Goal: Task Accomplishment & Management: Complete application form

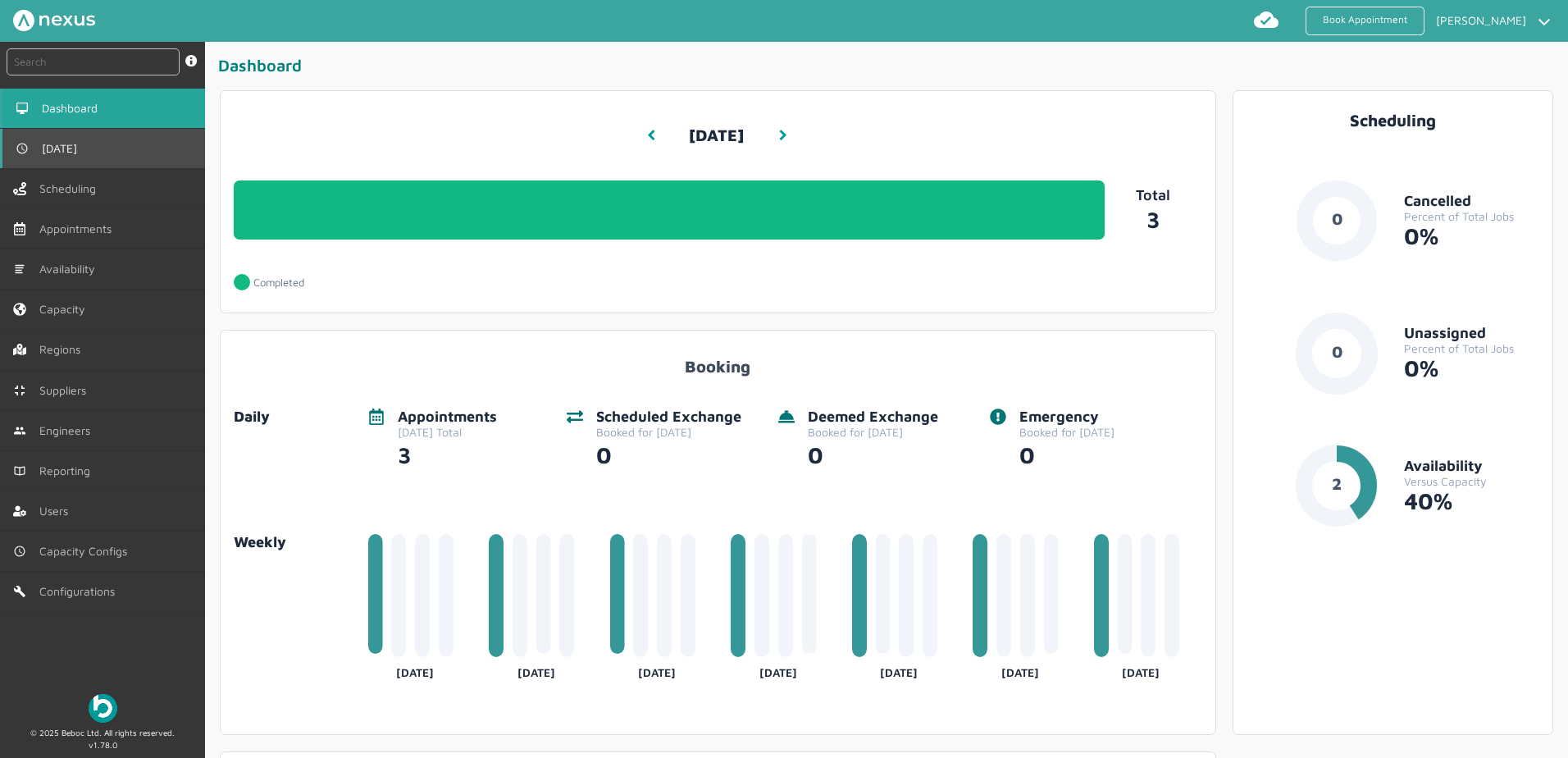
click at [50, 165] on link "[DATE]" at bounding box center [102, 148] width 205 height 39
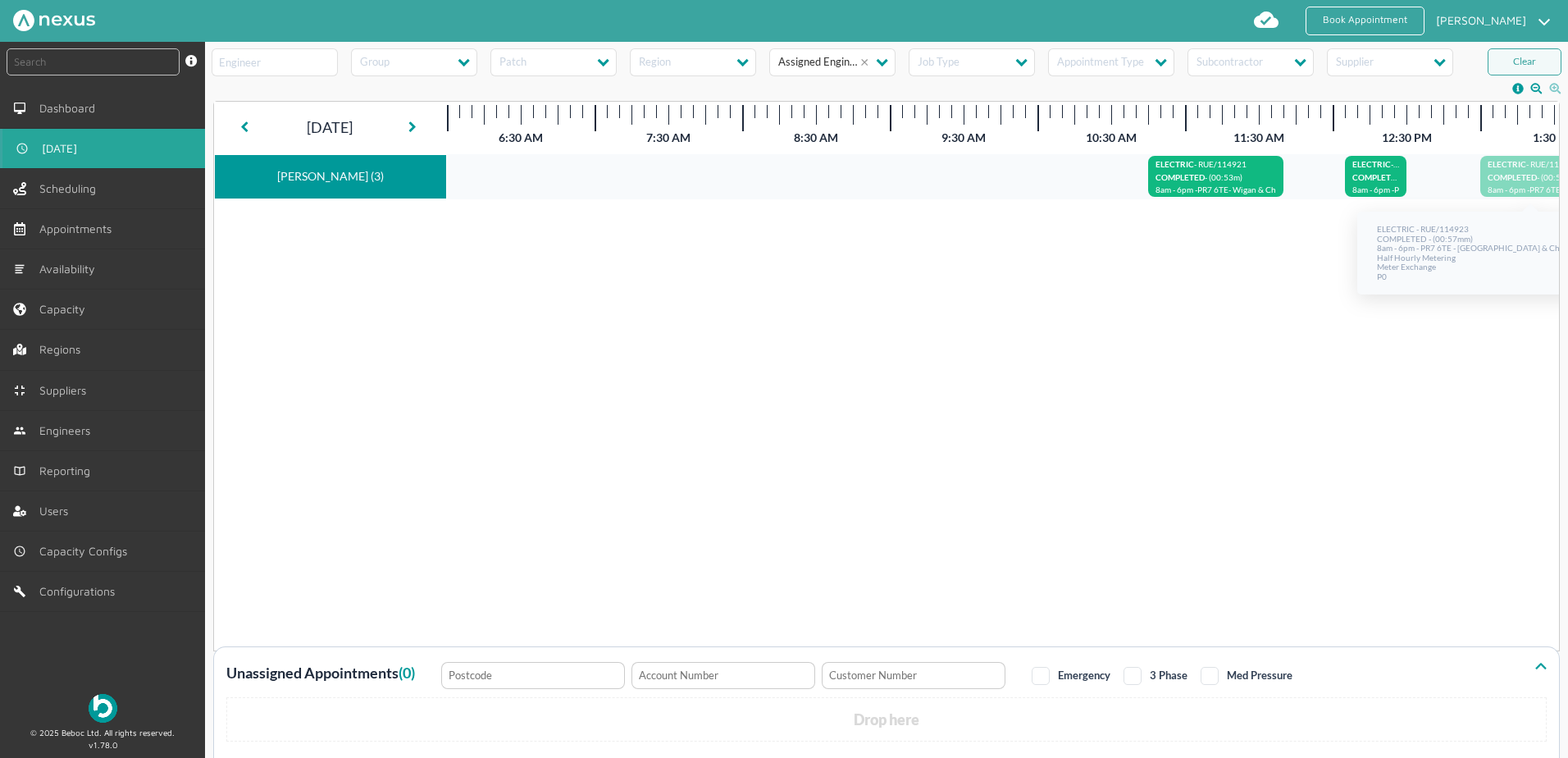
click at [1509, 180] on span "COMPLETED" at bounding box center [1512, 177] width 49 height 10
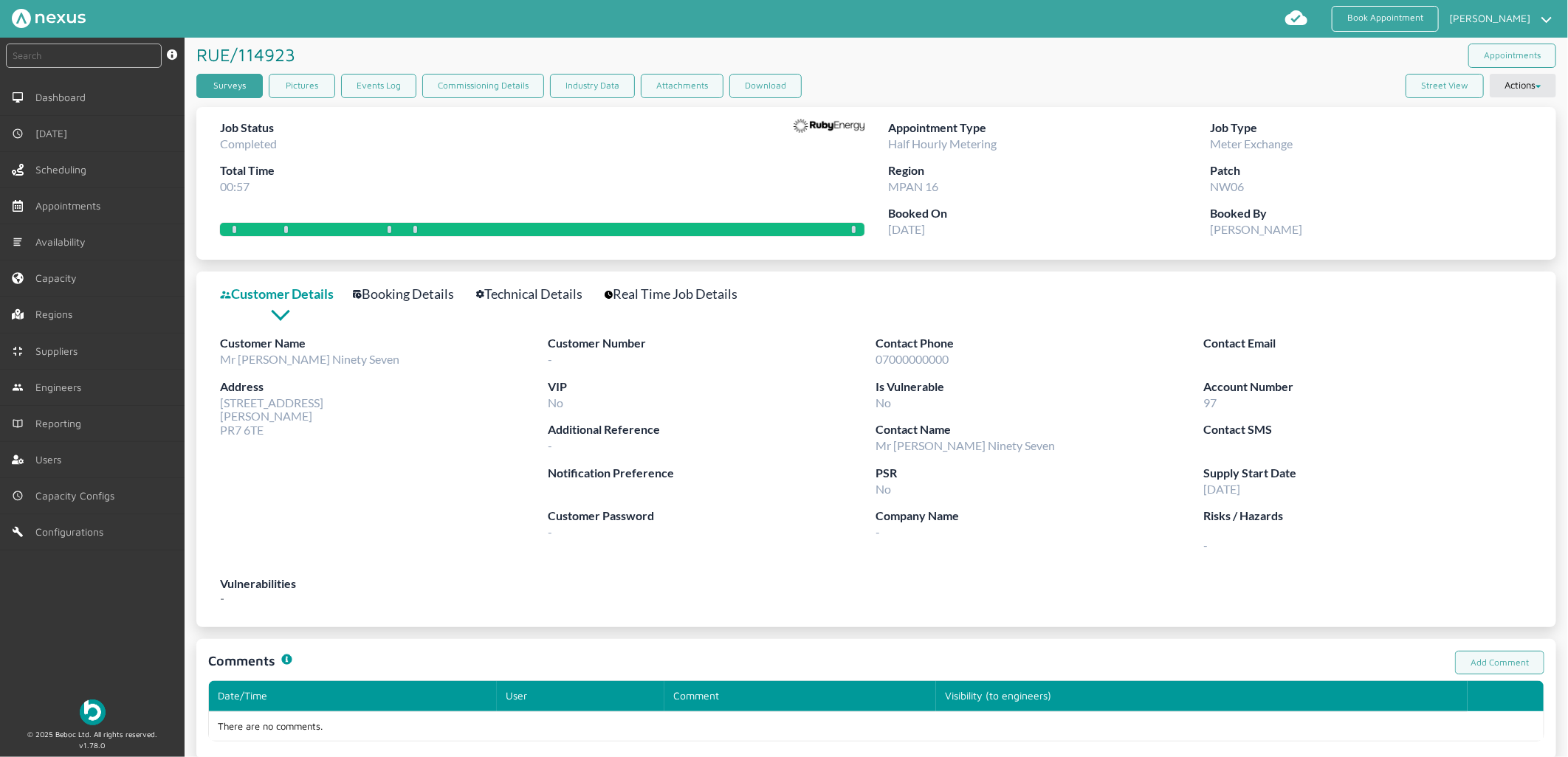
click at [215, 86] on link "Surveys" at bounding box center [230, 86] width 66 height 24
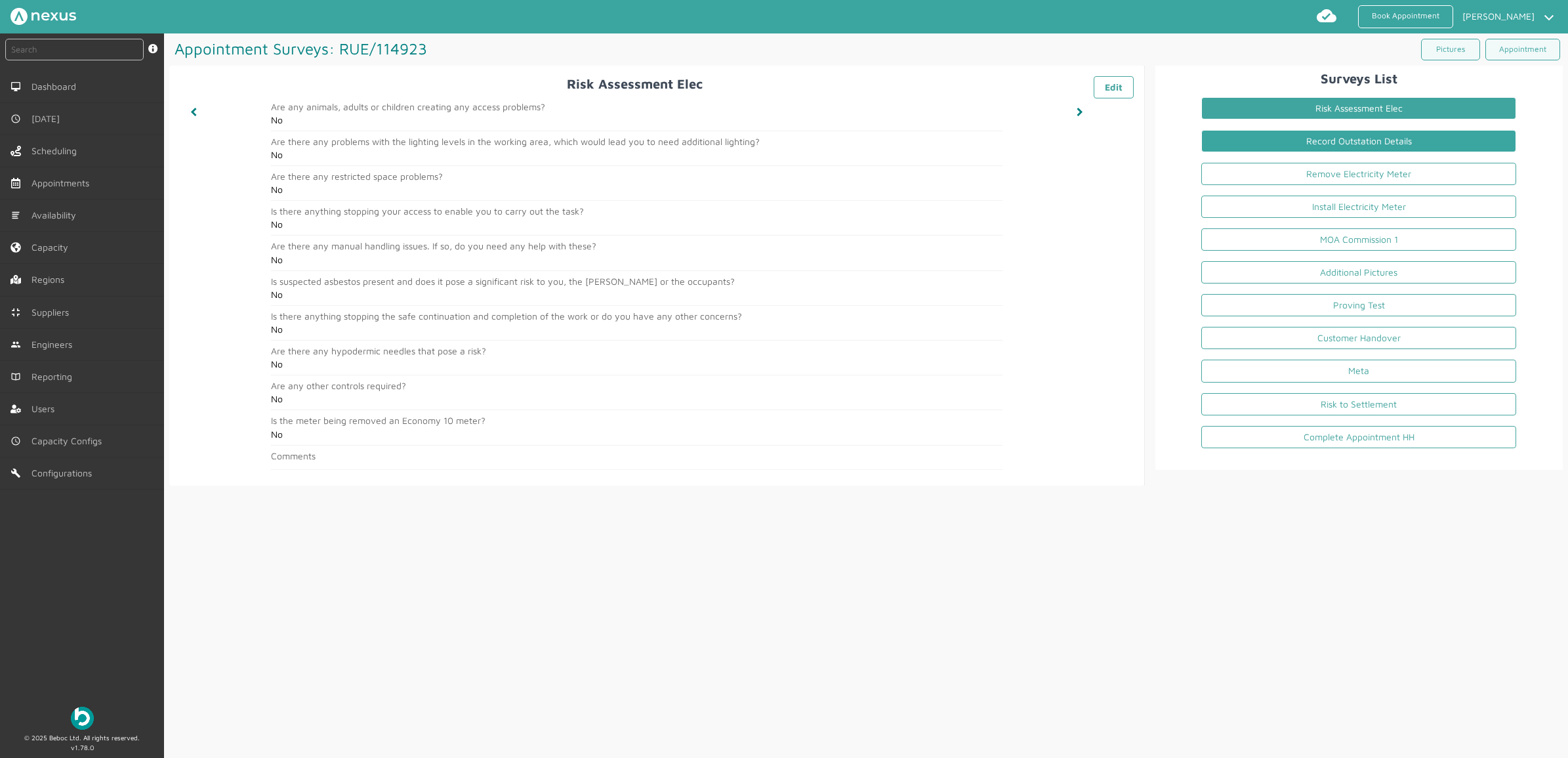
click at [1254, 149] on link "Record Outstation Details" at bounding box center [1359, 140] width 315 height 22
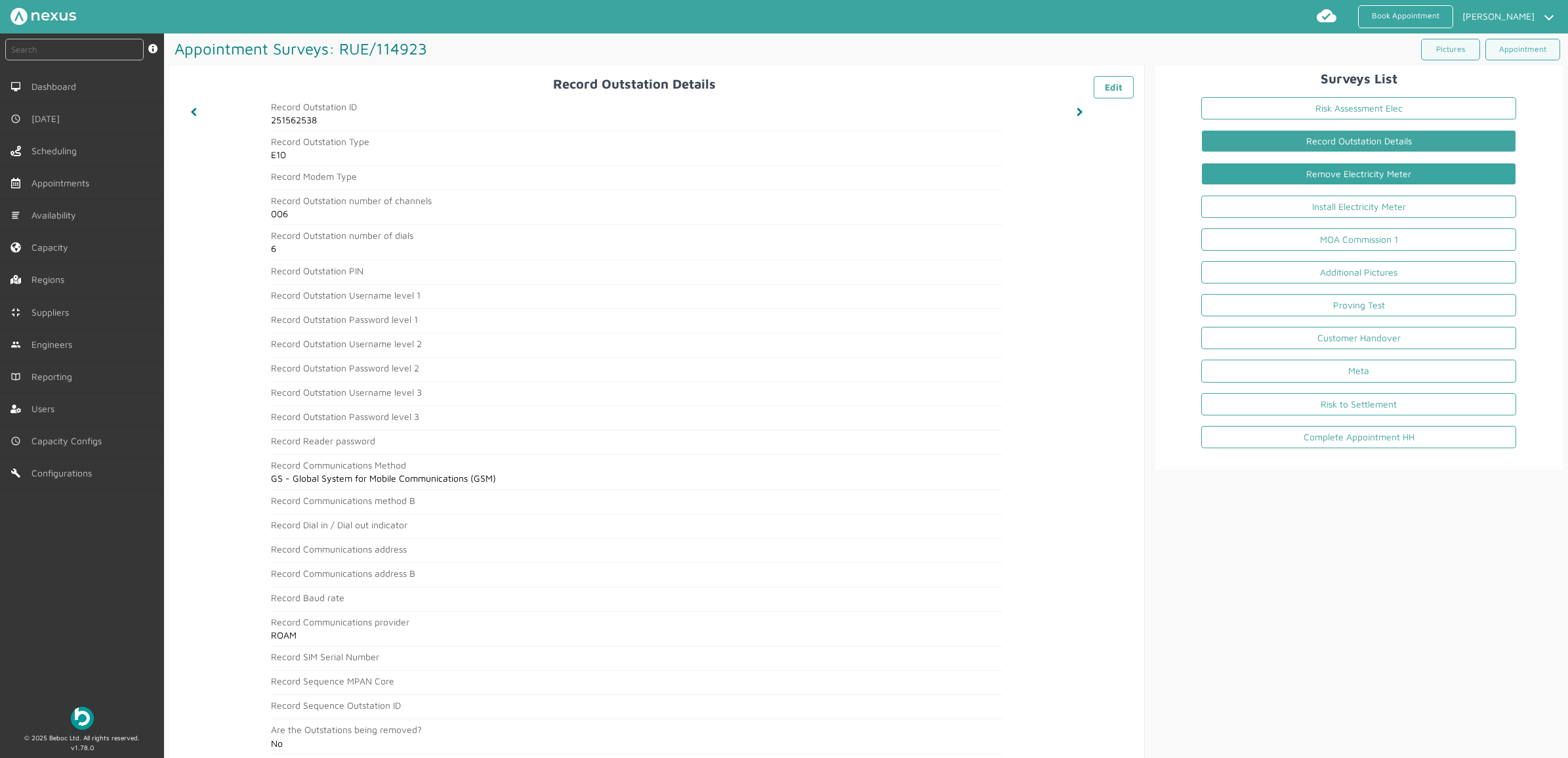
click at [1254, 174] on link "Remove Electricity Meter" at bounding box center [1359, 173] width 315 height 22
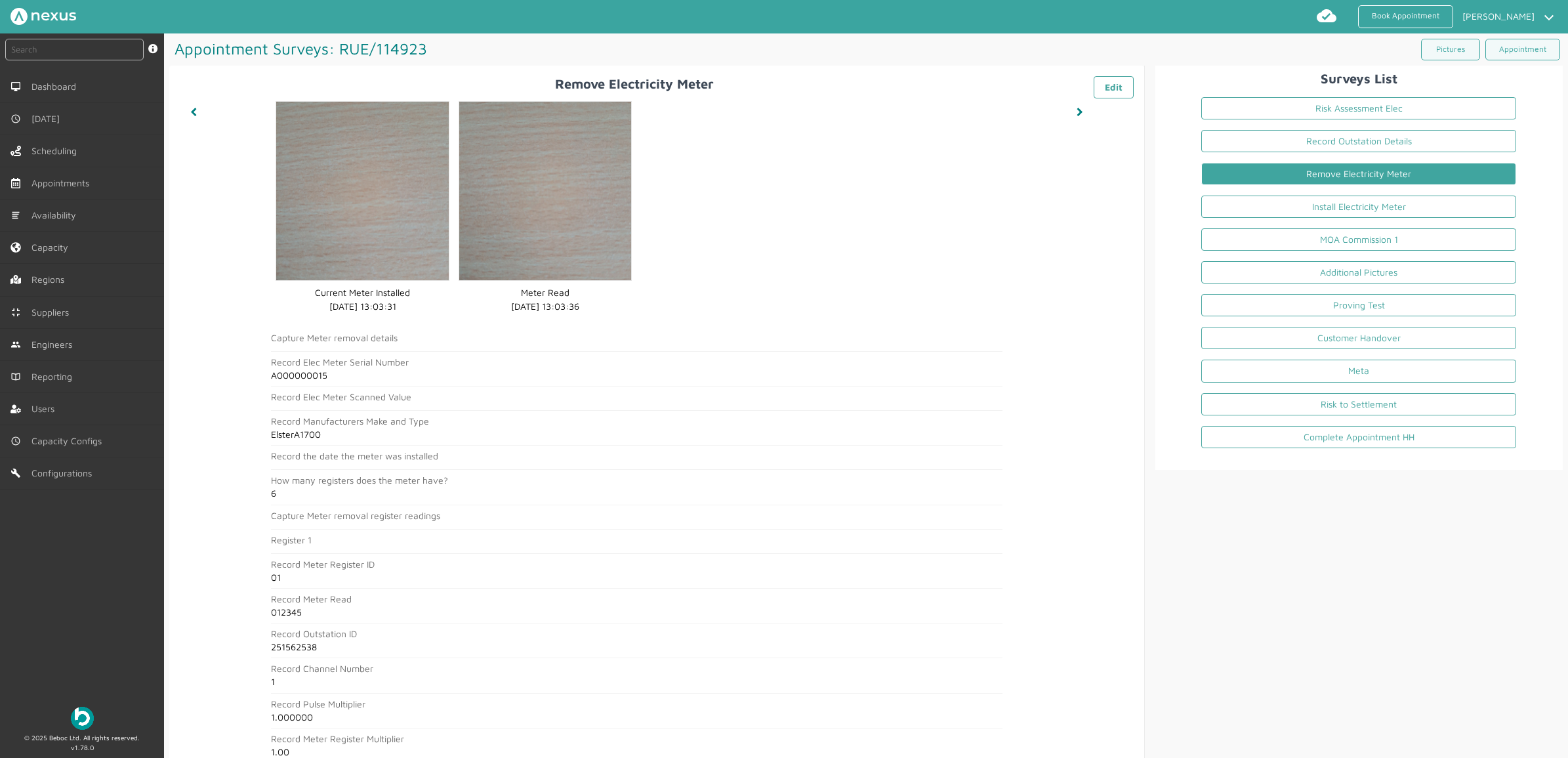
click at [579, 605] on h2 "Record Channel Number" at bounding box center [636, 668] width 730 height 11
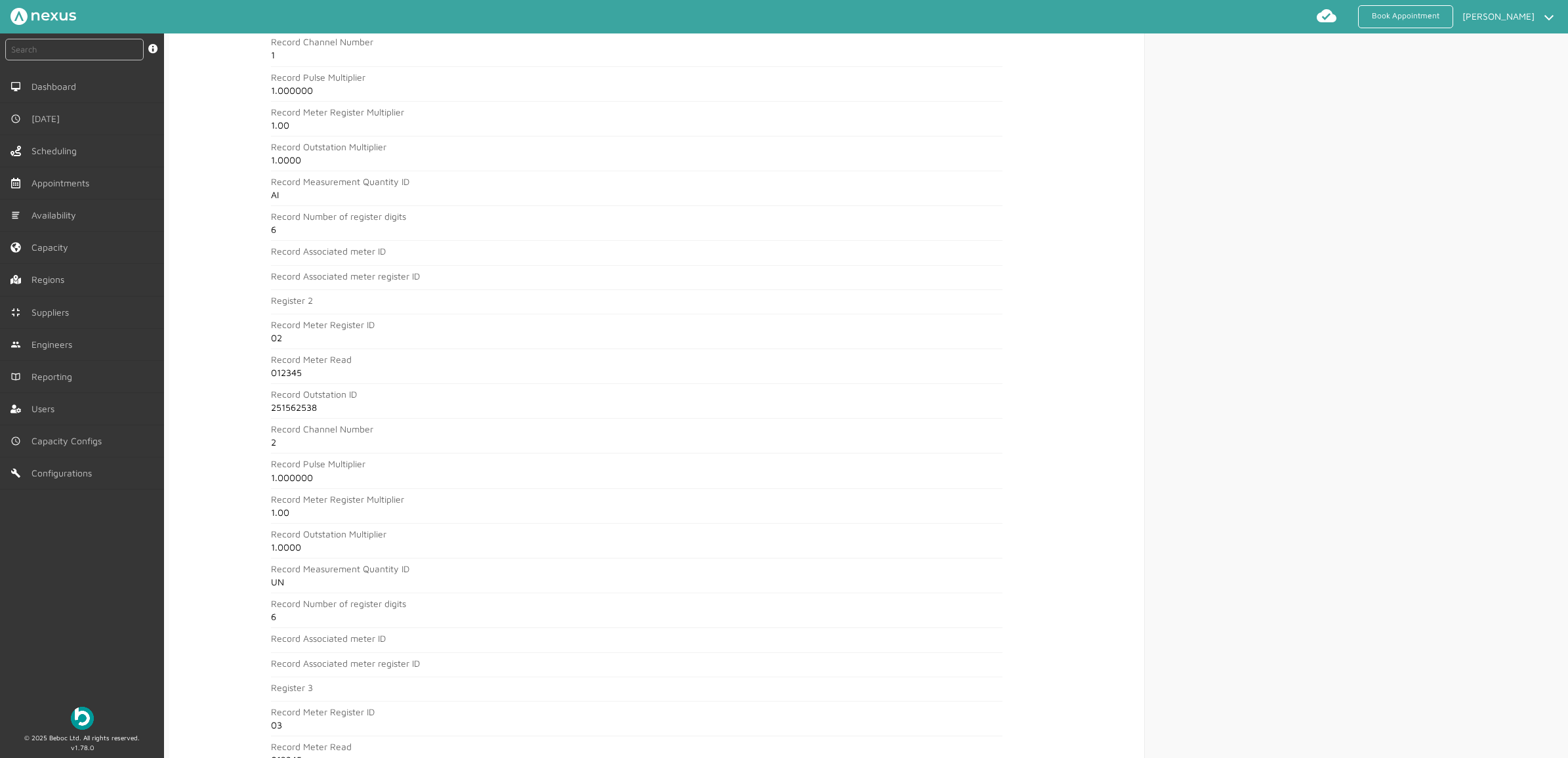
scroll to position [656, 0]
click at [116, 605] on div "instant search Search by: Booking Reference, Customer Number, Account Number, M…" at bounding box center [82, 364] width 164 height 662
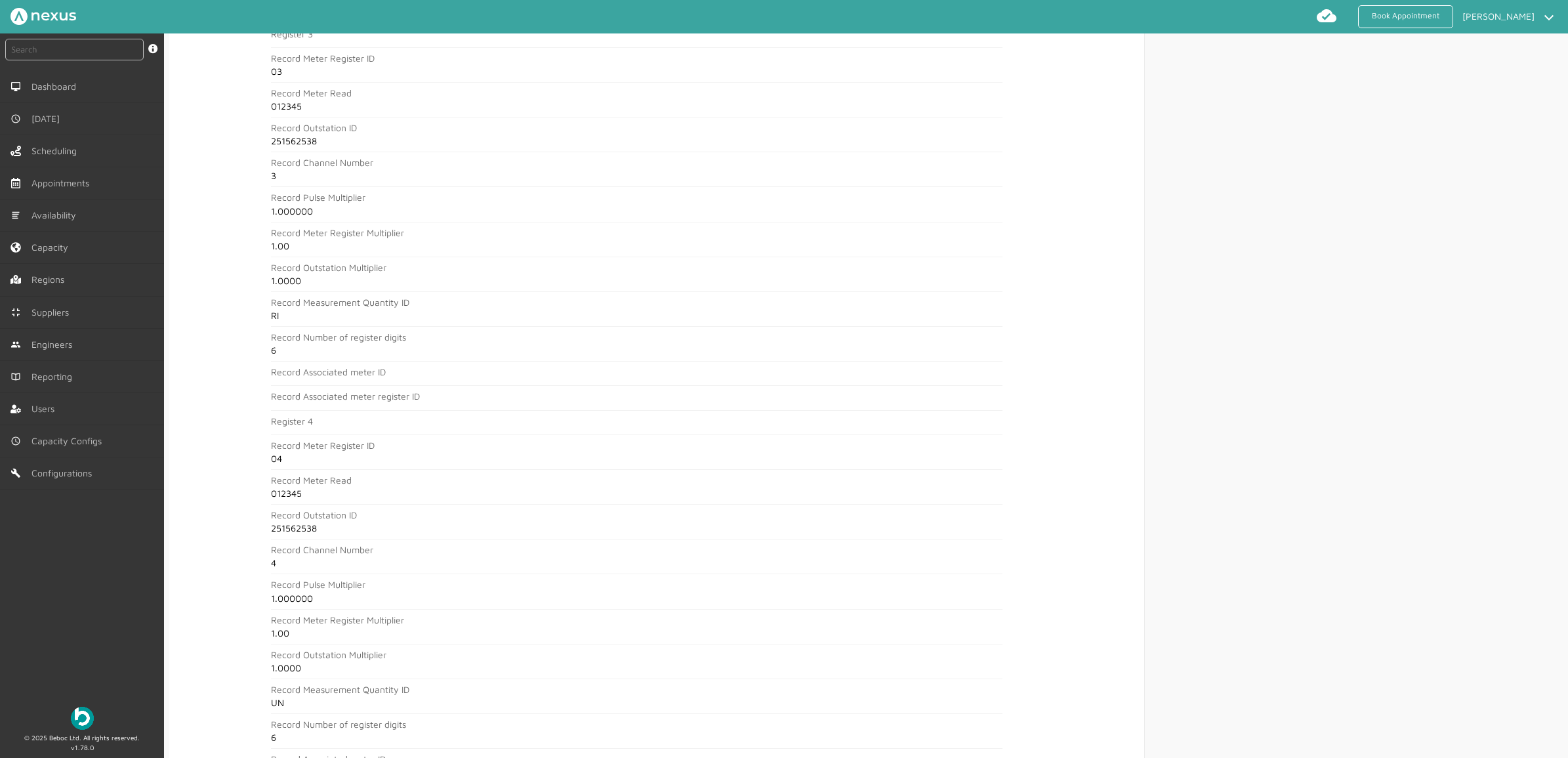
scroll to position [1312, 0]
click at [43, 594] on div "instant search Search by: Booking Reference, Customer Number, Account Number, M…" at bounding box center [82, 364] width 164 height 662
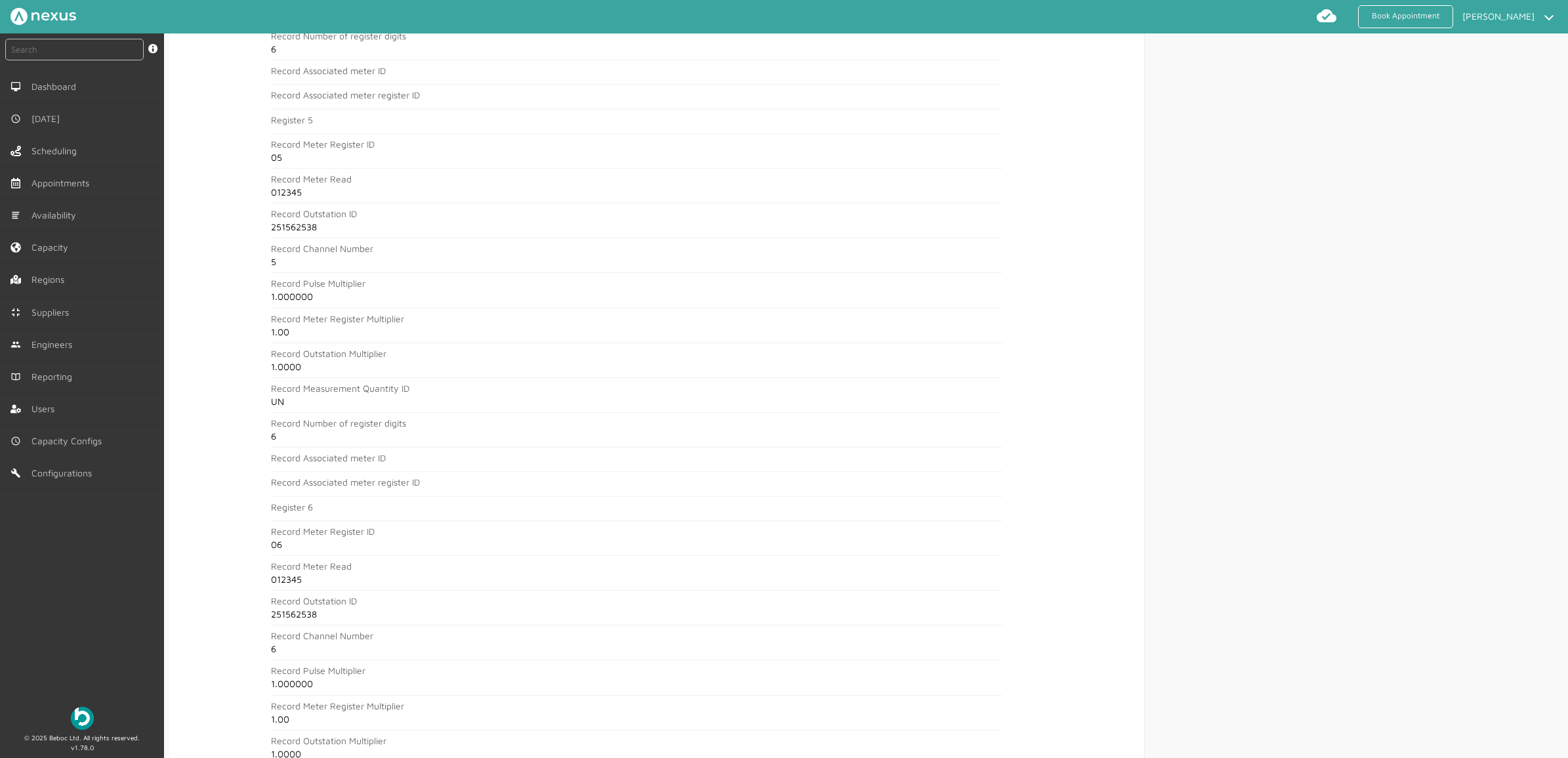
click at [78, 605] on div "instant search Search by: Booking Reference, Customer Number, Account Number, M…" at bounding box center [82, 364] width 164 height 662
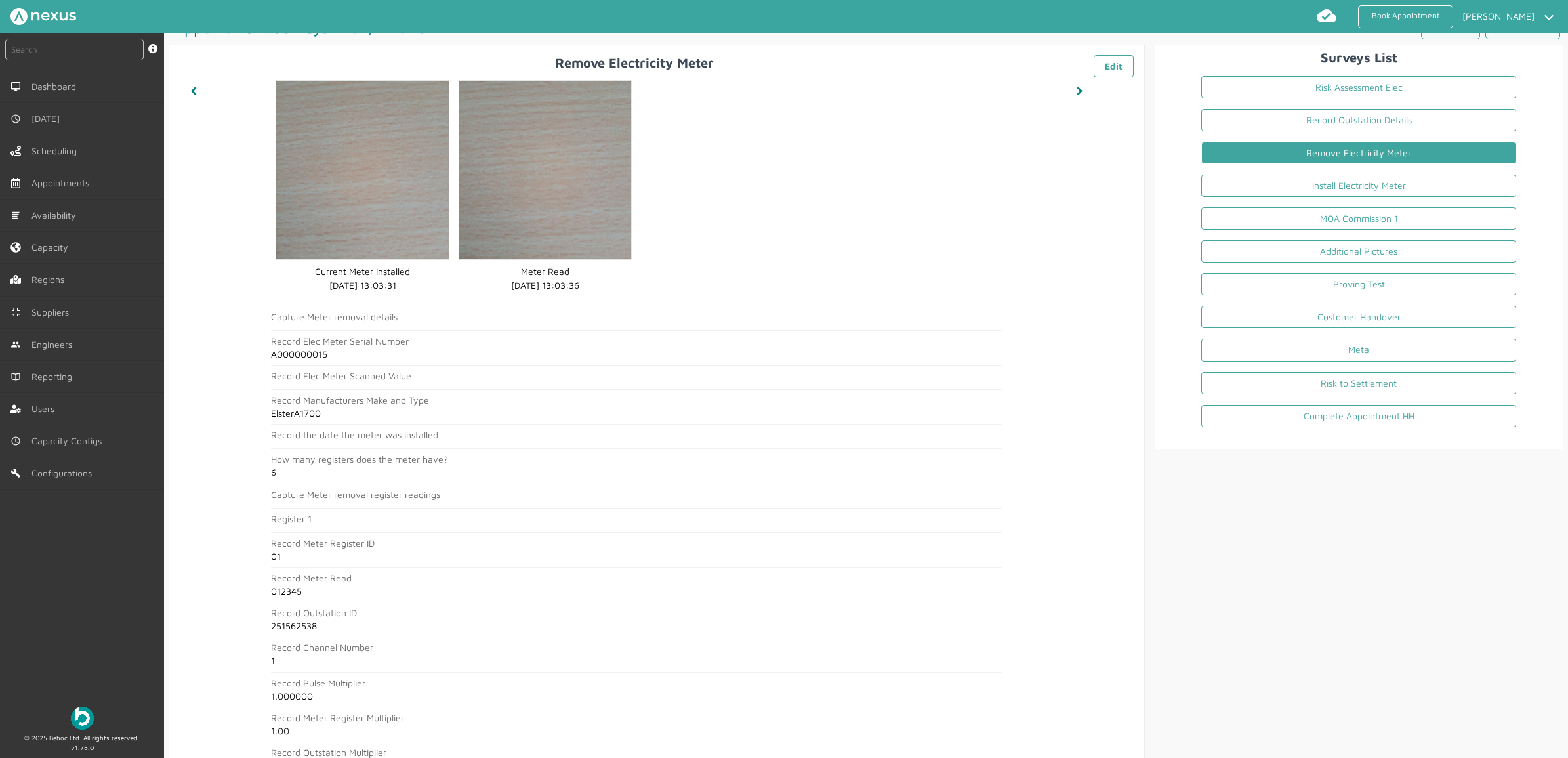
scroll to position [0, 0]
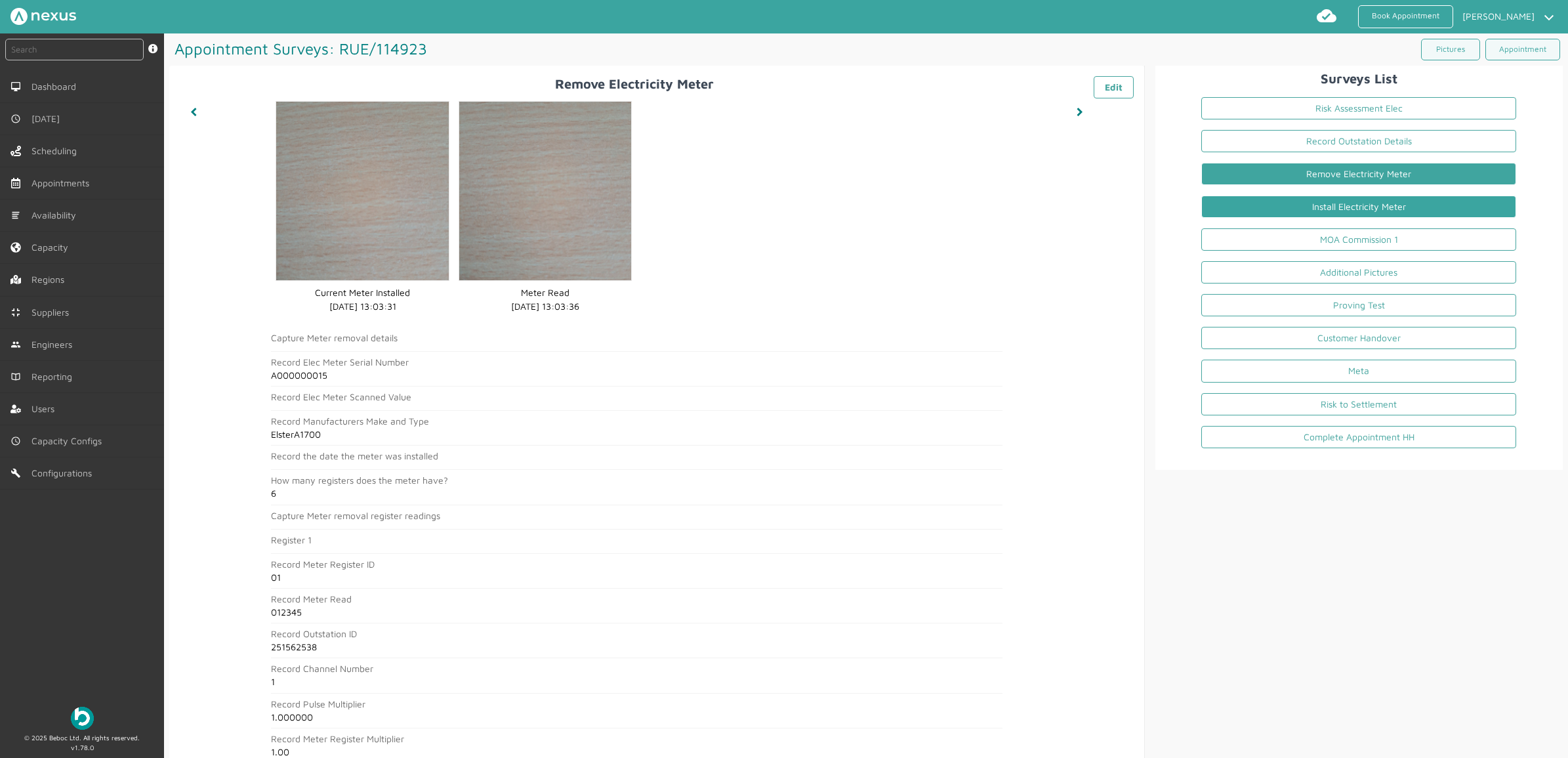
click at [1254, 215] on link "Install Electricity Meter" at bounding box center [1359, 206] width 315 height 22
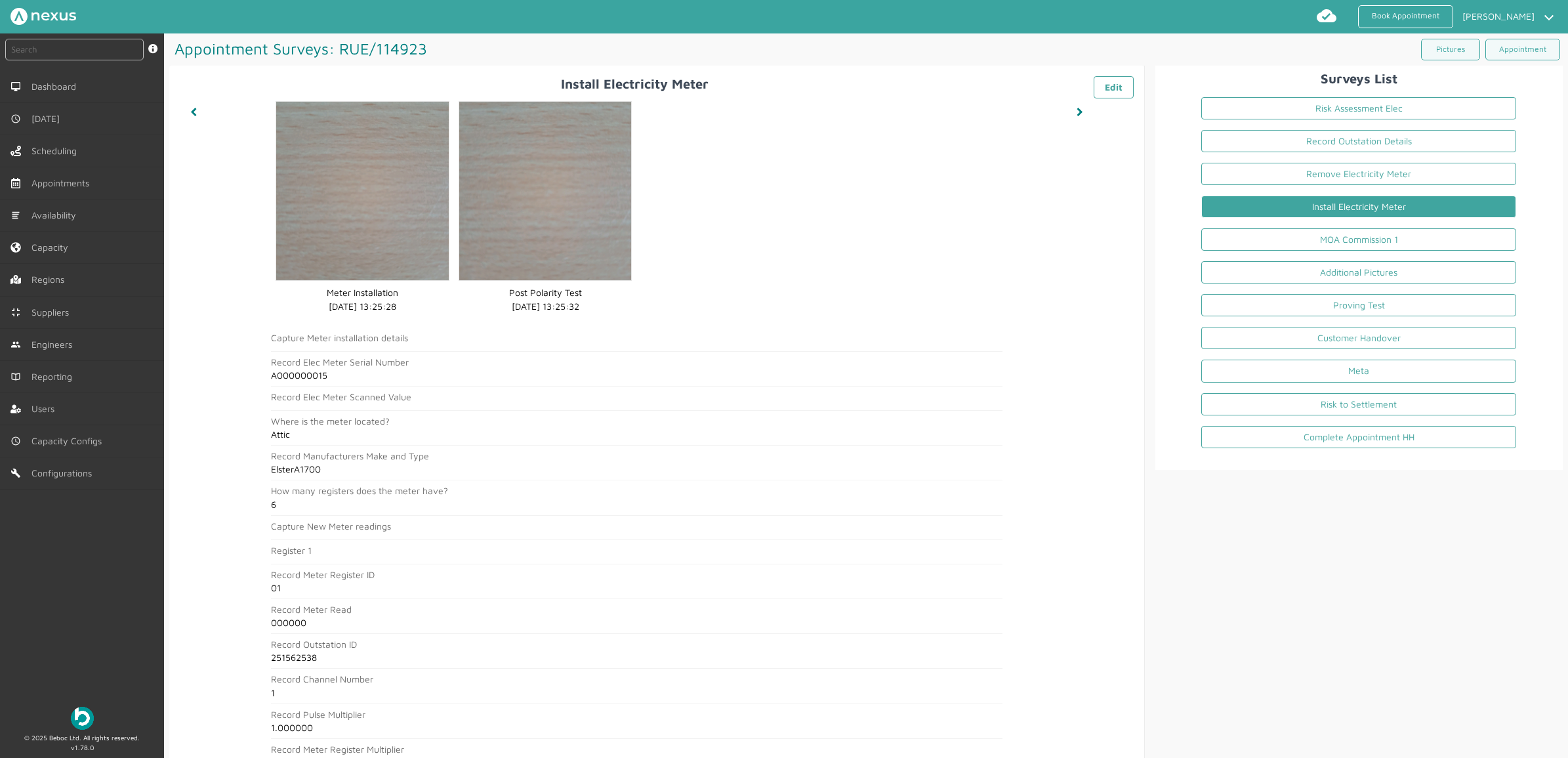
drag, startPoint x: 83, startPoint y: 663, endPoint x: 126, endPoint y: 634, distance: 51.9
click at [83, 605] on div "instant search Search by: Booking Reference, Customer Number, Account Number, M…" at bounding box center [82, 364] width 164 height 662
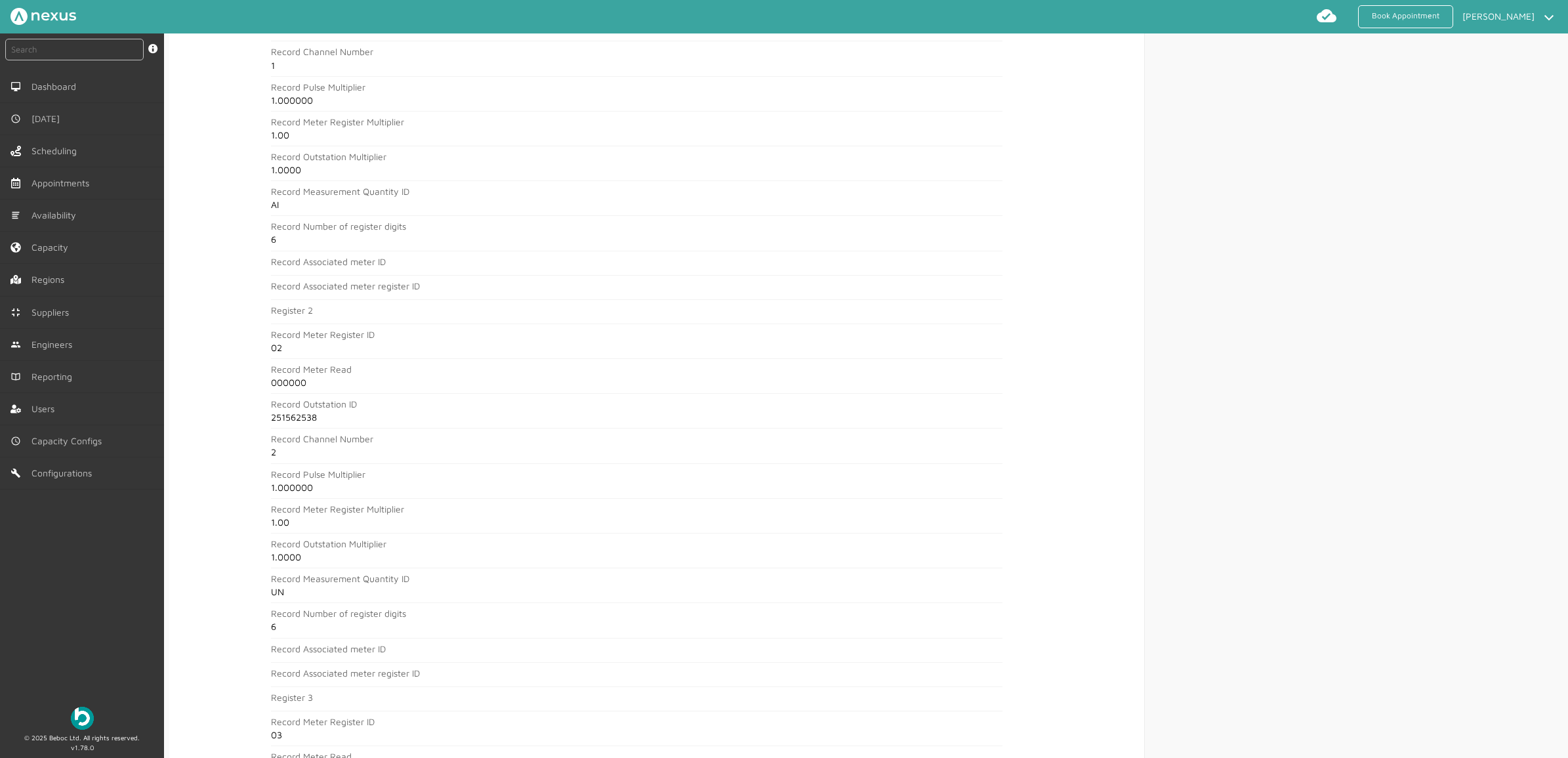
scroll to position [656, 0]
drag, startPoint x: 51, startPoint y: 587, endPoint x: 323, endPoint y: 542, distance: 275.7
click at [51, 587] on div "instant search Search by: Booking Reference, Customer Number, Account Number, M…" at bounding box center [82, 364] width 164 height 662
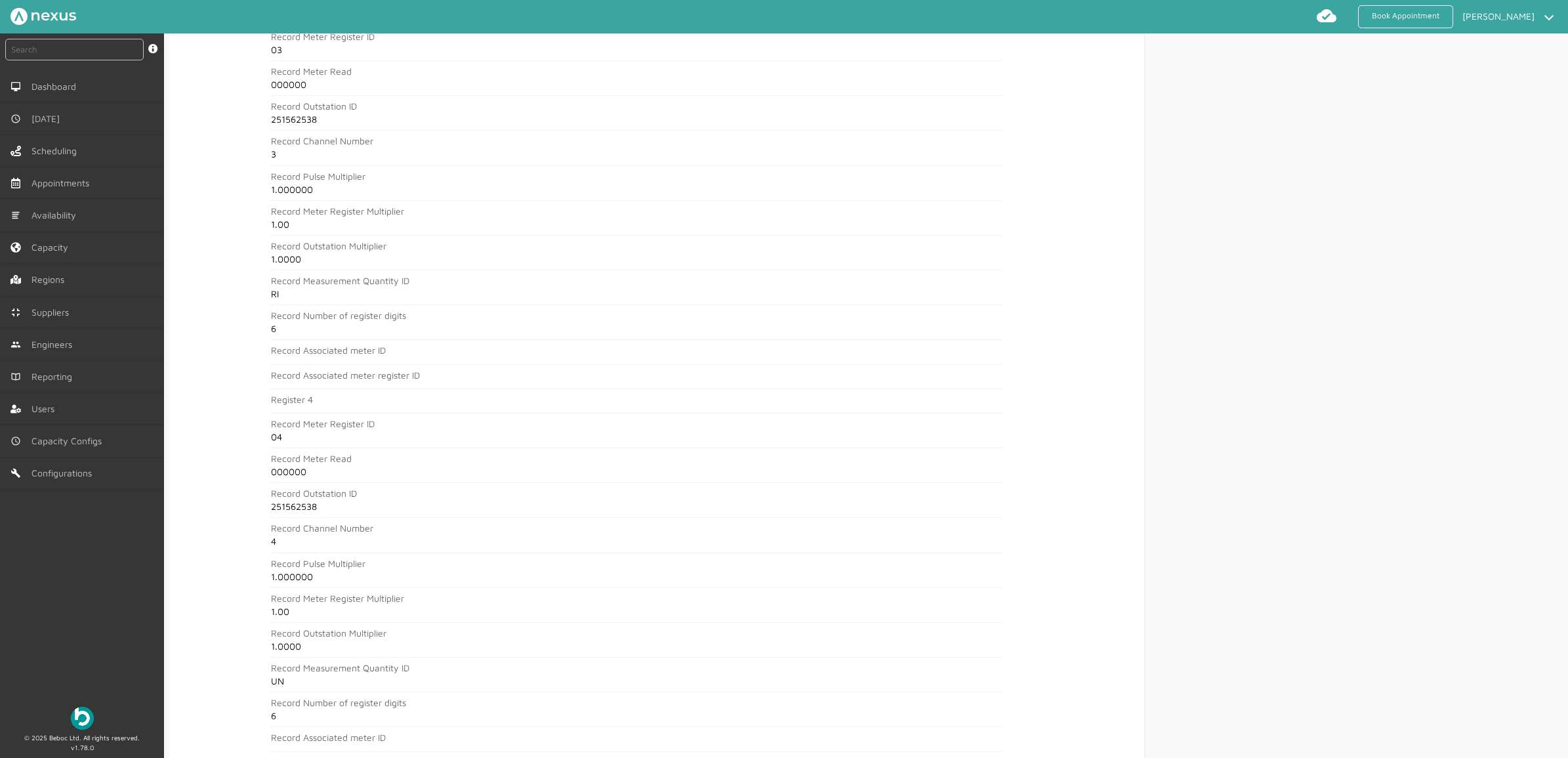
click at [51, 572] on div "instant search Search by: Booking Reference, Customer Number, Account Number, M…" at bounding box center [82, 364] width 164 height 662
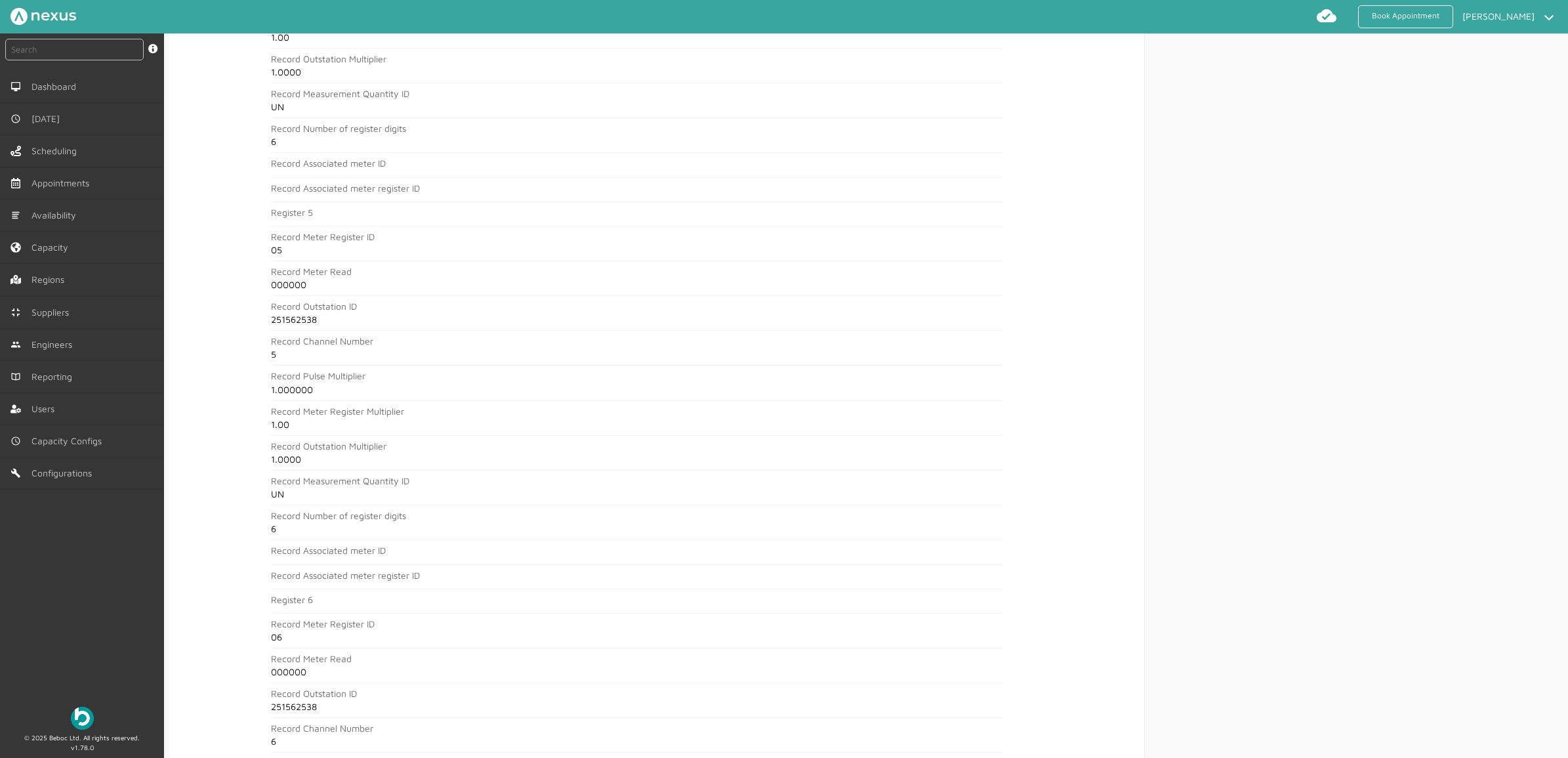
click at [109, 605] on div "instant search Search by: Booking Reference, Customer Number, Account Number, M…" at bounding box center [82, 364] width 164 height 662
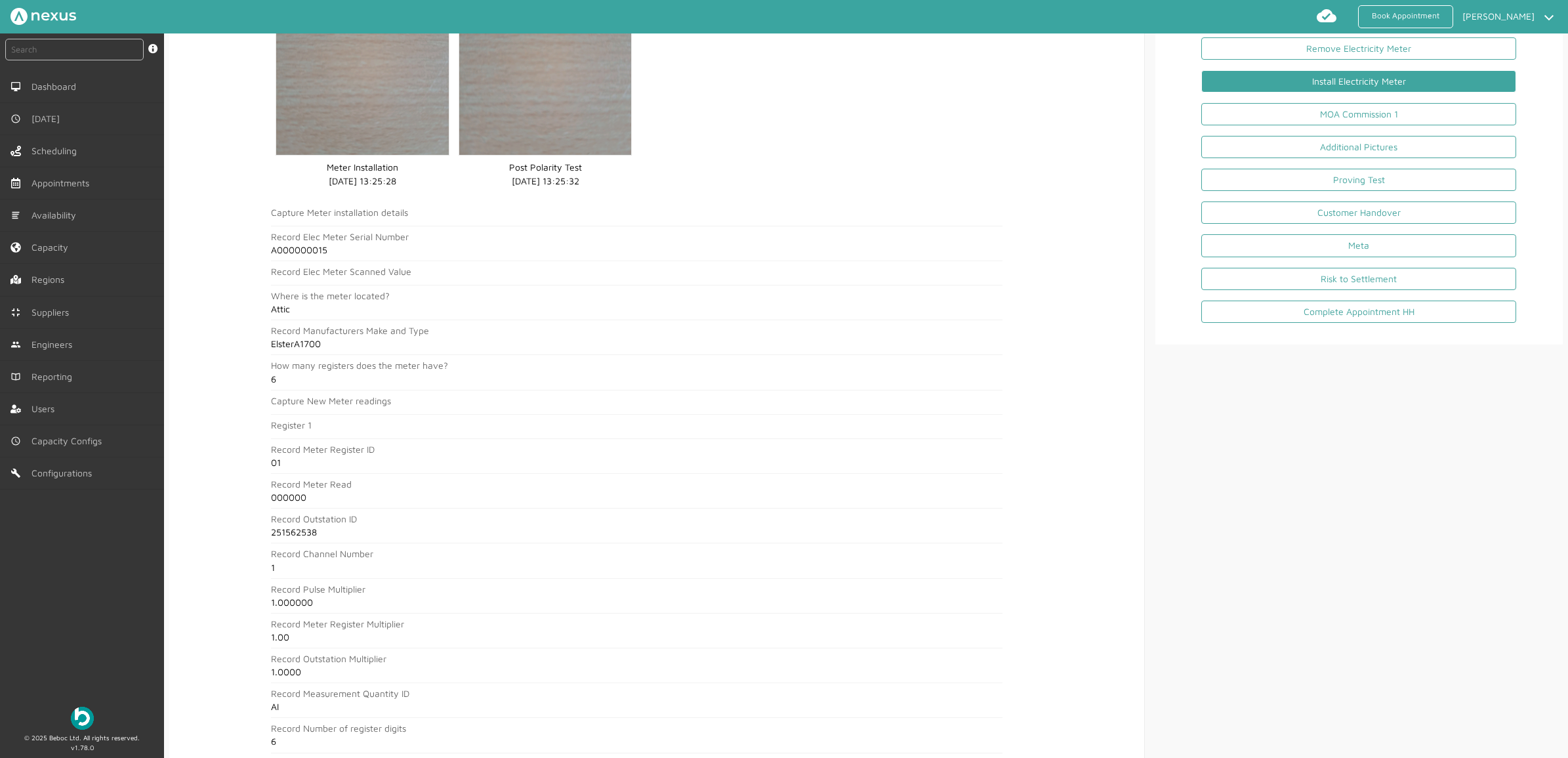
scroll to position [0, 0]
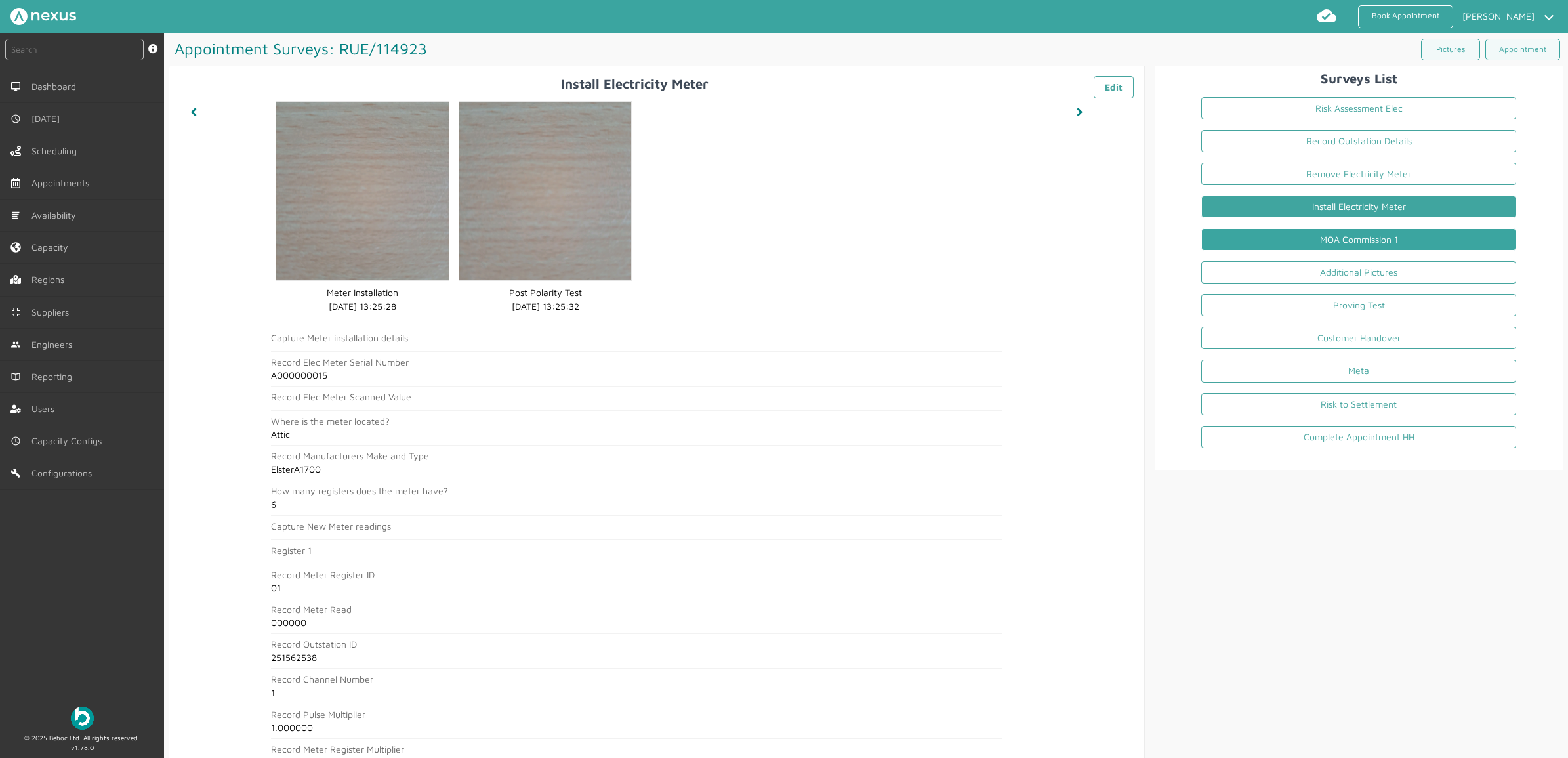
click at [1254, 248] on link "MOA Commission 1" at bounding box center [1359, 239] width 315 height 22
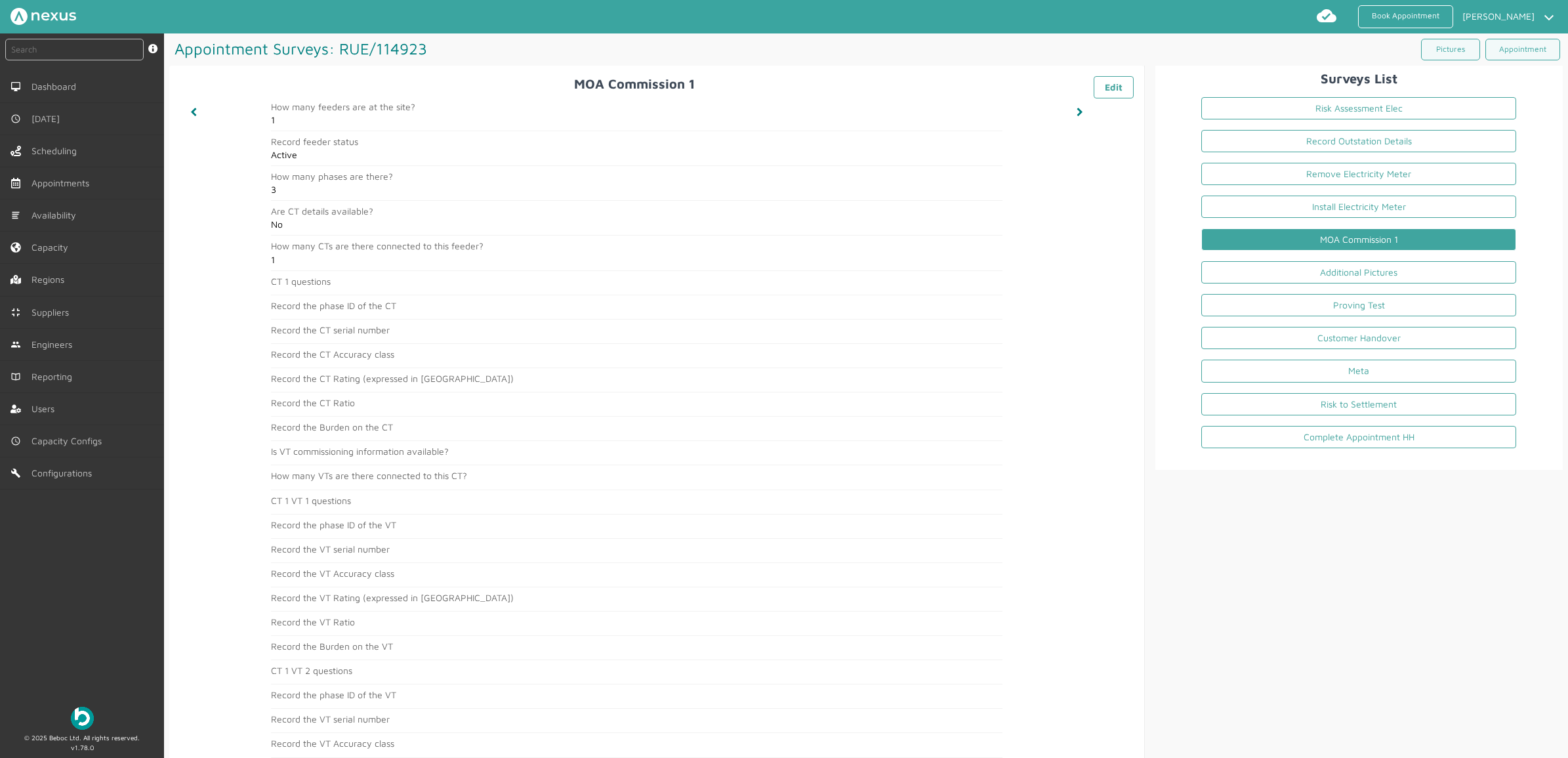
click at [76, 605] on div "instant search Search by: Booking Reference, Customer Number, Account Number, M…" at bounding box center [82, 364] width 164 height 662
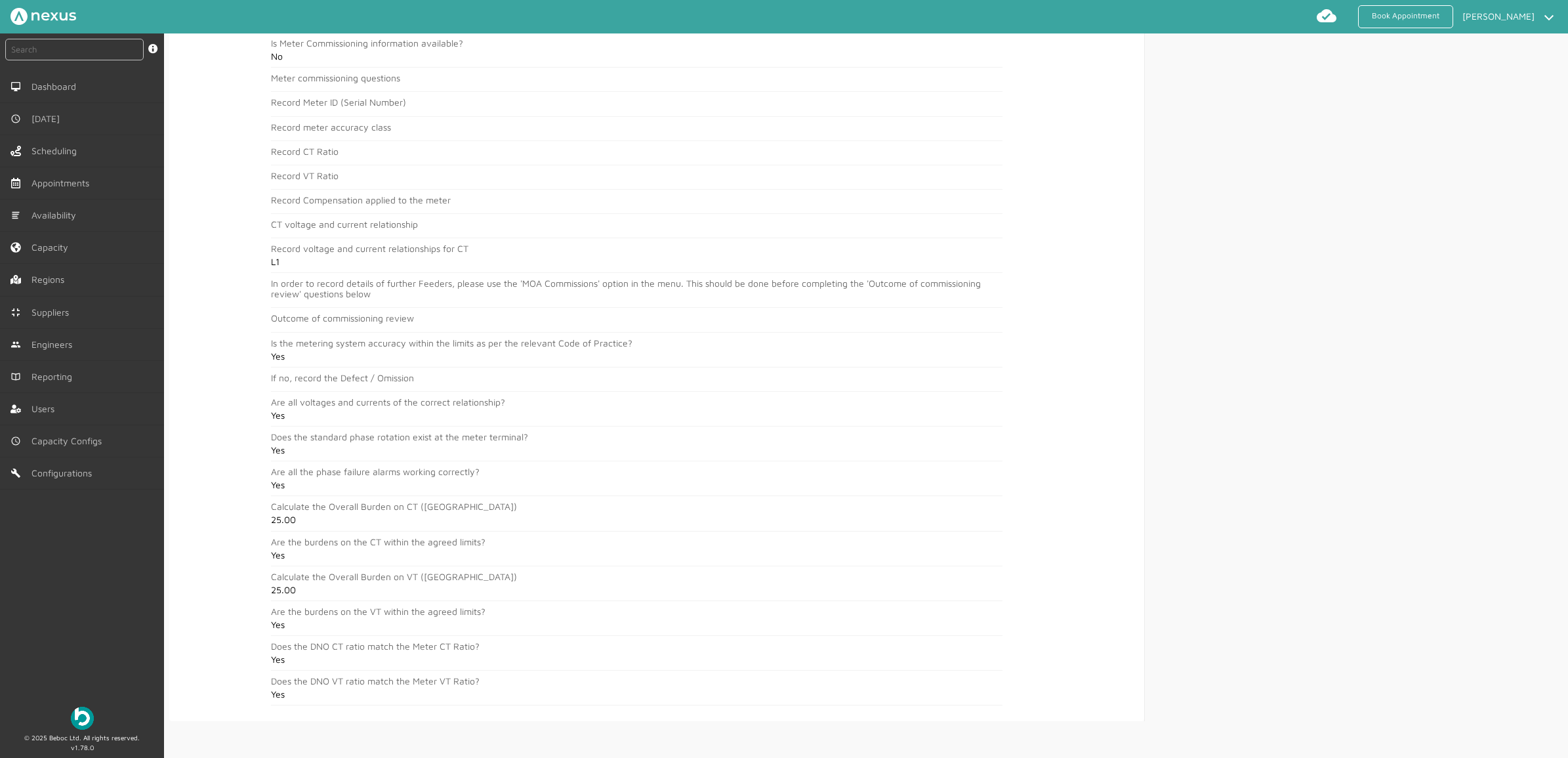
scroll to position [2445, 0]
drag, startPoint x: 1195, startPoint y: 373, endPoint x: 1166, endPoint y: 383, distance: 30.7
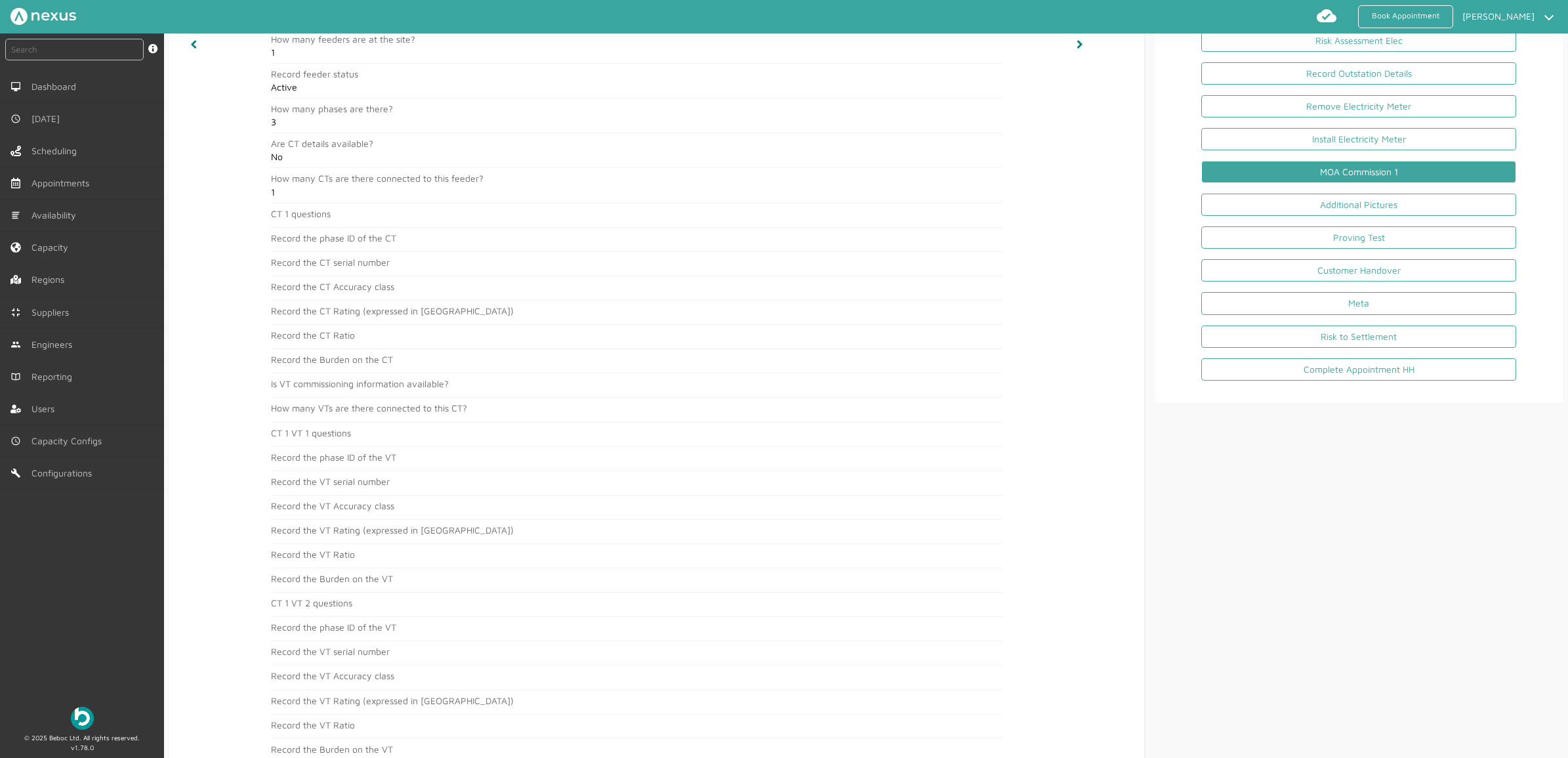
scroll to position [0, 0]
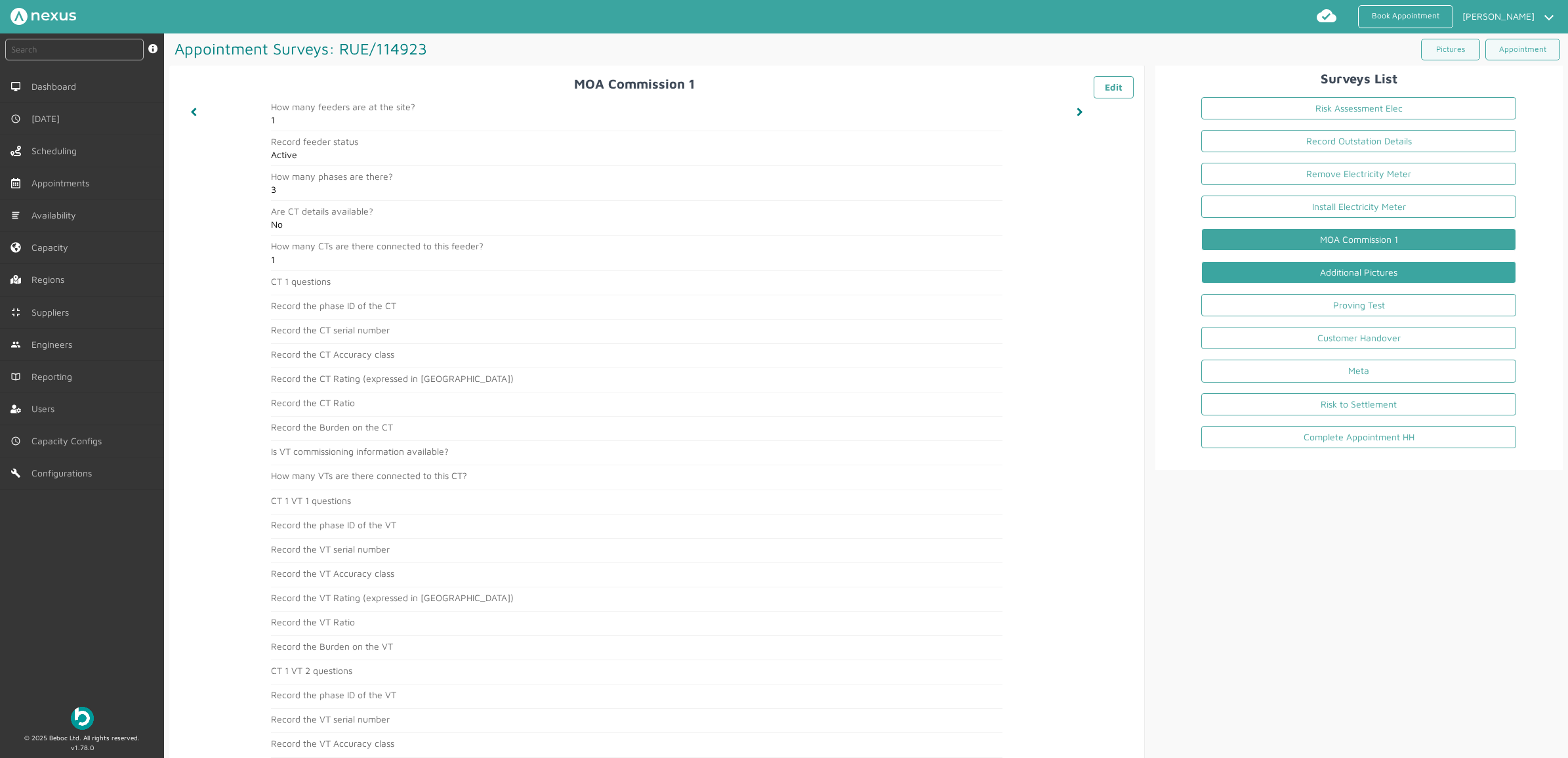
click at [1254, 266] on link "Additional Pictures" at bounding box center [1359, 272] width 315 height 22
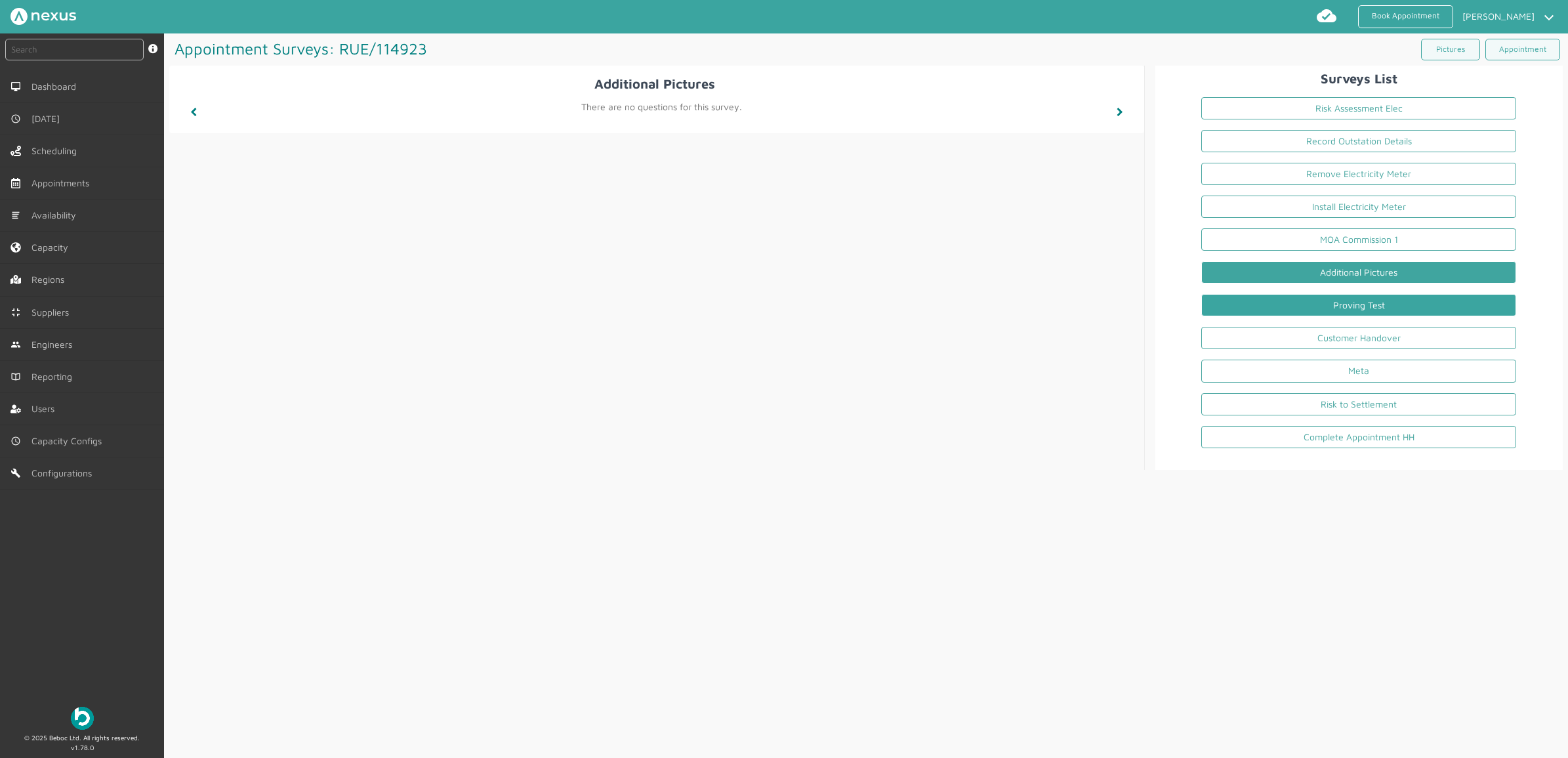
click at [1254, 316] on link "Proving Test" at bounding box center [1359, 304] width 315 height 22
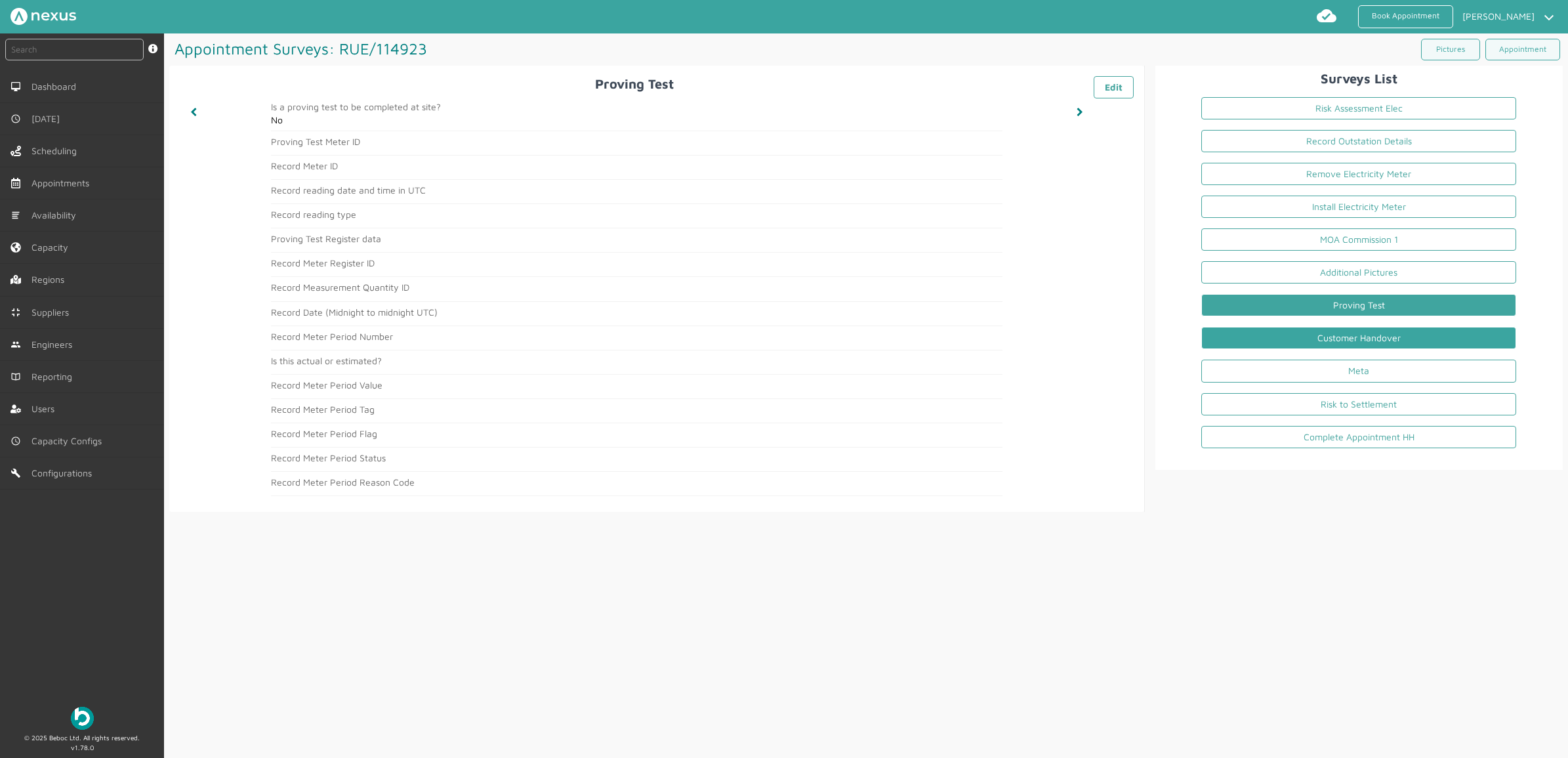
click at [1254, 329] on link "Customer Handover" at bounding box center [1359, 337] width 315 height 22
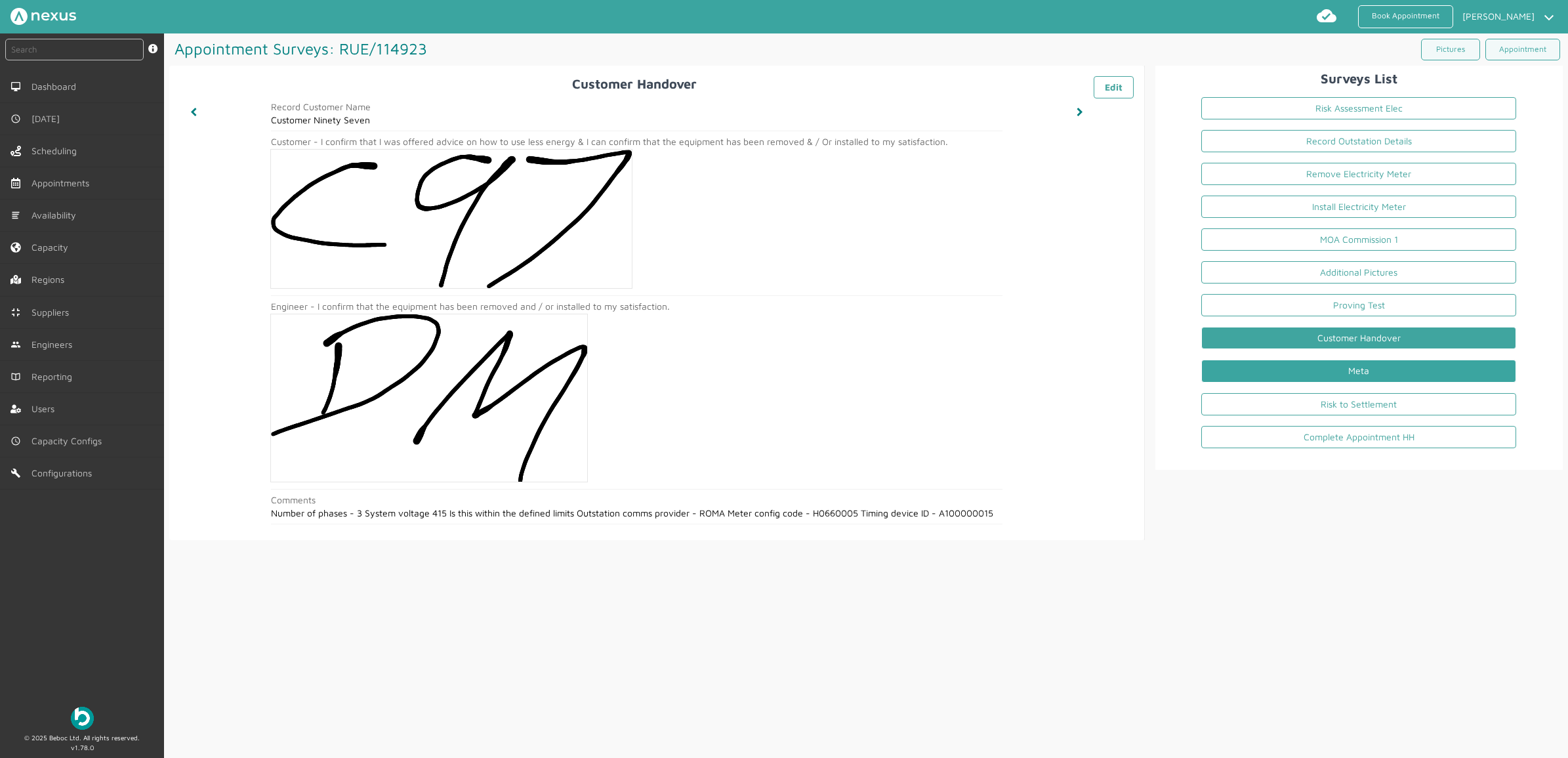
click at [1254, 379] on link "Meta" at bounding box center [1359, 370] width 315 height 22
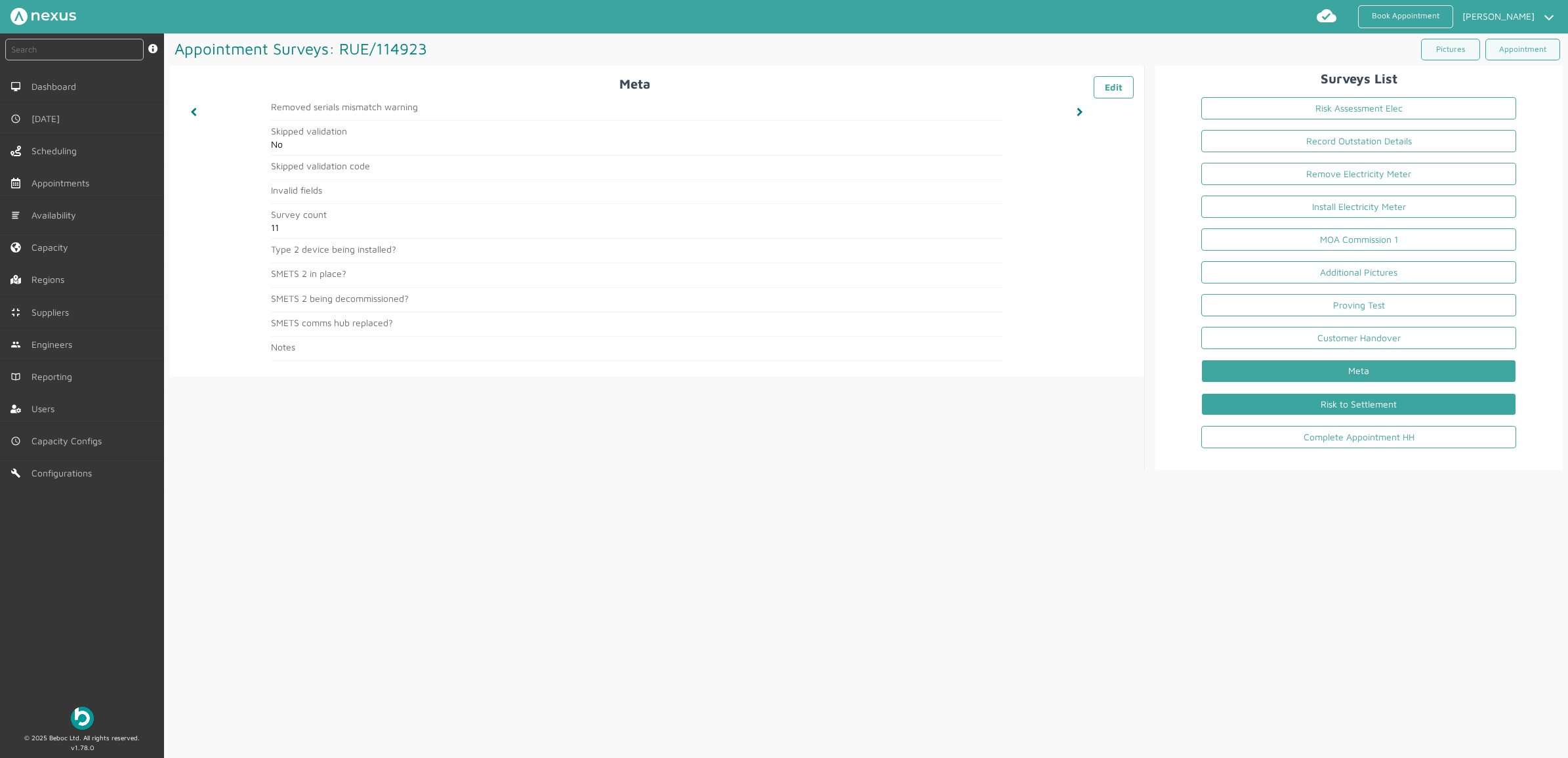
click at [1254, 407] on link "Risk to Settlement" at bounding box center [1359, 403] width 315 height 22
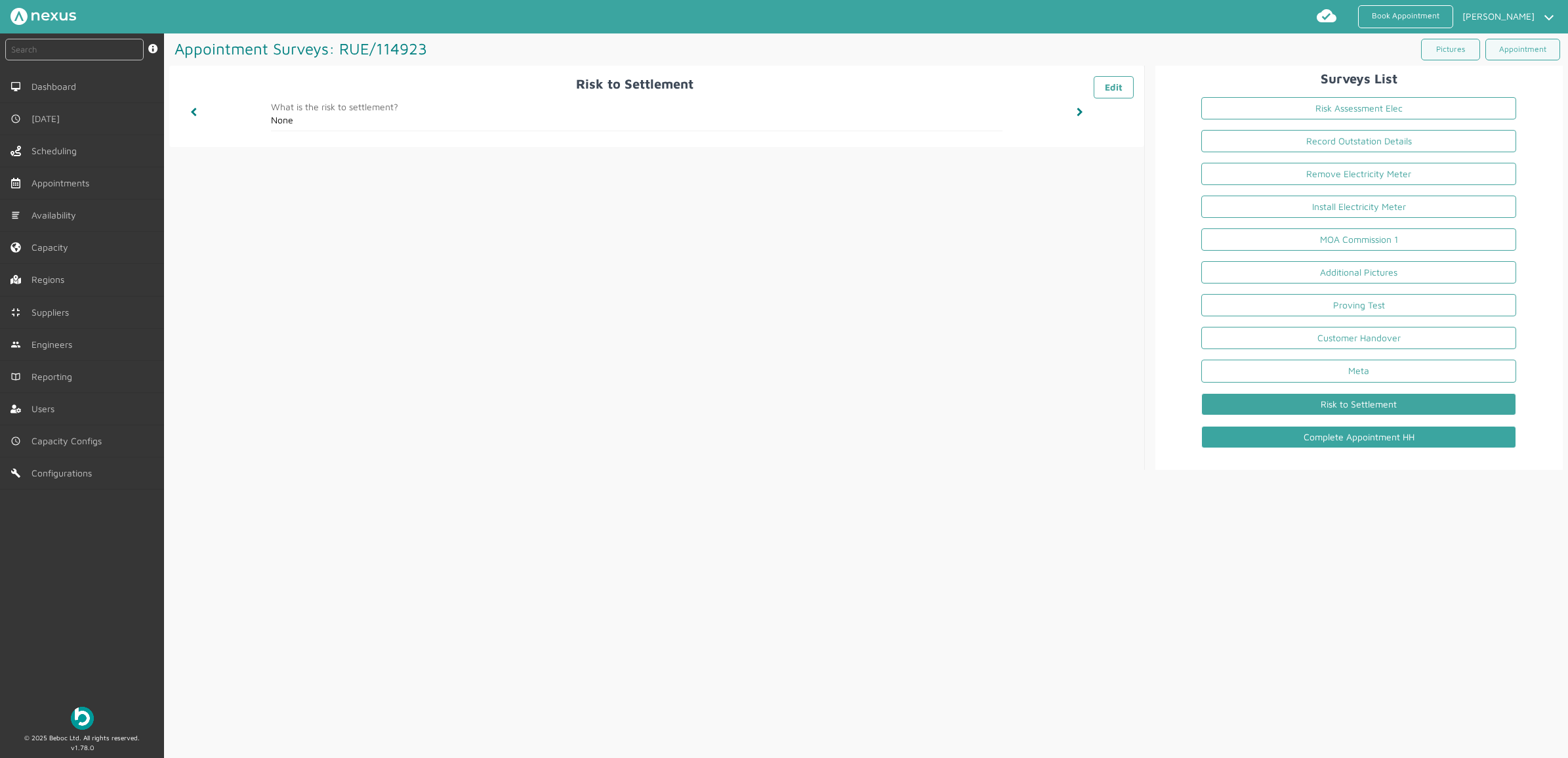
click at [1254, 448] on link "Complete Appointment HH" at bounding box center [1359, 436] width 315 height 22
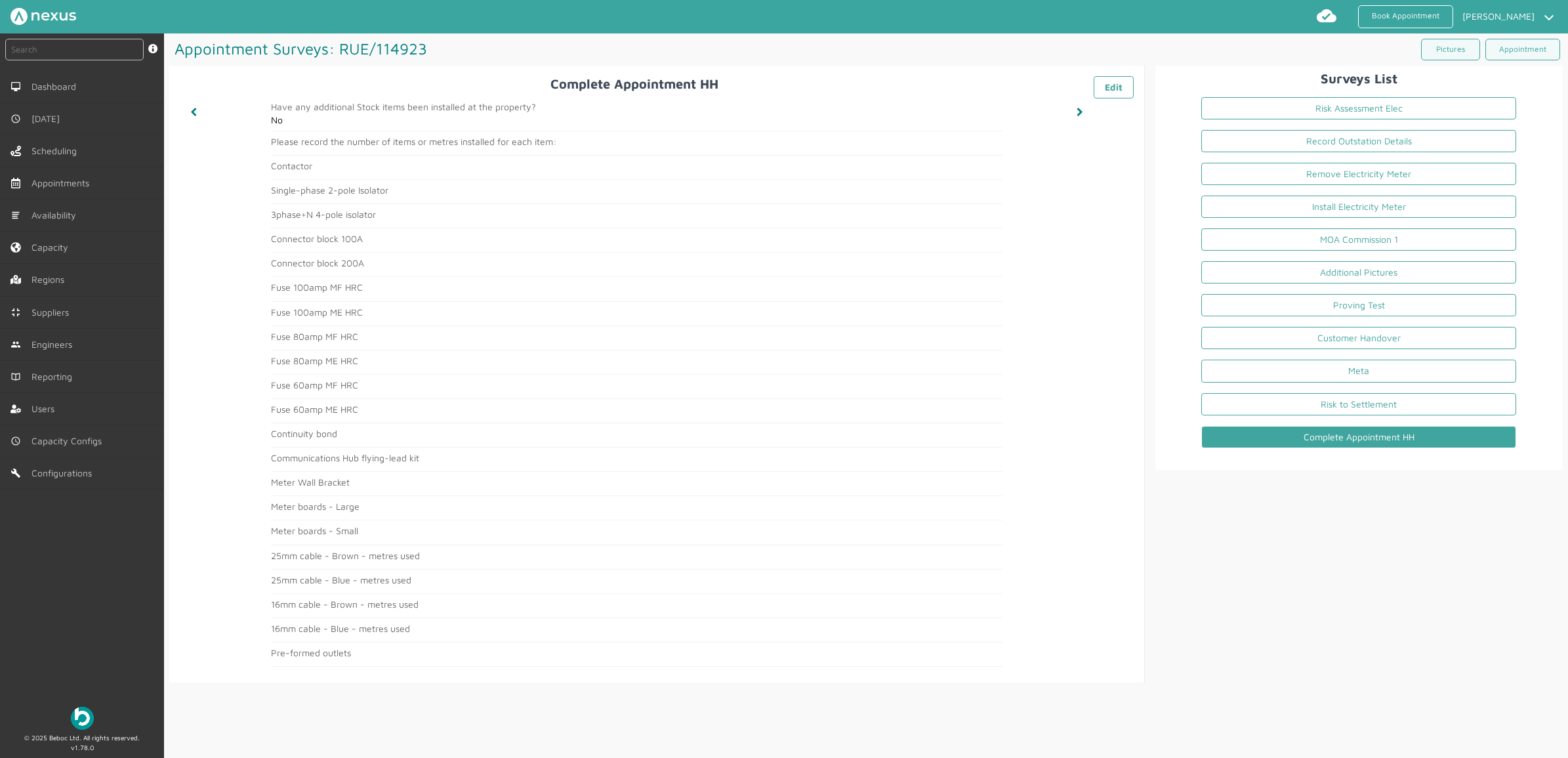
click at [890, 479] on main "Have any additional Stock items been installed at the property? No Please recor…" at bounding box center [636, 384] width 730 height 565
click at [1254, 15] on link "Book Appointment" at bounding box center [1405, 17] width 95 height 23
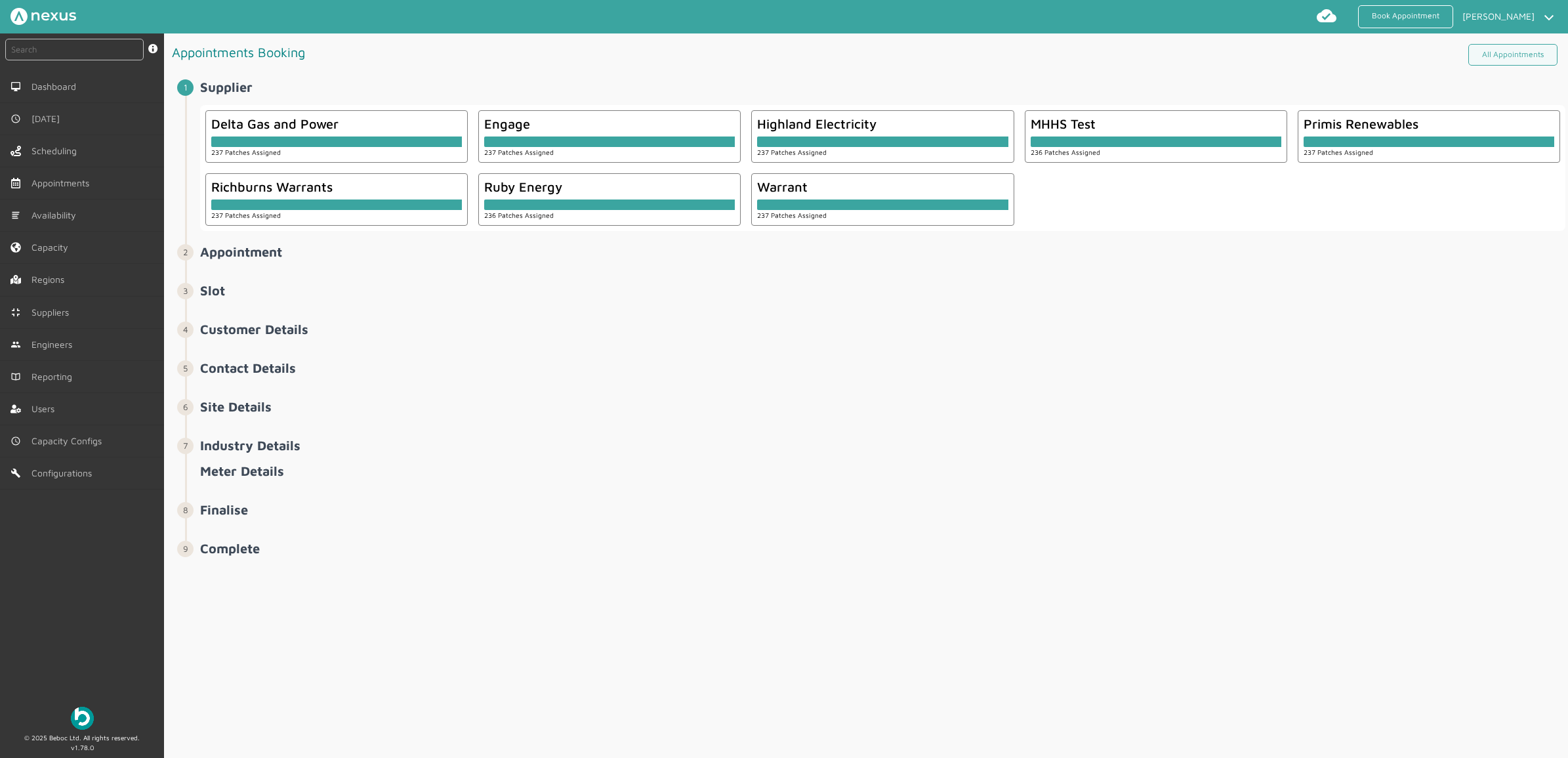
click at [1159, 256] on h2 "Appointment ️️️" at bounding box center [882, 252] width 1365 height 15
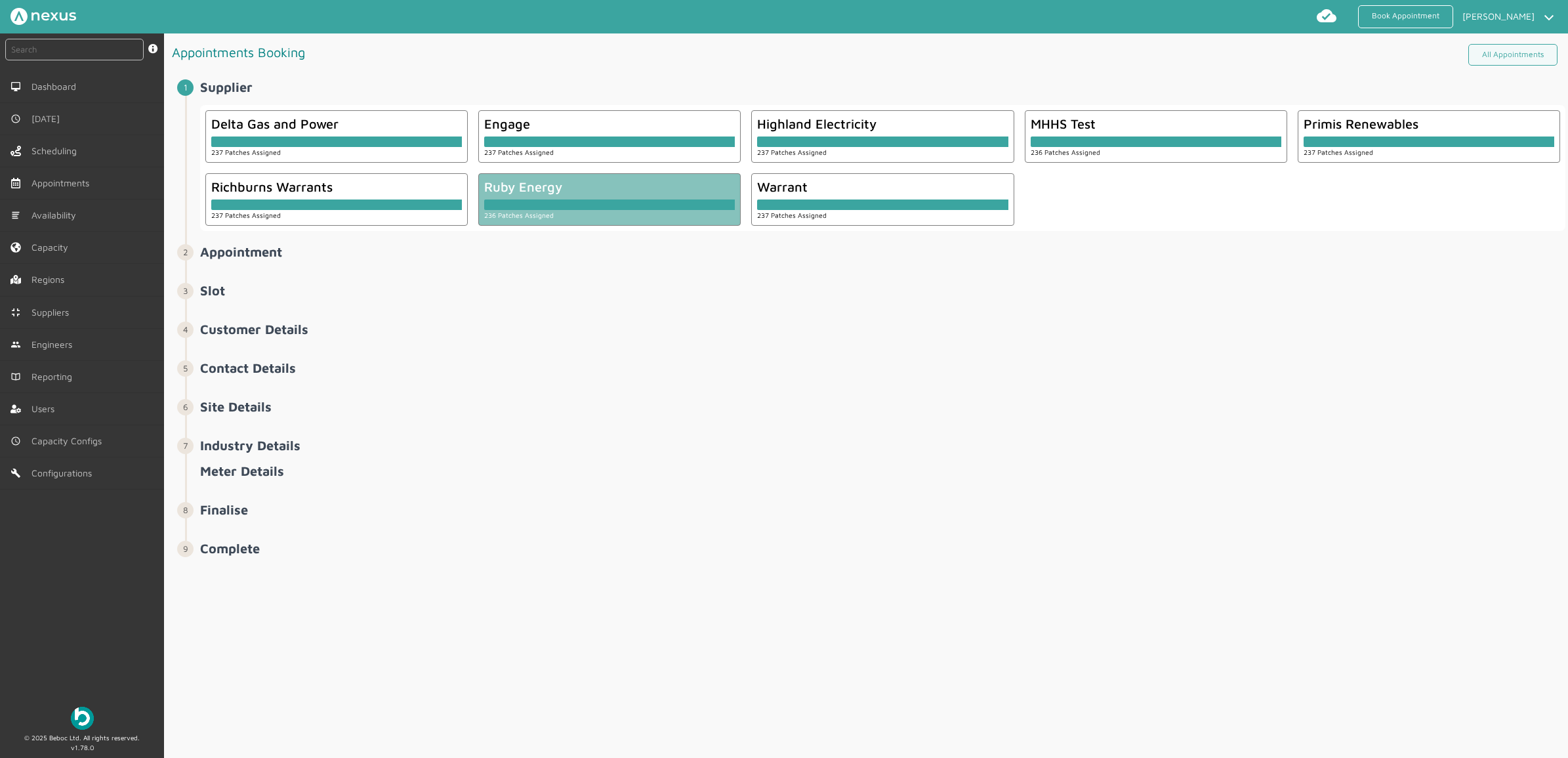
click at [620, 205] on div at bounding box center [609, 205] width 251 height 11
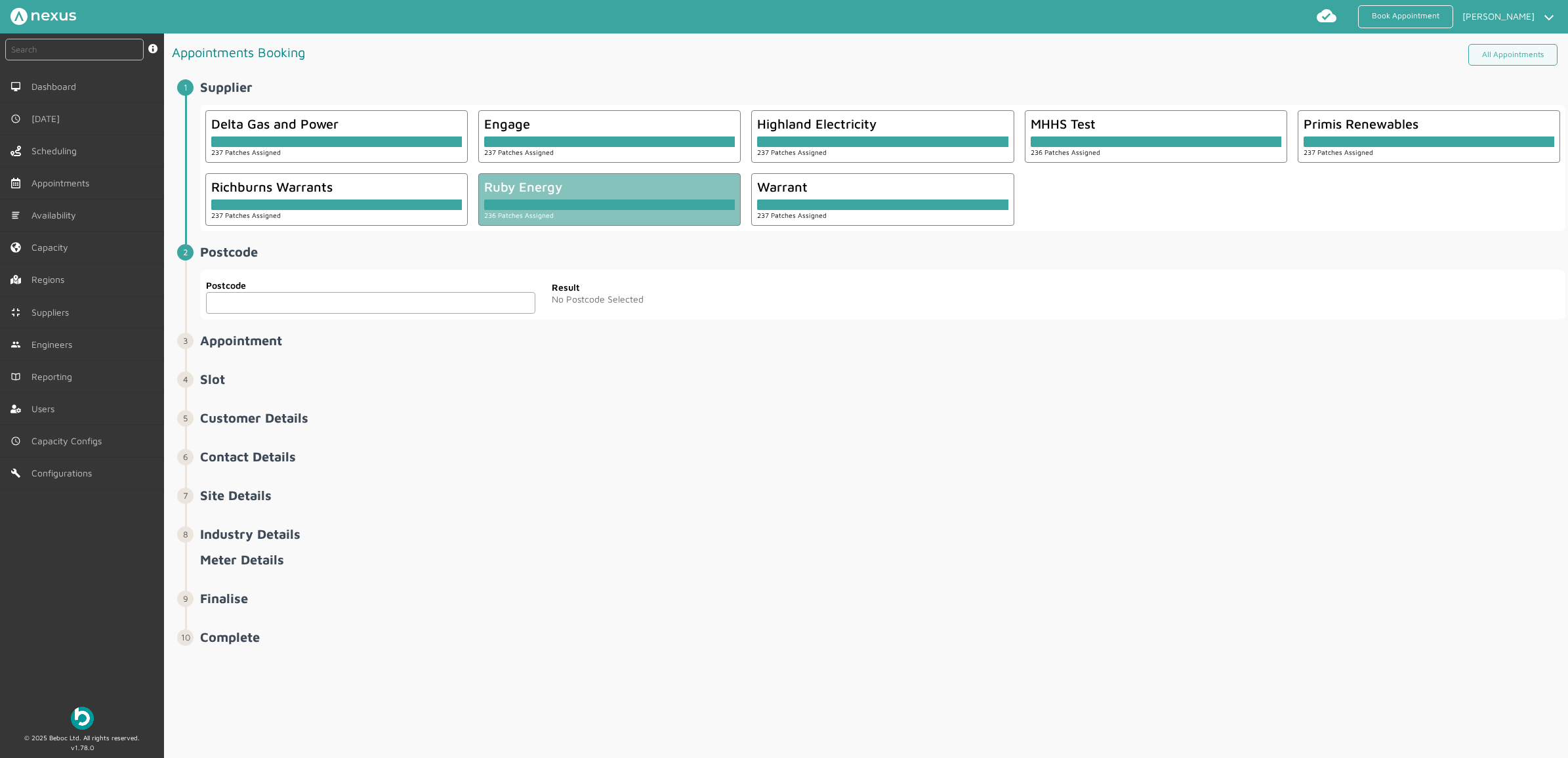
click at [326, 306] on input "text" at bounding box center [371, 302] width 329 height 21
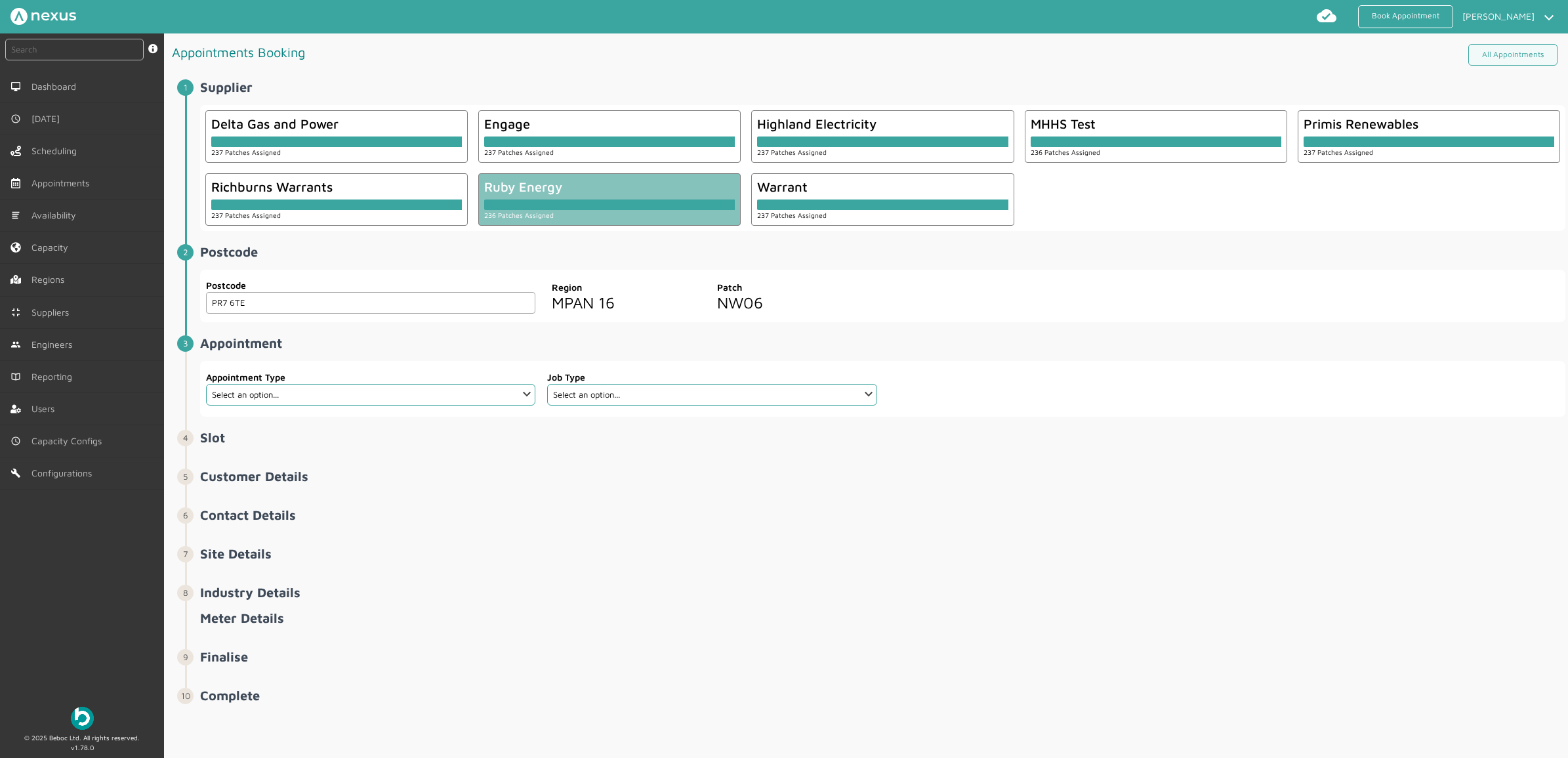
type input "PR7 6TE"
click at [442, 401] on select "Select an option... Additional Work Check Meter Electric Vehicle Emergency Exch…" at bounding box center [371, 395] width 329 height 21
click at [1246, 328] on li "Postcode ️️️ Postcode PR7 6TE Postcode Region MPAN 16 Patch NW06" at bounding box center [875, 290] width 1380 height 92
click at [1254, 54] on div "Appointments Booking All Appointments" at bounding box center [868, 55] width 1393 height 32
click at [346, 385] on select "Select an option... Additional Work Check Meter Electric Vehicle Emergency Exch…" at bounding box center [371, 395] width 329 height 21
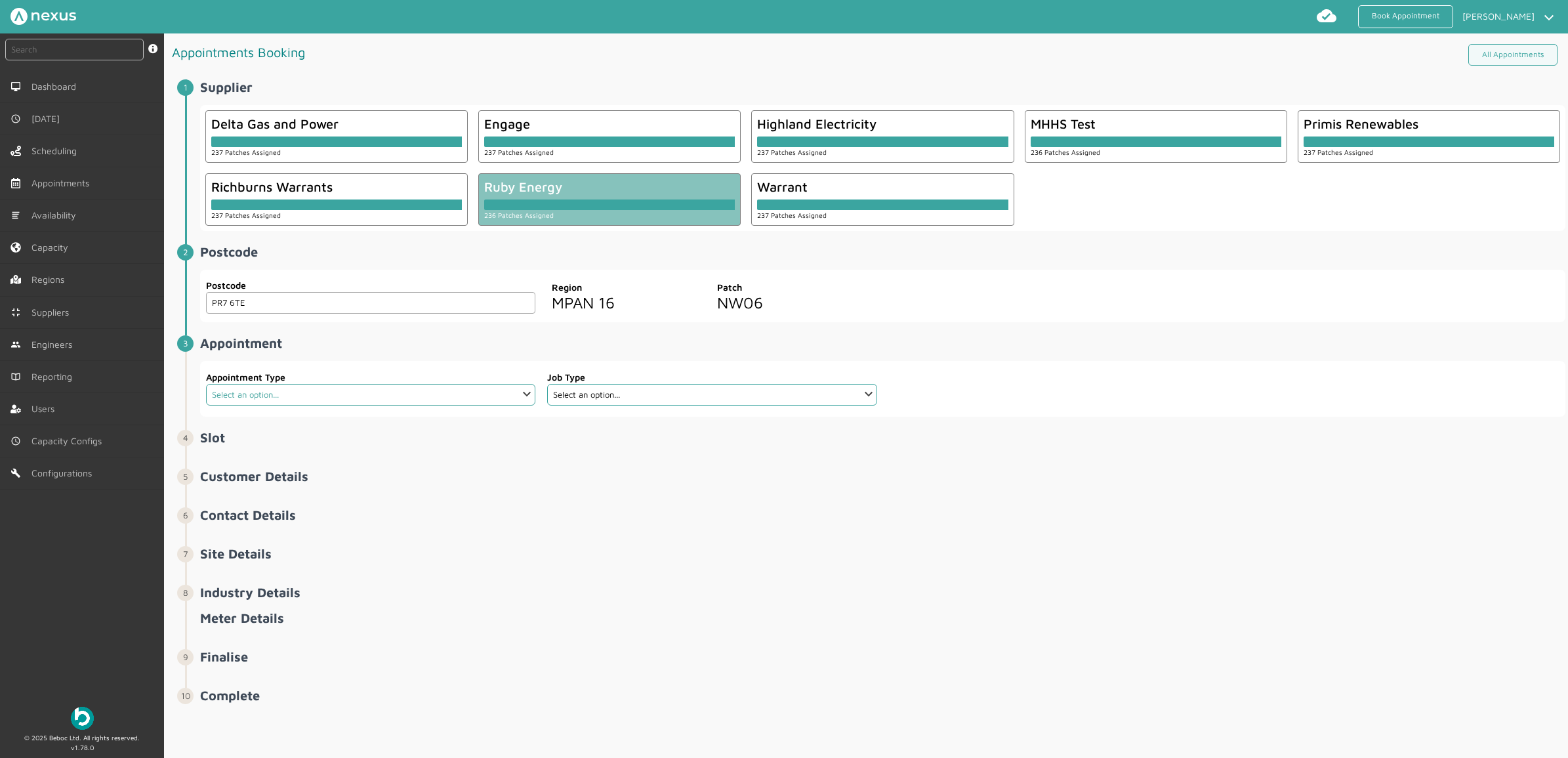
click at [316, 393] on select "Select an option... Additional Work Check Meter Electric Vehicle Emergency Exch…" at bounding box center [371, 395] width 329 height 21
select select "7: 6422ec7fcd44966678f35e74"
click at [206, 385] on select "Select an option... Additional Work Check Meter Electric Vehicle Emergency Exch…" at bounding box center [371, 395] width 329 height 21
click at [645, 409] on fieldset "Job Type Select an option... Communication Device Exchange De-Energise Energise…" at bounding box center [712, 389] width 330 height 45
click at [648, 400] on select "Select an option... Communication Device Exchange De-Energise Energise Meter Ex…" at bounding box center [712, 395] width 329 height 21
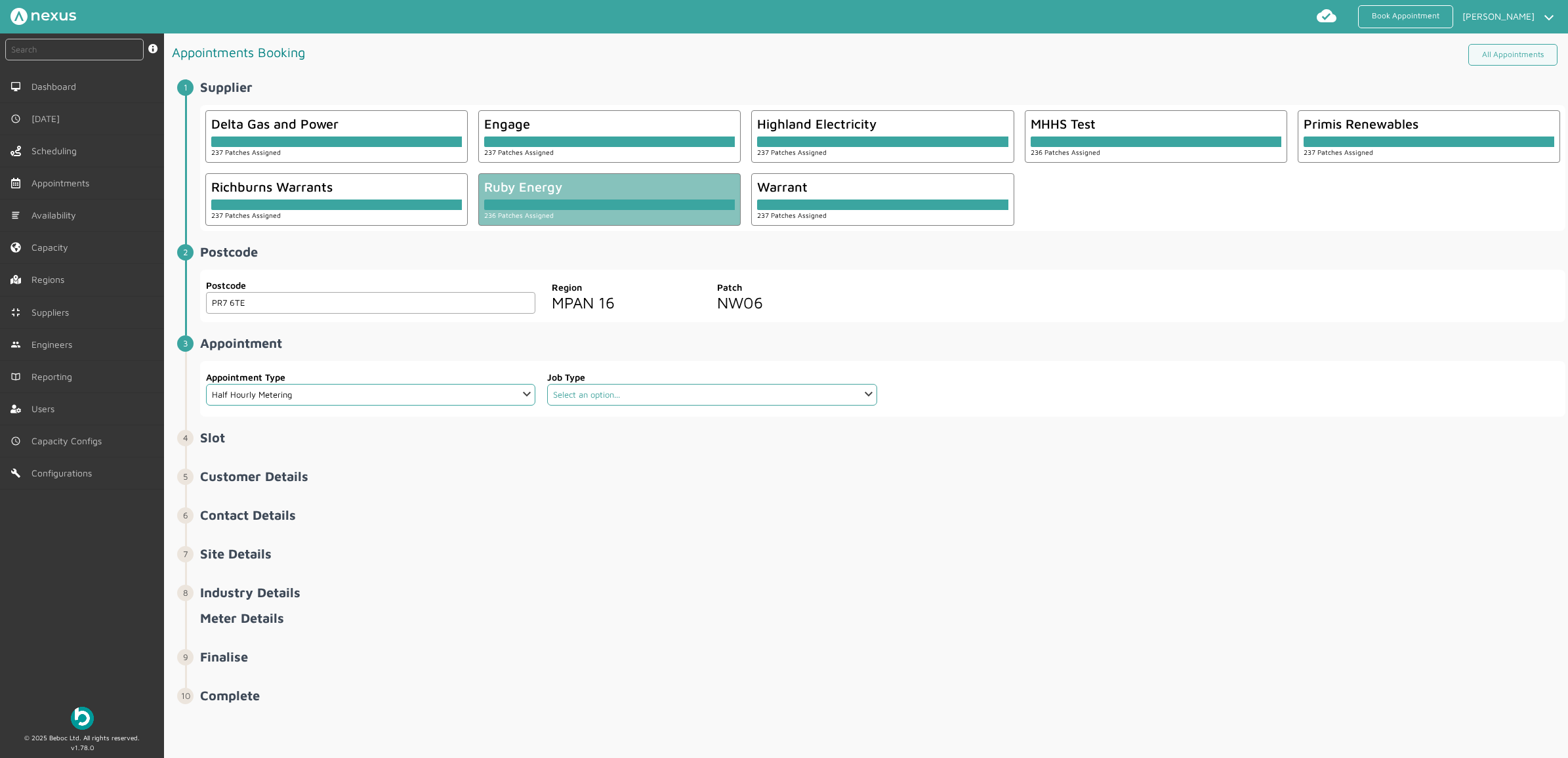
select select "4: 6422e9d2cd44966678f35e6c"
click at [547, 385] on select "Select an option... Communication Device Exchange De-Energise Energise Meter Ex…" at bounding box center [712, 395] width 329 height 21
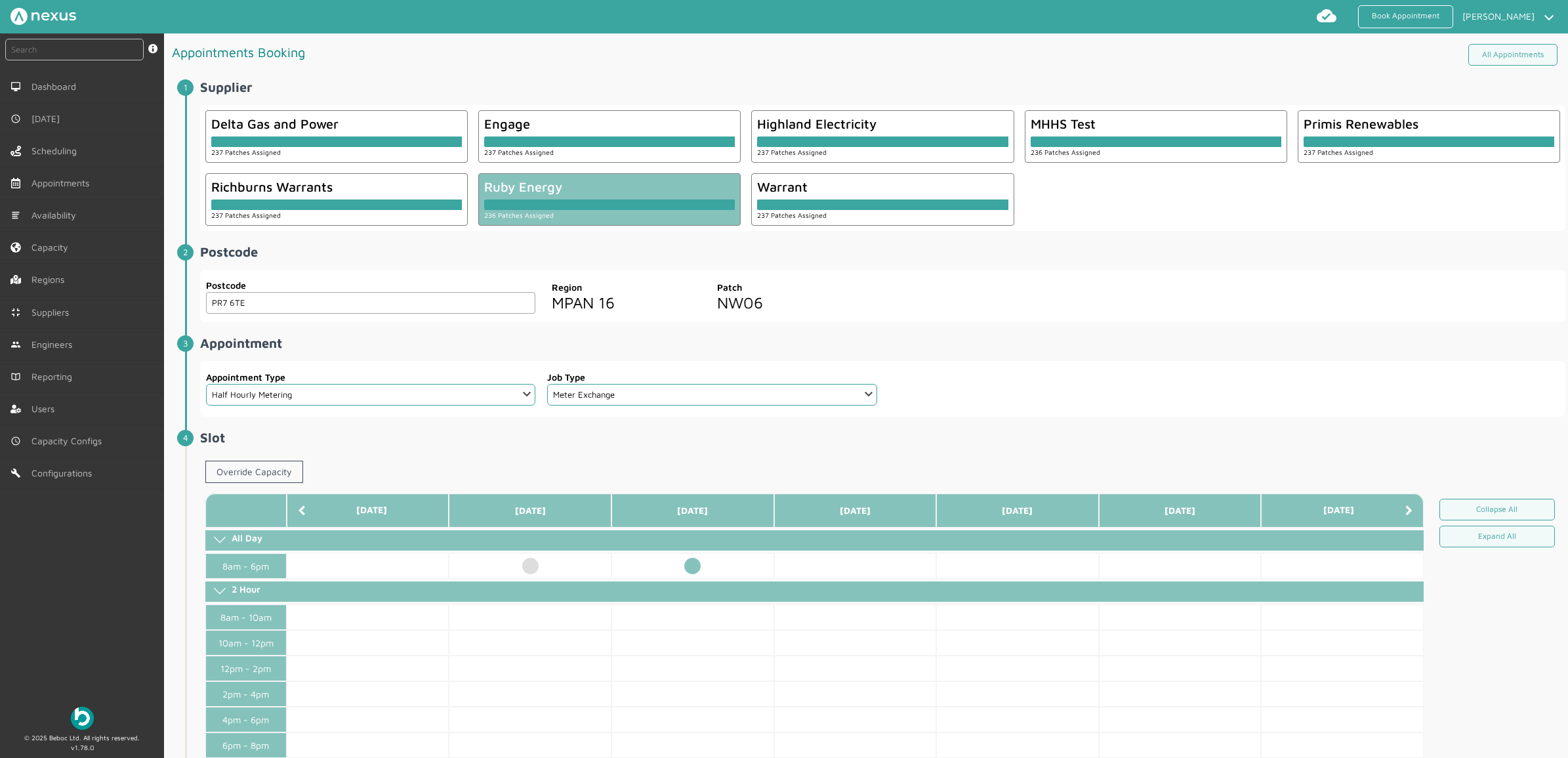
click at [692, 559] on td at bounding box center [692, 566] width 163 height 25
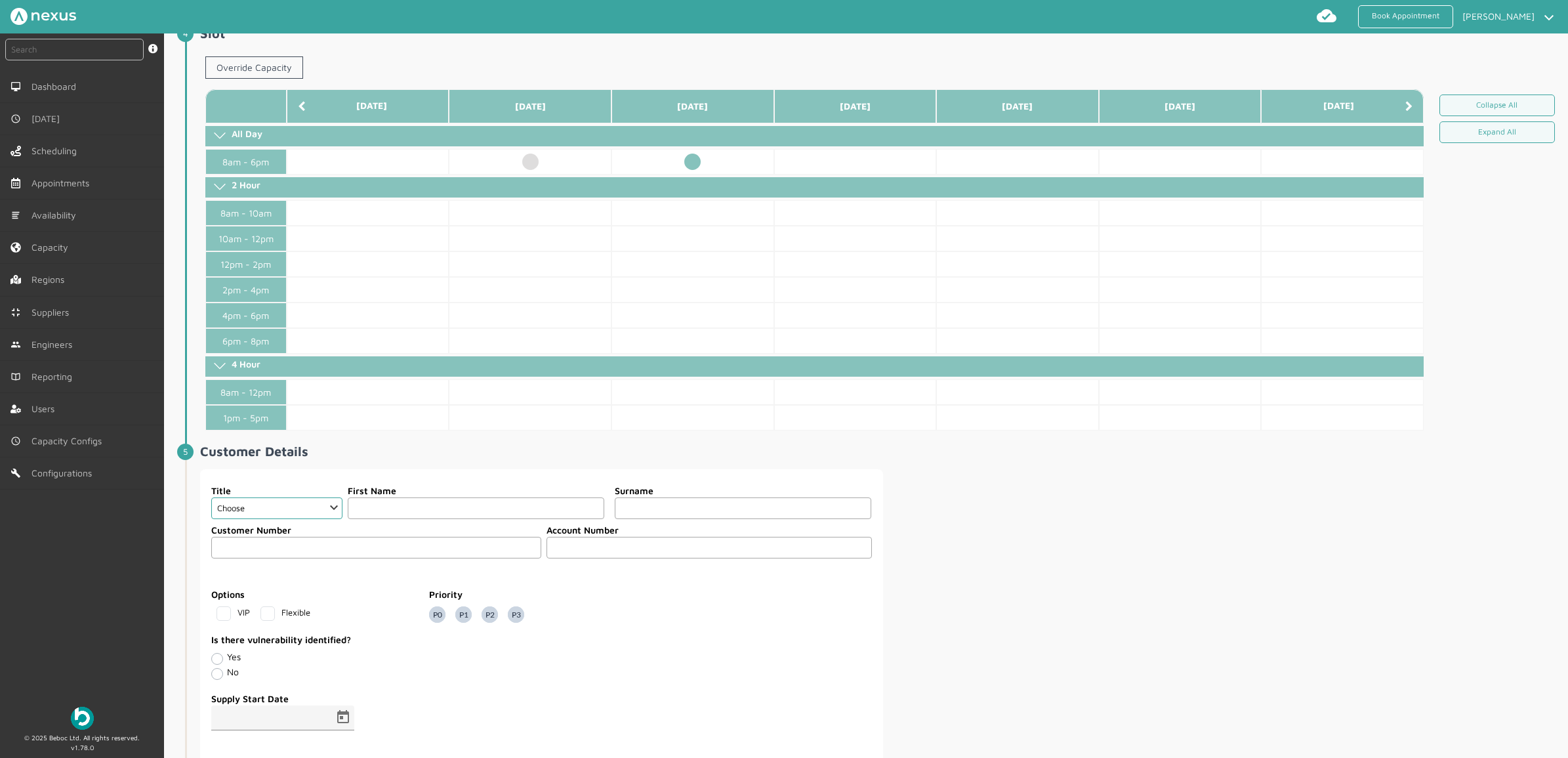
scroll to position [410, 0]
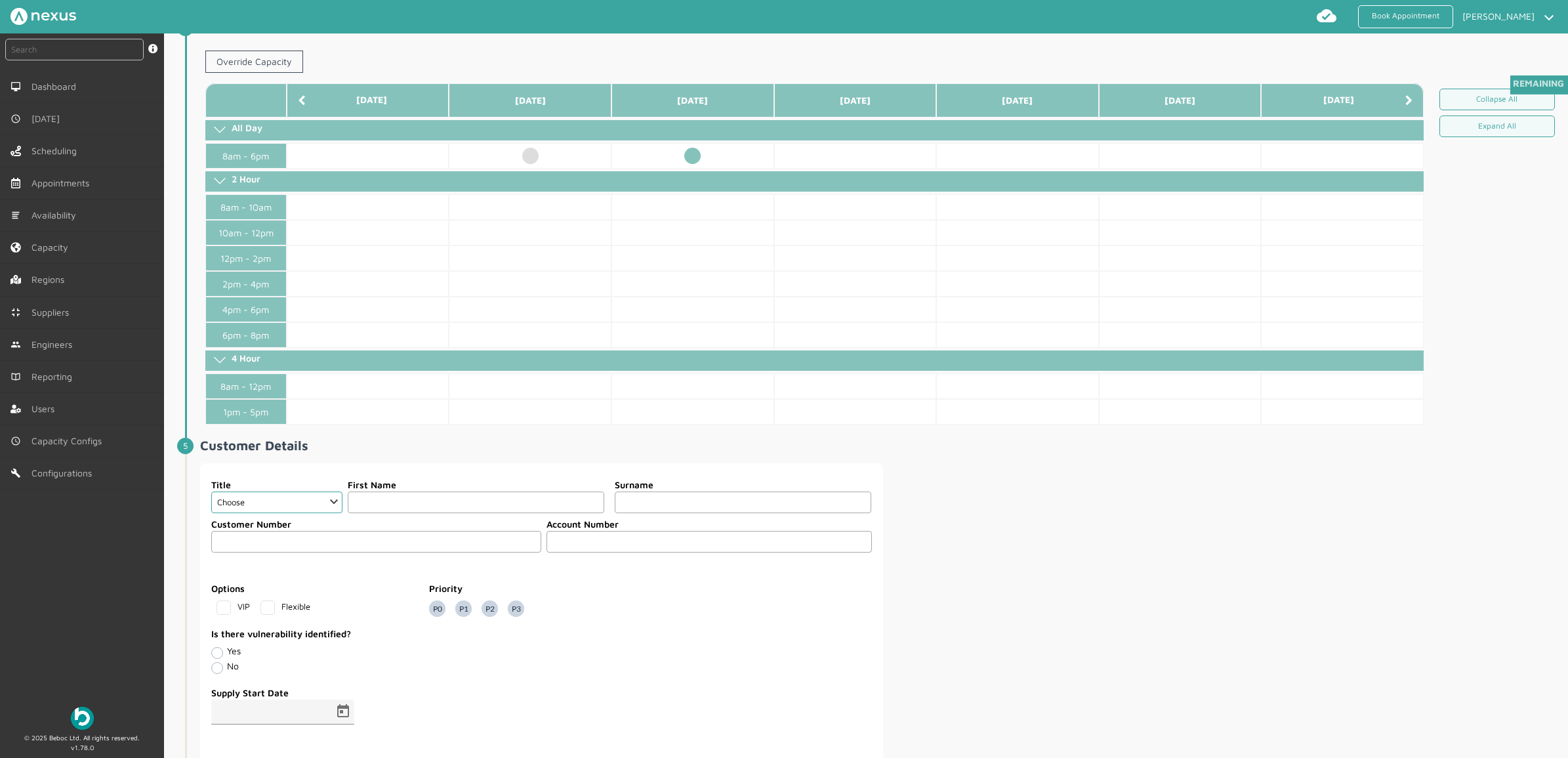
click at [279, 520] on fieldset "Customer Number Account Number" at bounding box center [541, 537] width 662 height 45
click at [280, 509] on select "Choose Dr Mr Mrs Miss Ms Mx Sir Lady" at bounding box center [277, 502] width 131 height 21
select select "2: Mr"
click at [211, 497] on select "Choose Dr Mr Mrs Miss Ms Mx Sir Lady" at bounding box center [277, 502] width 131 height 21
click at [392, 506] on input "text" at bounding box center [476, 502] width 256 height 21
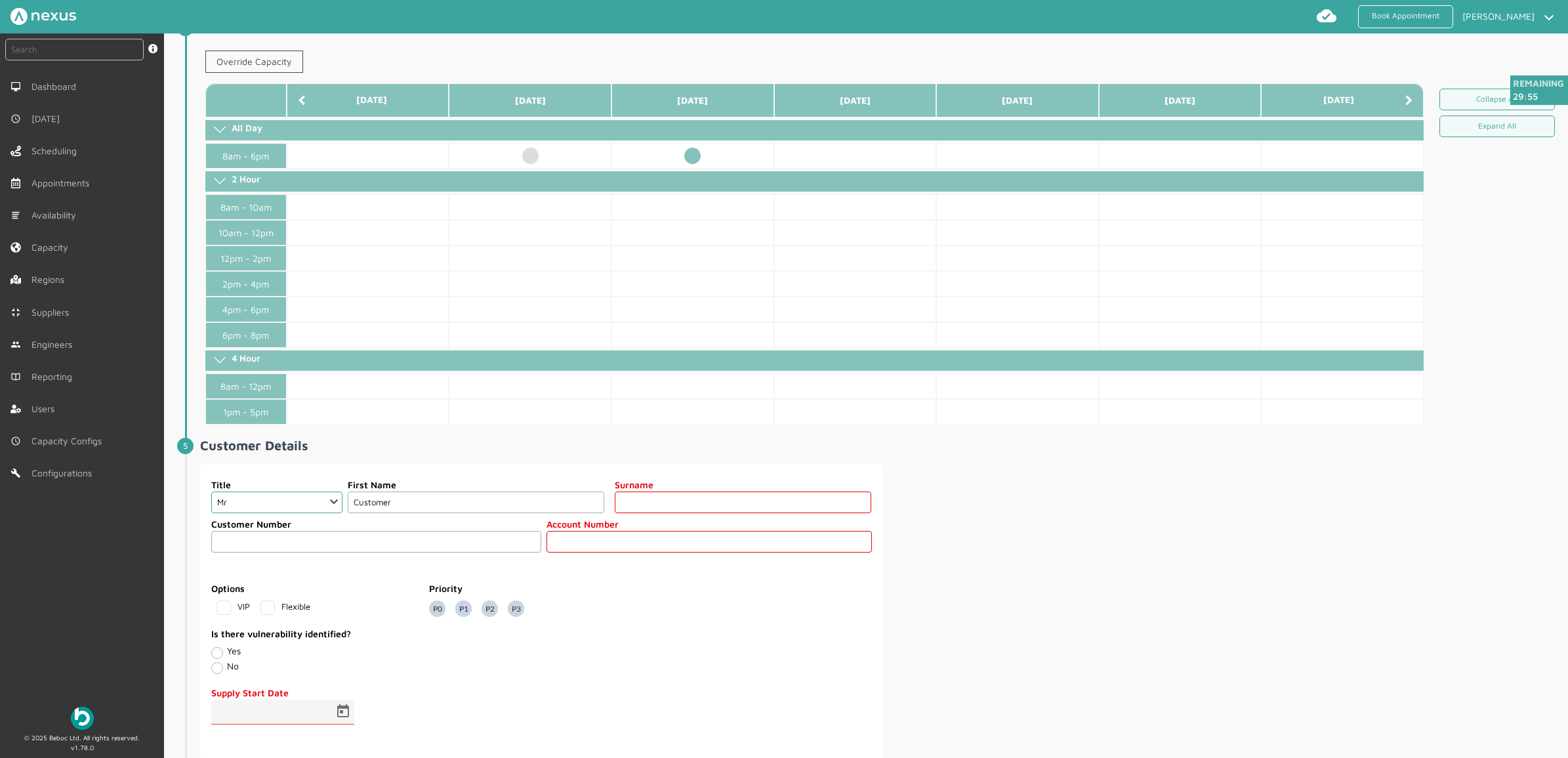
type input "Customer"
click at [446, 502] on div "First Name Customer" at bounding box center [473, 495] width 262 height 35
click at [771, 513] on input "text" at bounding box center [743, 502] width 256 height 21
type input "One Hundred Two"
click at [655, 559] on fieldset "Customer Number Account Number" at bounding box center [541, 537] width 662 height 45
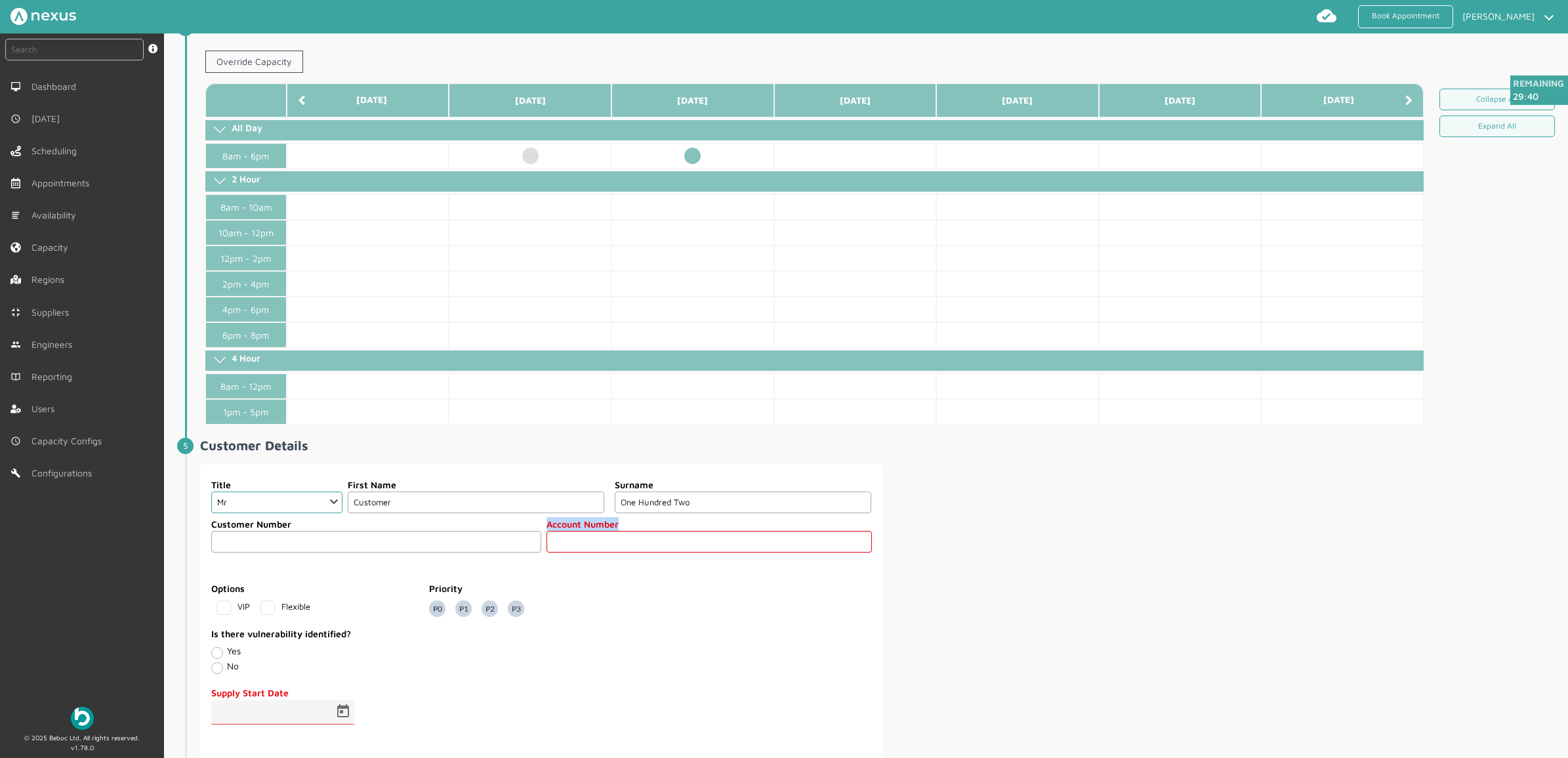
click at [666, 549] on input "text" at bounding box center [708, 541] width 324 height 21
type input "102"
click at [1083, 516] on div "Title Choose Dr Mr Mrs Miss Ms Mx Sir Lady First Name Customer Surname One Hund…" at bounding box center [882, 611] width 1365 height 297
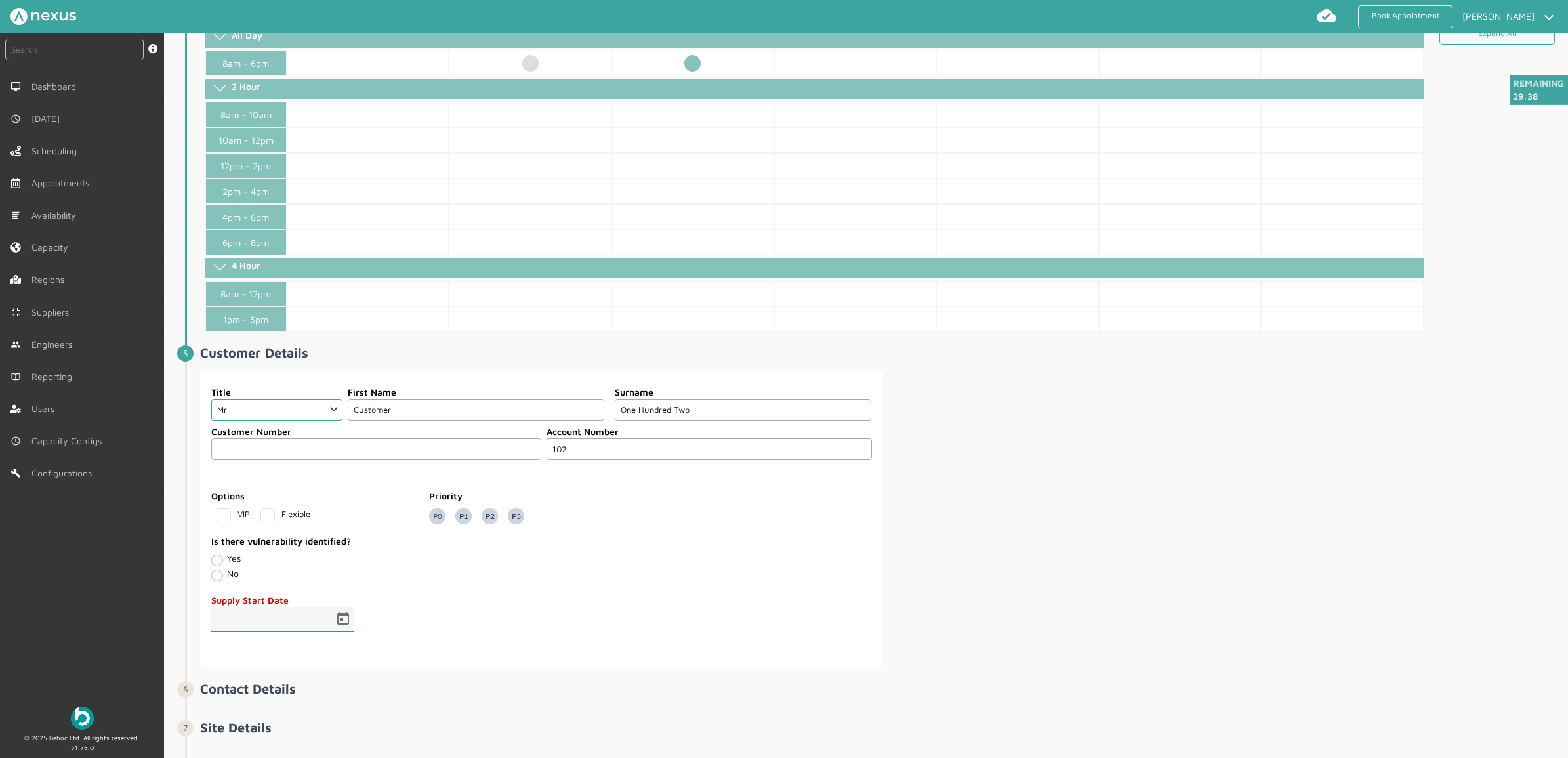
scroll to position [656, 0]
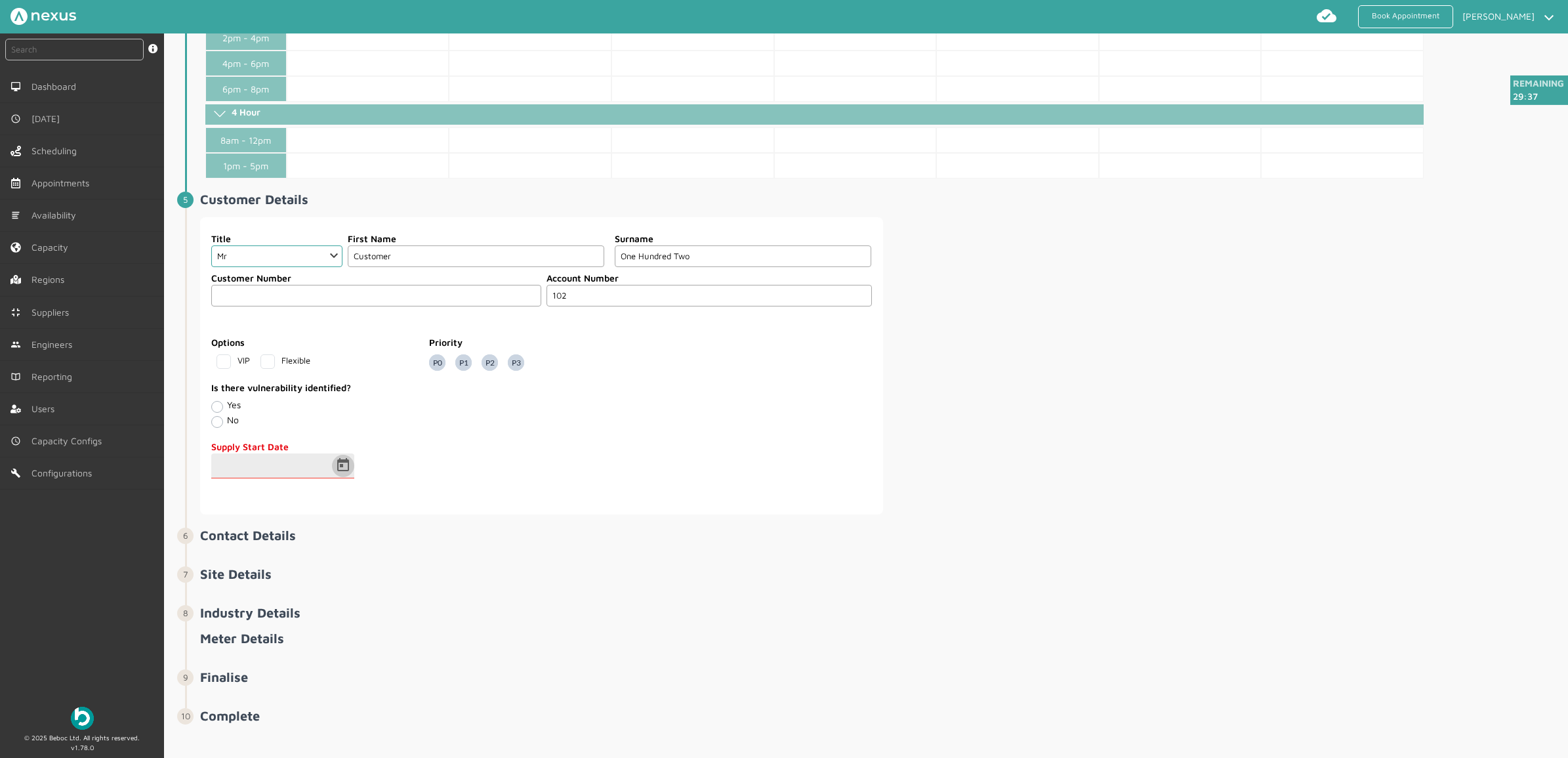
click at [342, 478] on span "Open calendar" at bounding box center [342, 466] width 31 height 31
click at [316, 605] on span "15" at bounding box center [308, 622] width 23 height 23
type input "15/10/2025"
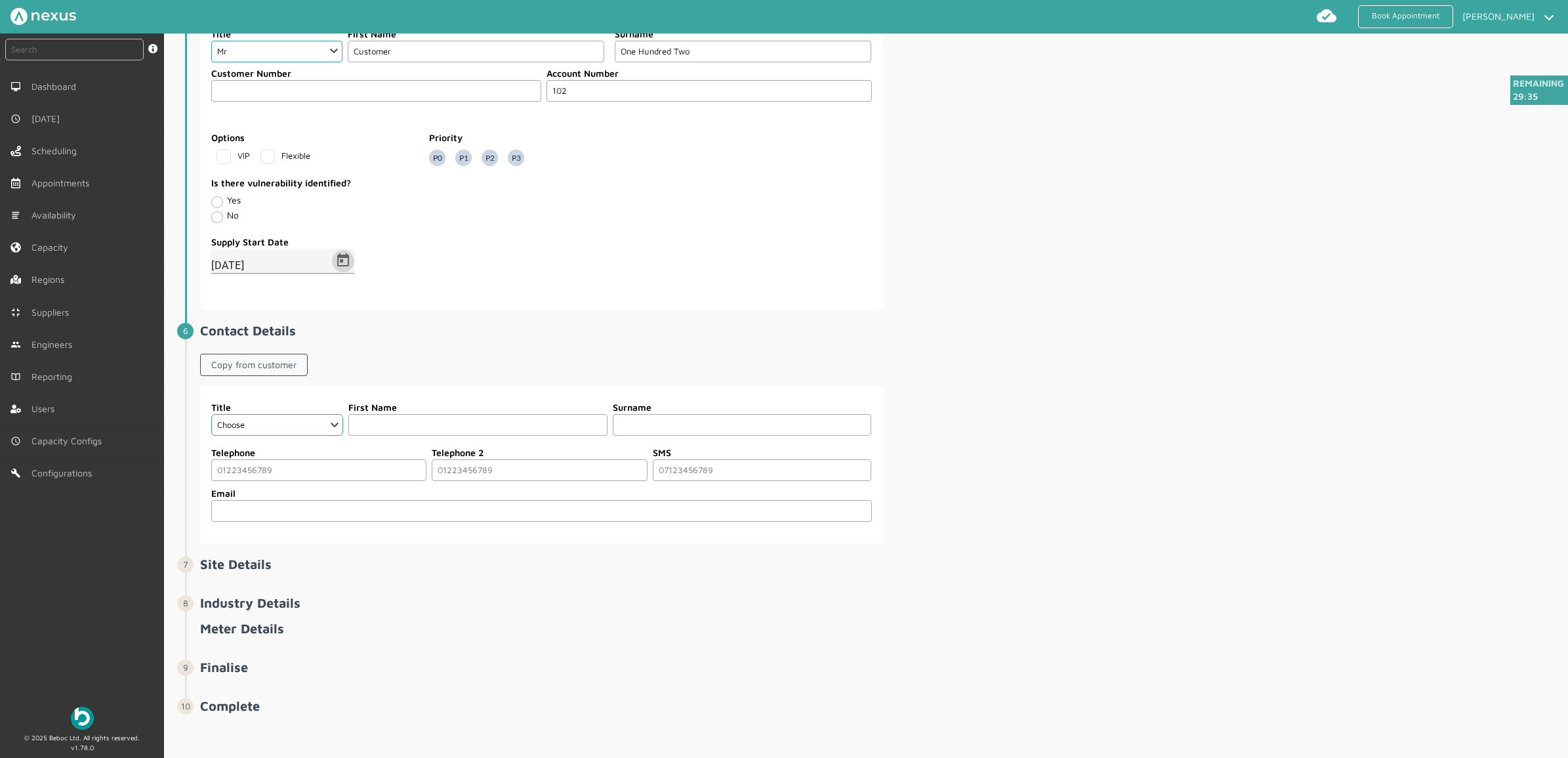
scroll to position [871, 0]
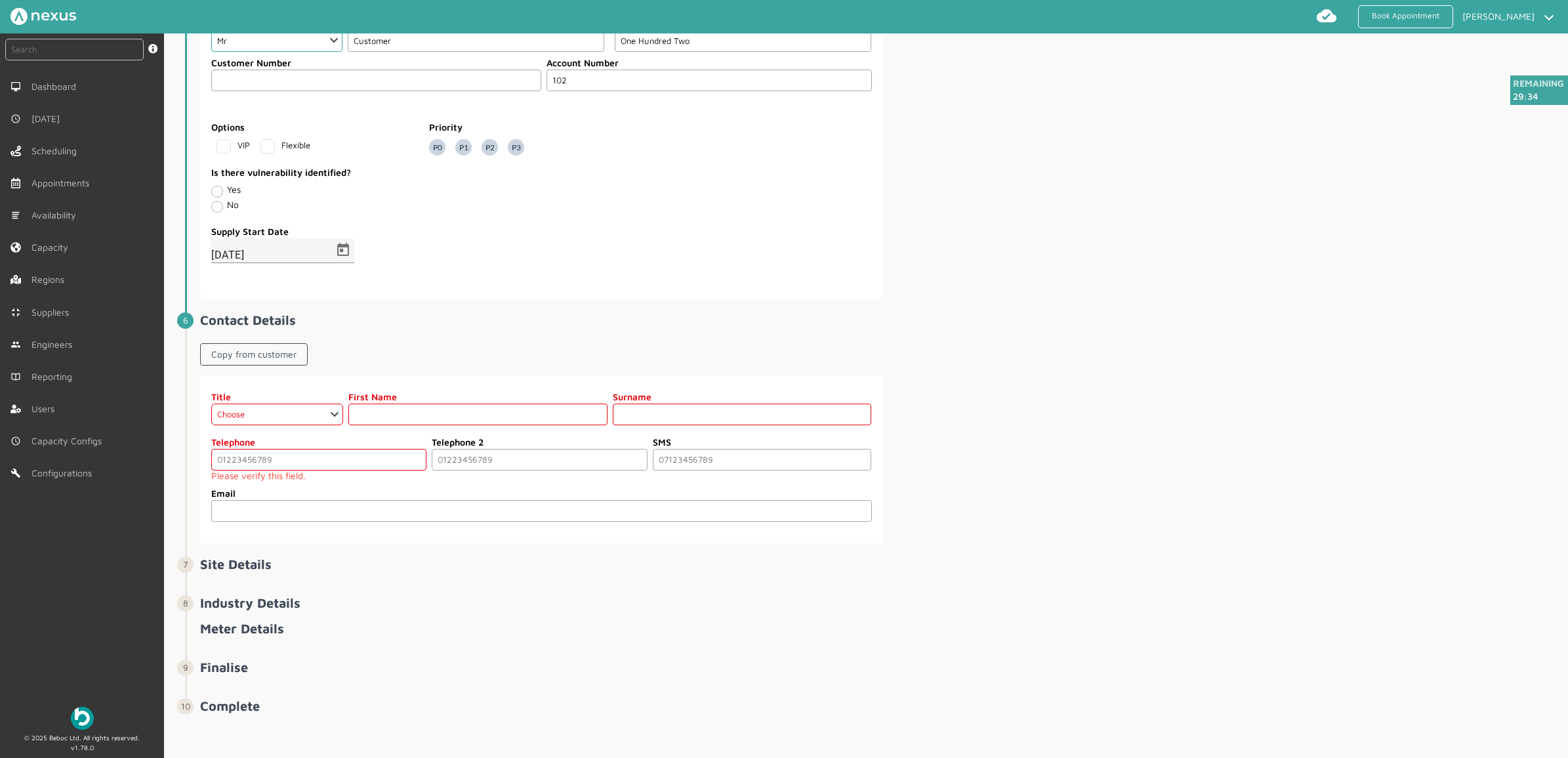
click at [272, 336] on span "Contact Details Copy from customer Title Choose Dr Mr Mrs Miss Ms Mx Sir Lady F…" at bounding box center [882, 428] width 1365 height 231
click at [246, 365] on link "Copy from customer" at bounding box center [254, 354] width 108 height 22
select select "2: Mr"
type input "Customer"
type input "One Hundred Two"
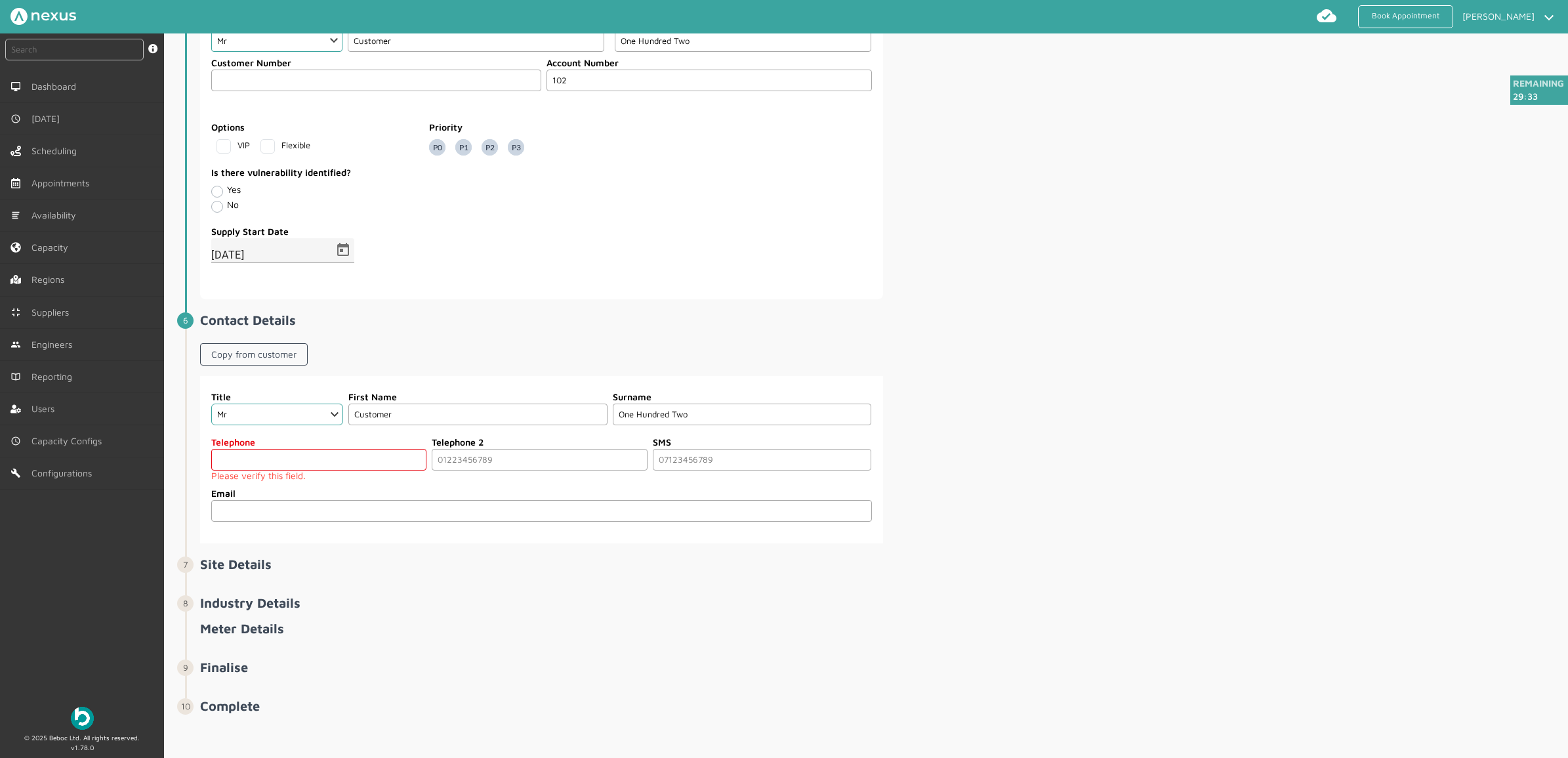
click at [307, 470] on input "tel" at bounding box center [319, 460] width 215 height 21
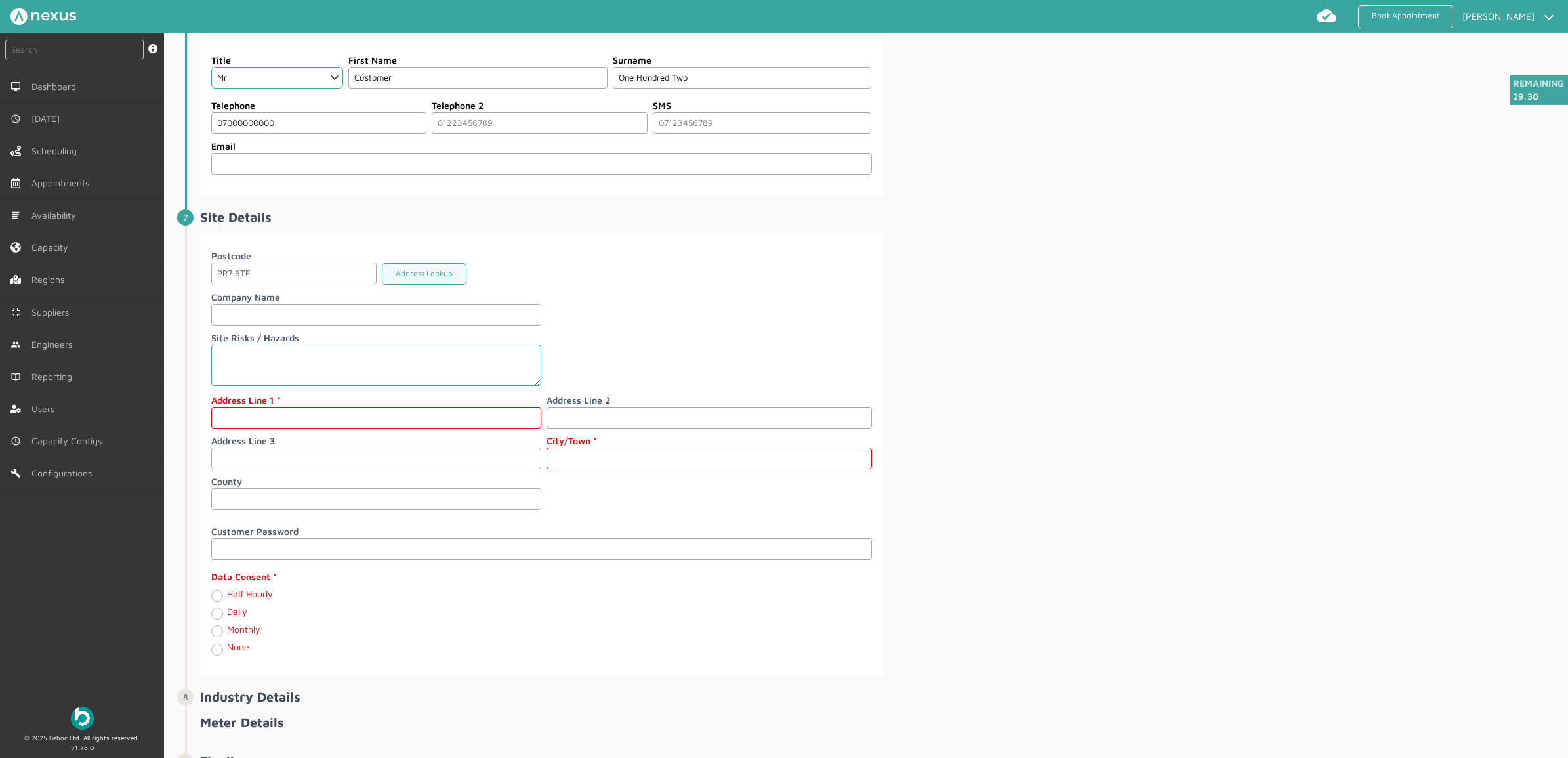
scroll to position [1281, 0]
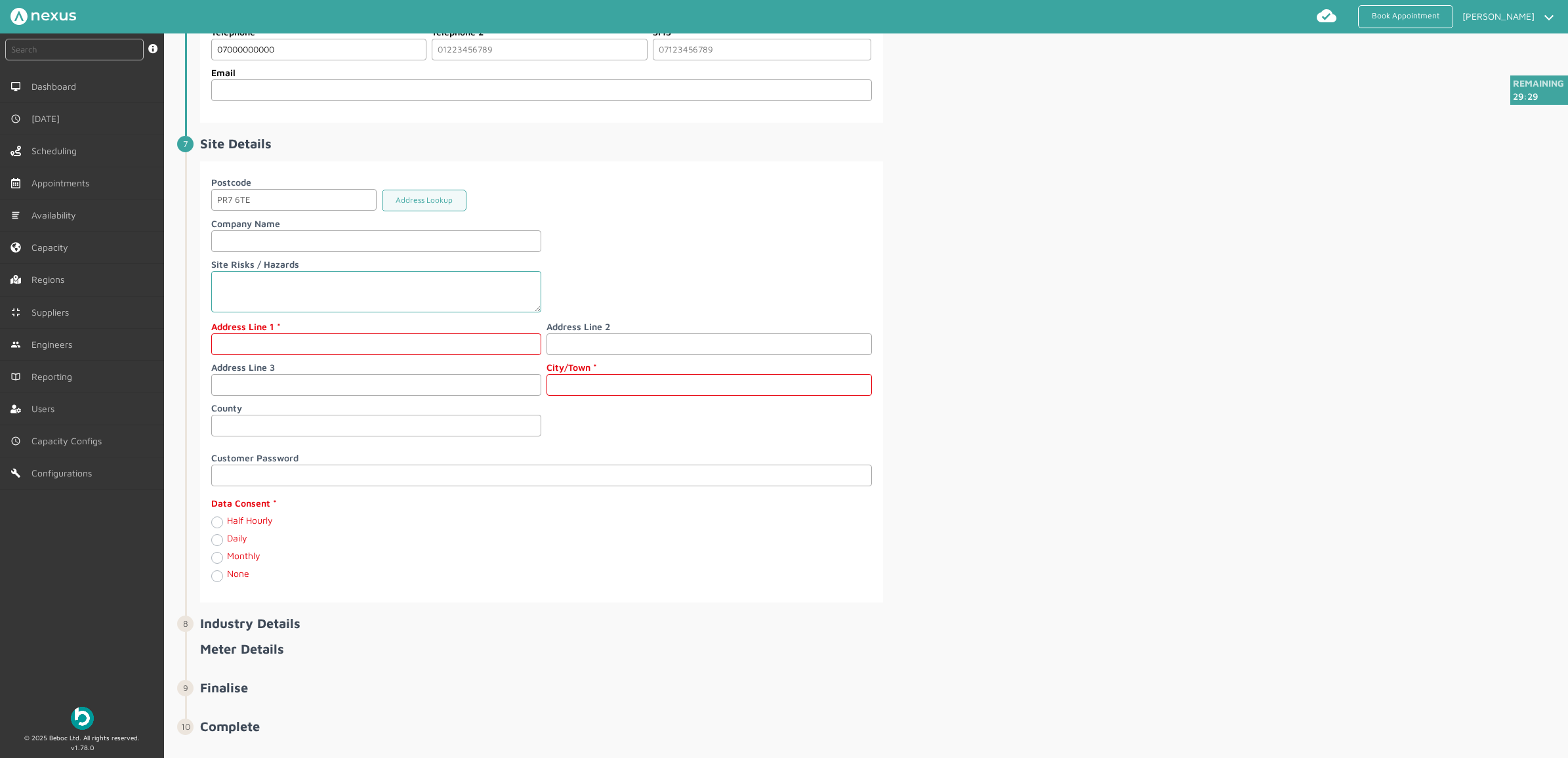
type input "07000000000"
click at [223, 352] on input "text" at bounding box center [376, 344] width 330 height 21
type input "[STREET_ADDRESS]"
type input "[PERSON_NAME]"
click at [223, 530] on div "Half Hourly" at bounding box center [376, 523] width 330 height 15
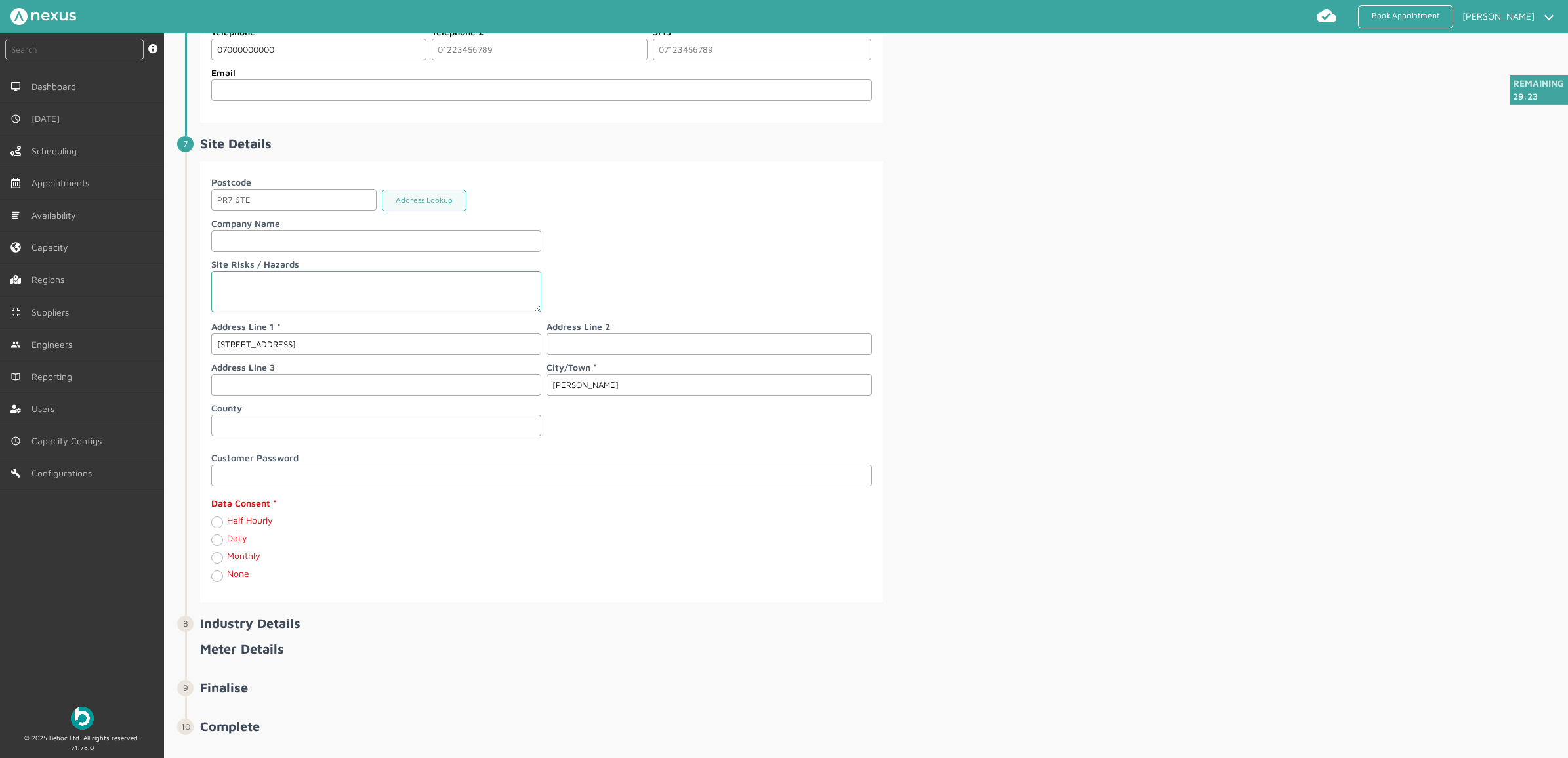
click at [227, 526] on label "Half Hourly" at bounding box center [250, 520] width 46 height 11
click at [219, 528] on Hourly "Half Hourly" at bounding box center [217, 522] width 11 height 13
radio Hourly "true"
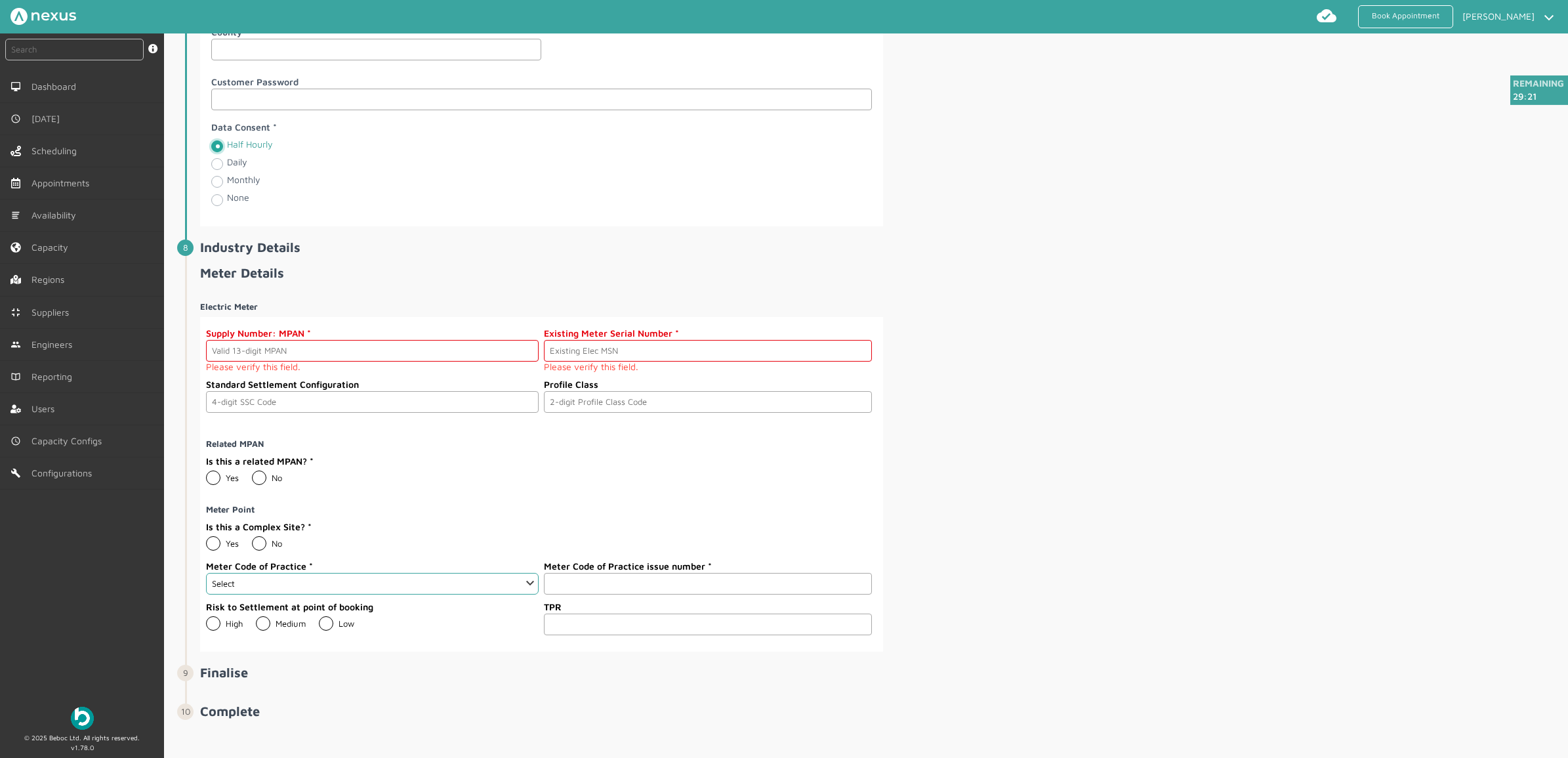
scroll to position [1667, 0]
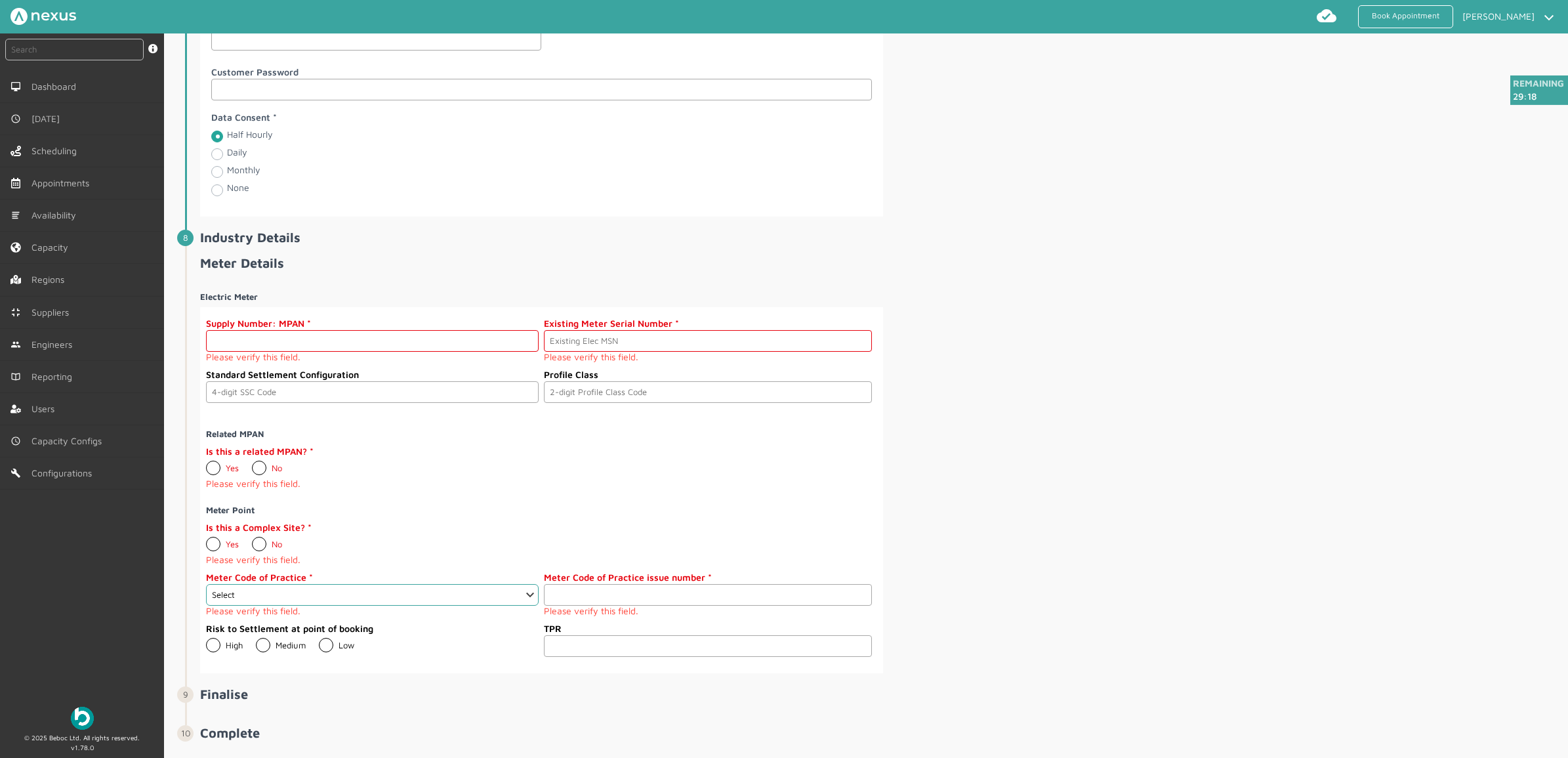
click at [280, 352] on input "text" at bounding box center [372, 341] width 332 height 21
paste input "2303000000194"
type input "2303000000194"
click at [674, 352] on input "text" at bounding box center [707, 341] width 327 height 21
click at [615, 352] on input "text" at bounding box center [707, 341] width 327 height 21
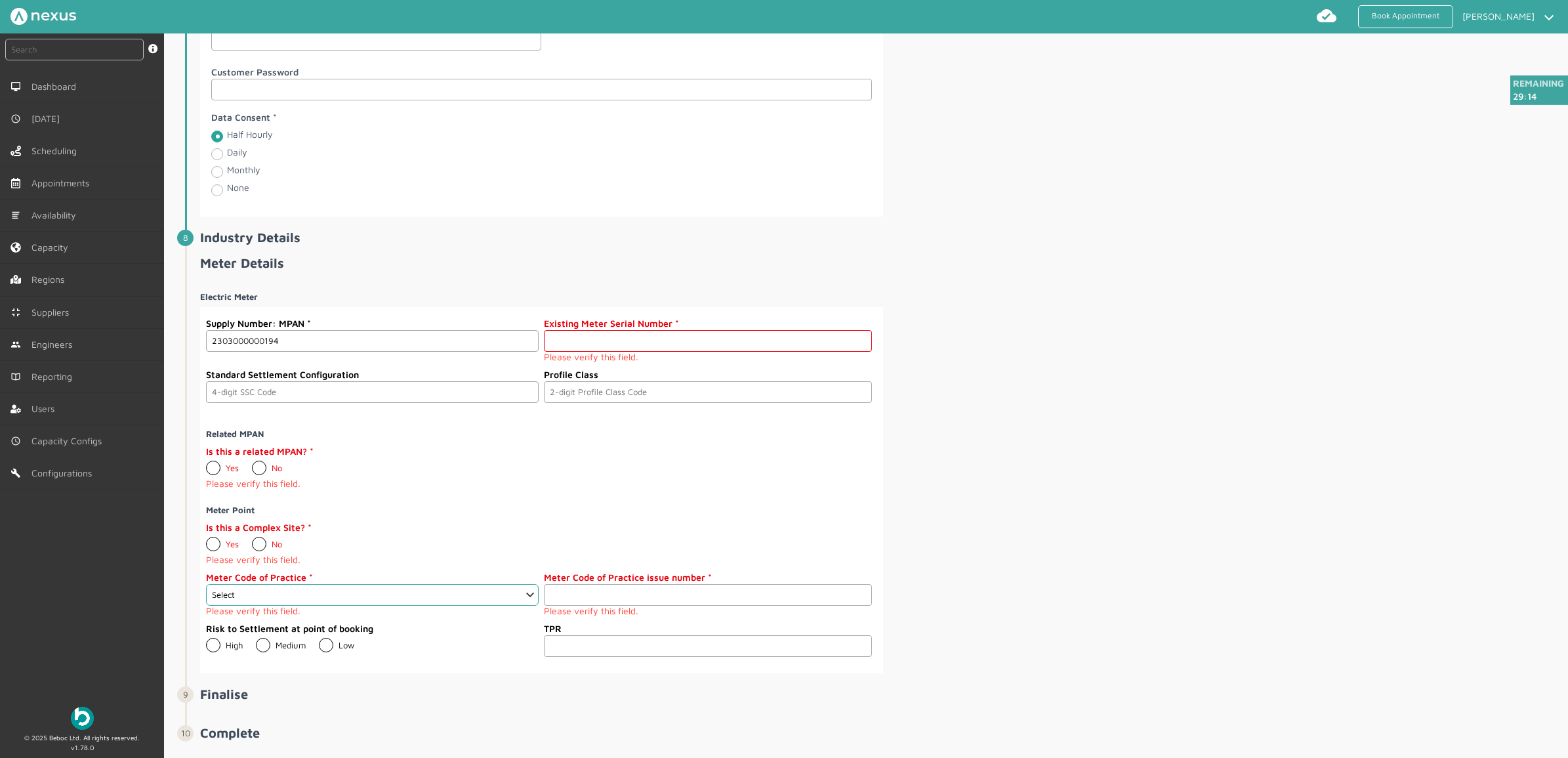
paste input "A000000020"
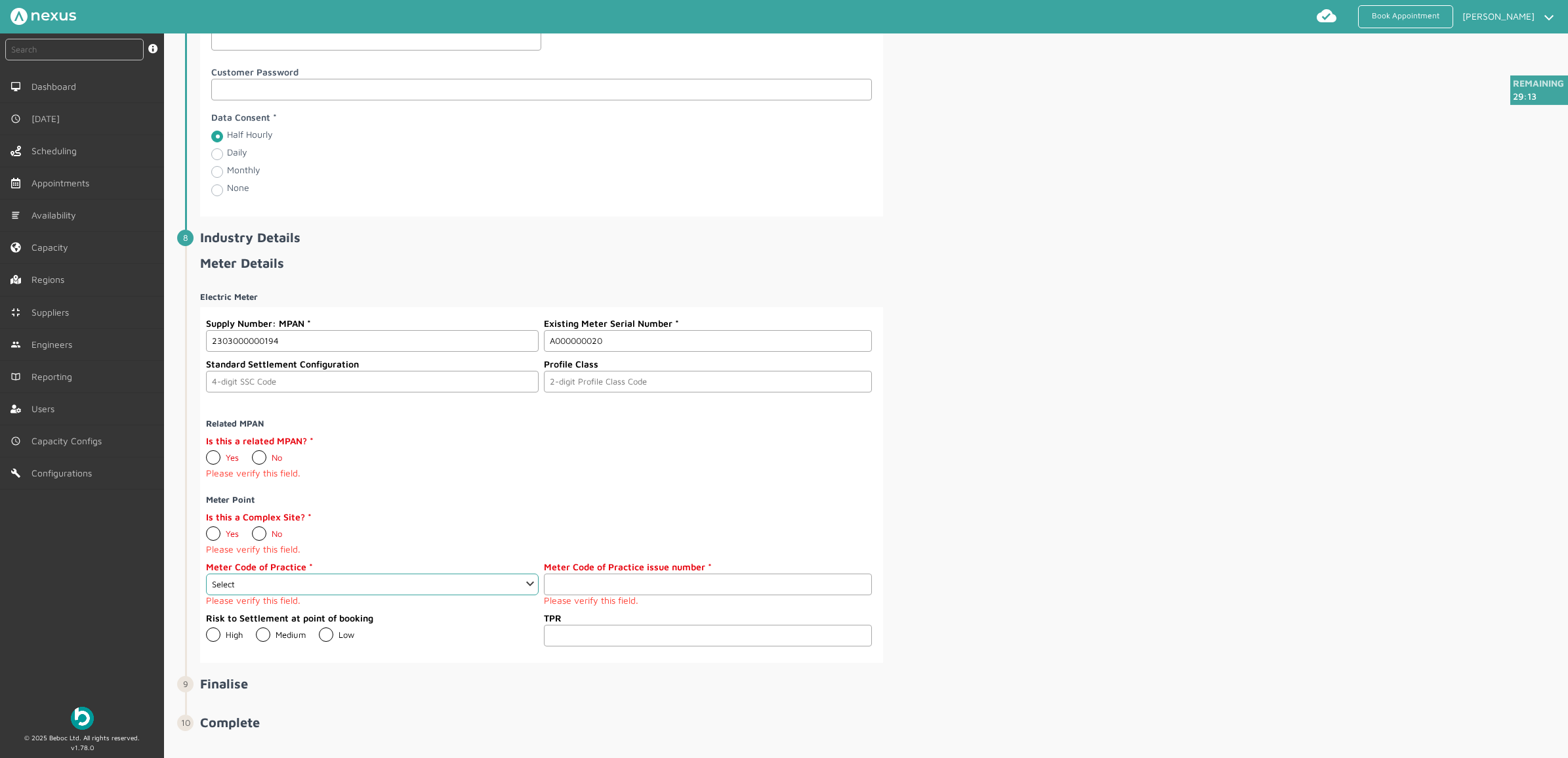
type input "A000000020"
click at [274, 389] on input "text" at bounding box center [372, 381] width 332 height 21
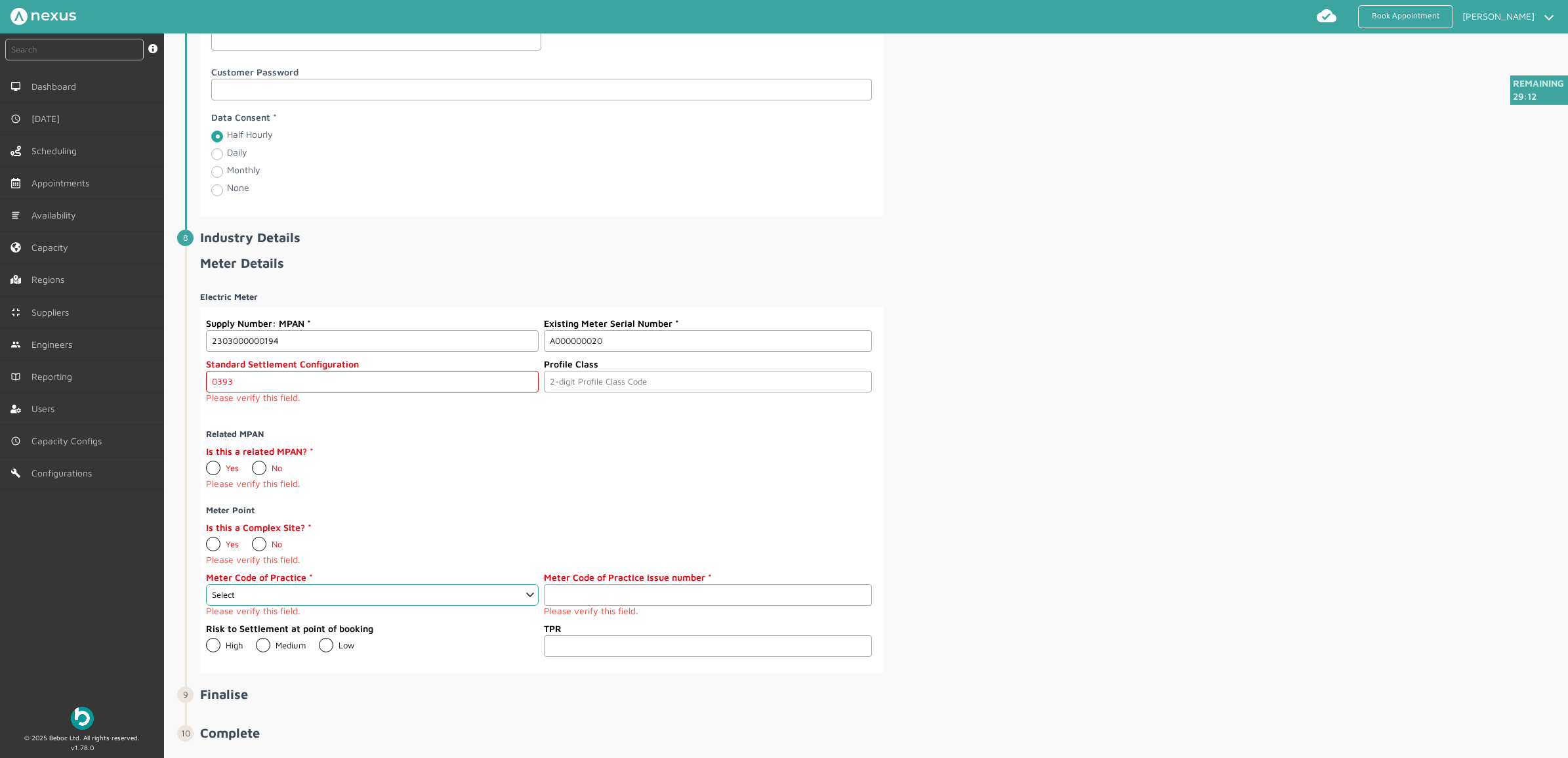
type input "0393"
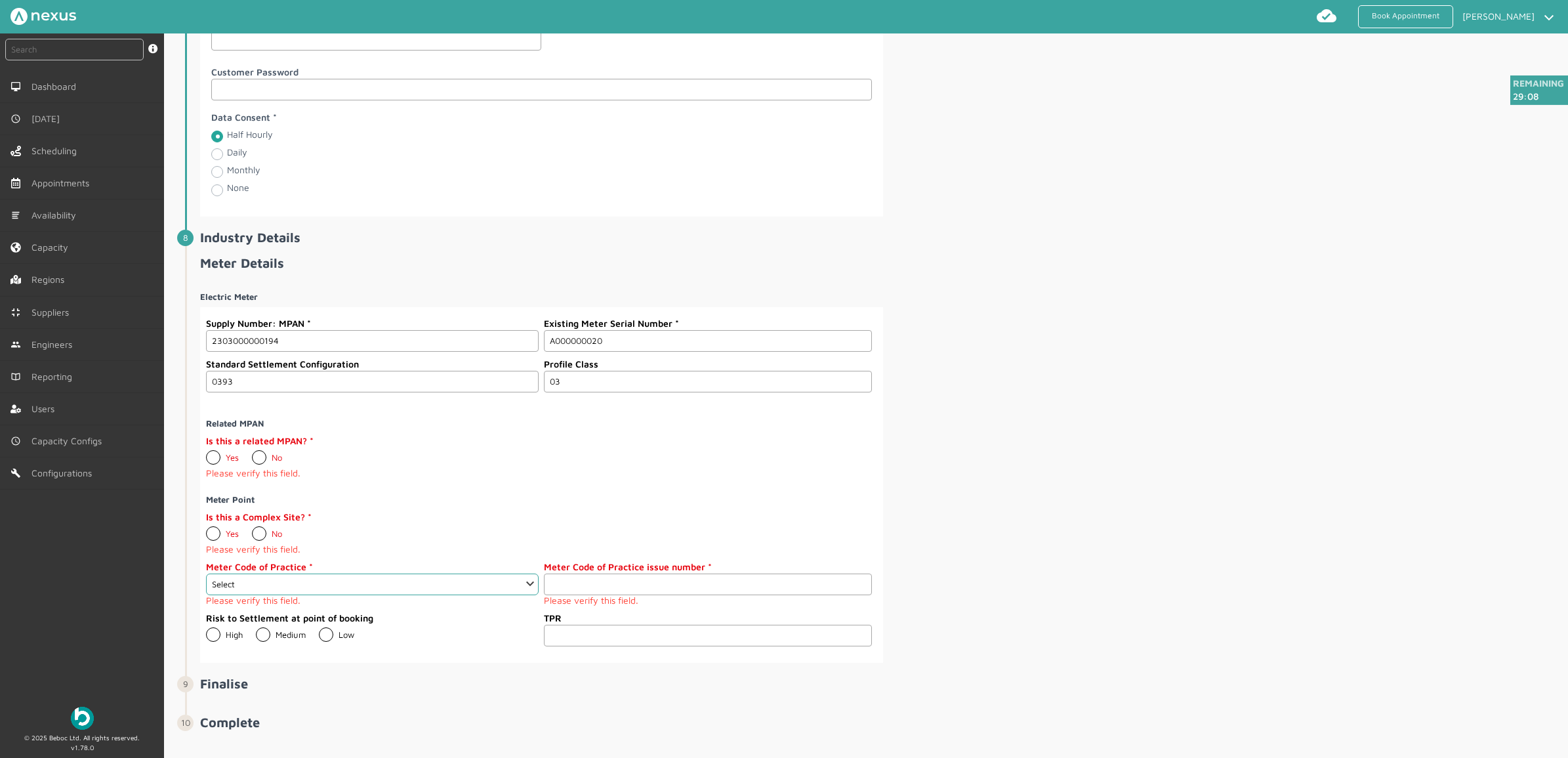
type input "03"
click at [256, 462] on label "No" at bounding box center [267, 458] width 30 height 11
click at [252, 453] on input "No" at bounding box center [252, 452] width 1 height 1
radio input "true"
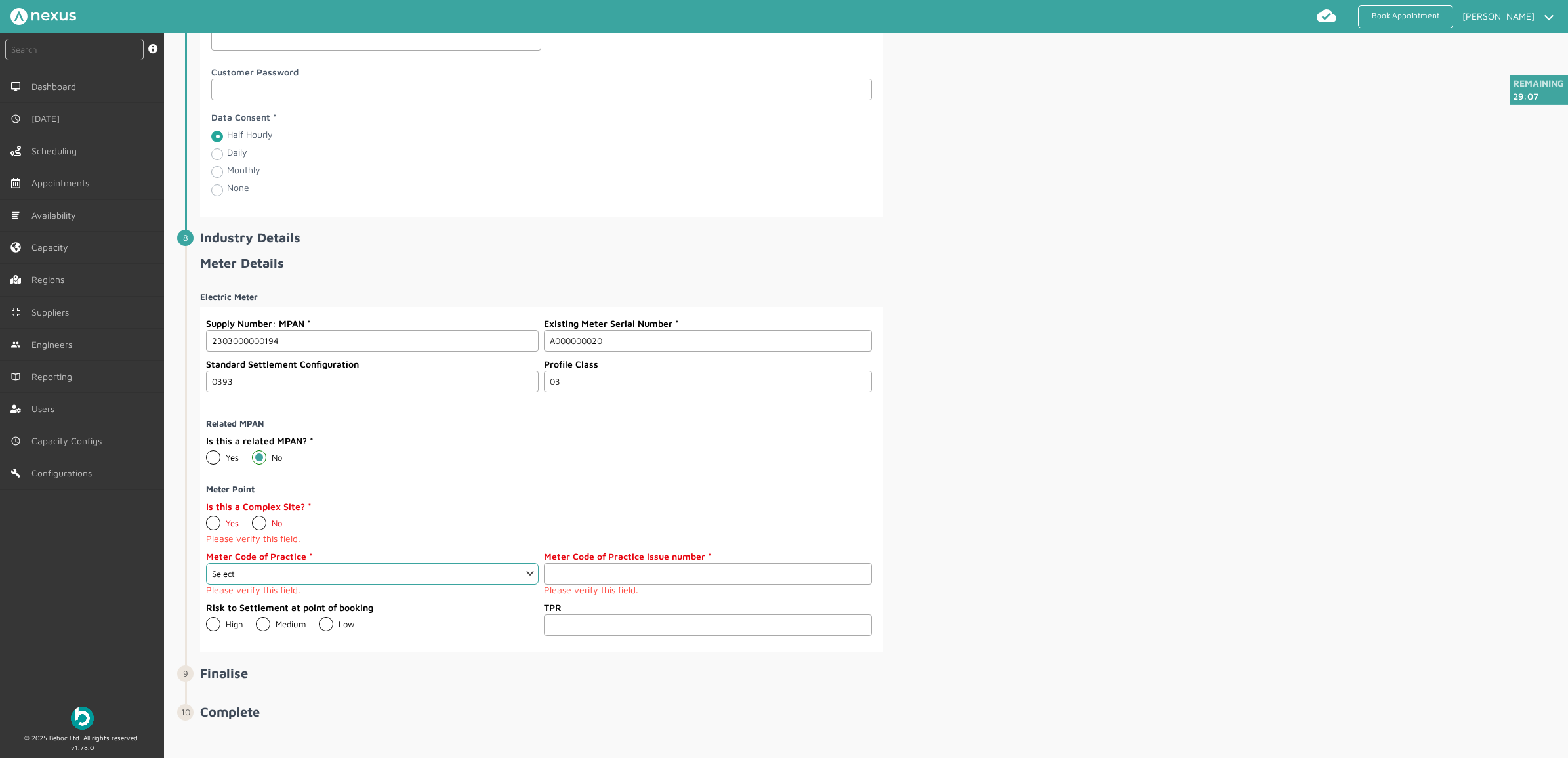
click at [260, 528] on label "No" at bounding box center [267, 523] width 30 height 11
click at [252, 518] on input "No" at bounding box center [252, 518] width 1 height 1
radio input "true"
click at [371, 579] on select "Select 1 2 3 4 5 6 7 8 9 10 11" at bounding box center [372, 568] width 332 height 21
select select "2: 2"
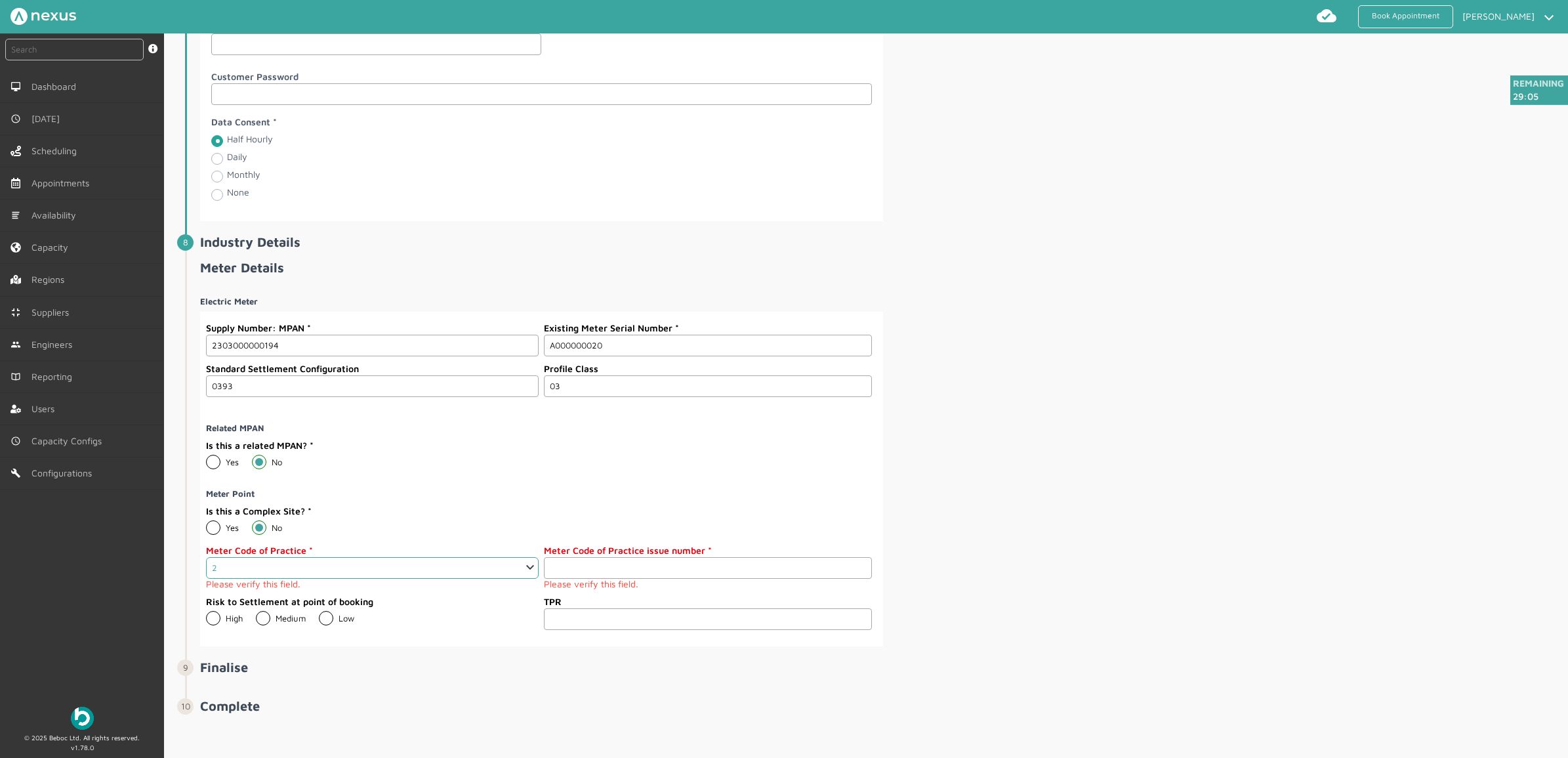
click at [206, 567] on select "Select 1 2 3 4 5 6 7 8 9 10 11" at bounding box center [372, 568] width 332 height 21
click at [726, 579] on input "number" at bounding box center [707, 568] width 327 height 21
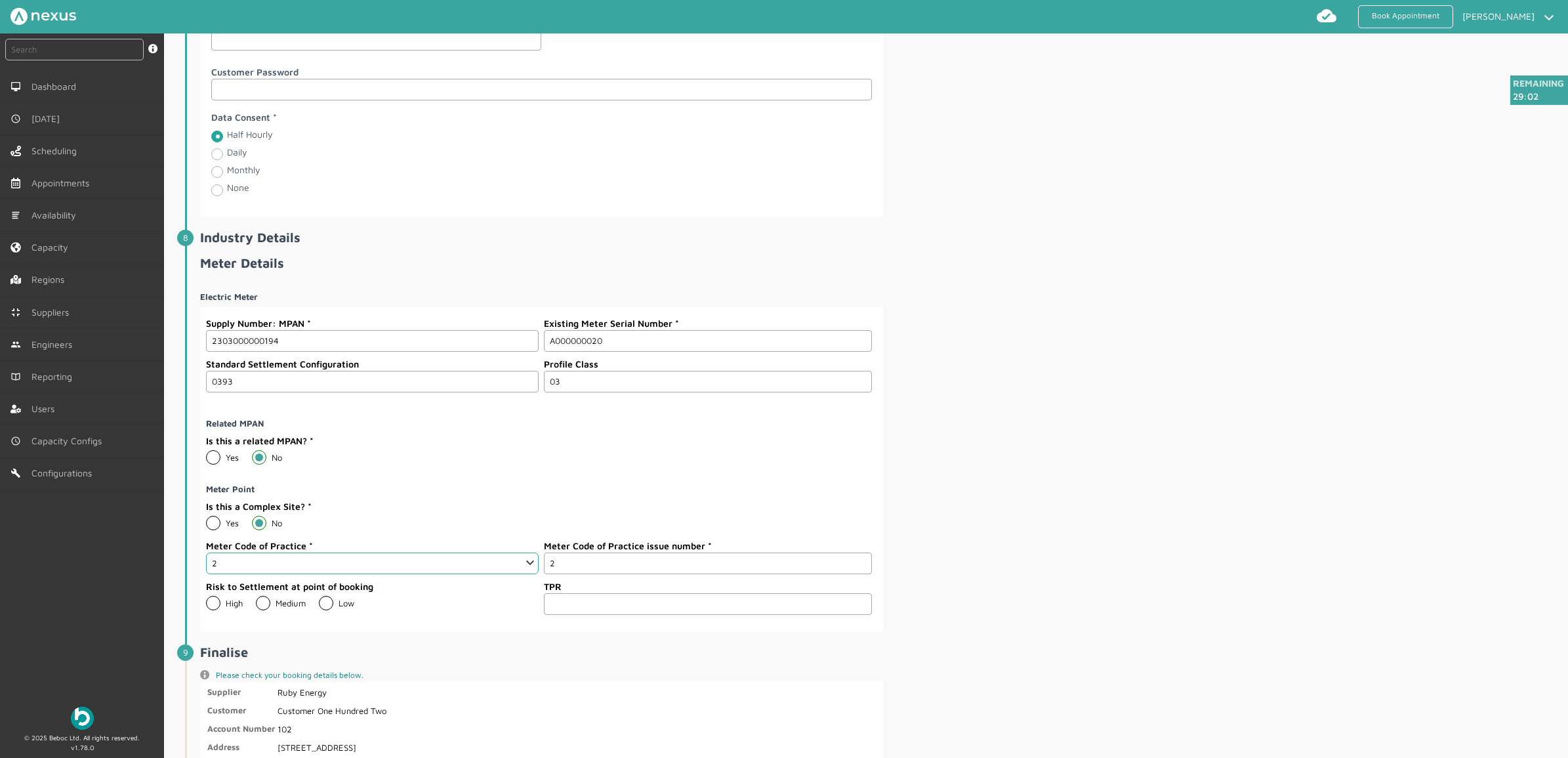
type input "2"
click at [1186, 524] on div "Electric Meter Supply Number: MPAN 2303000000194 Existing Meter Serial Number A…" at bounding box center [882, 456] width 1365 height 351
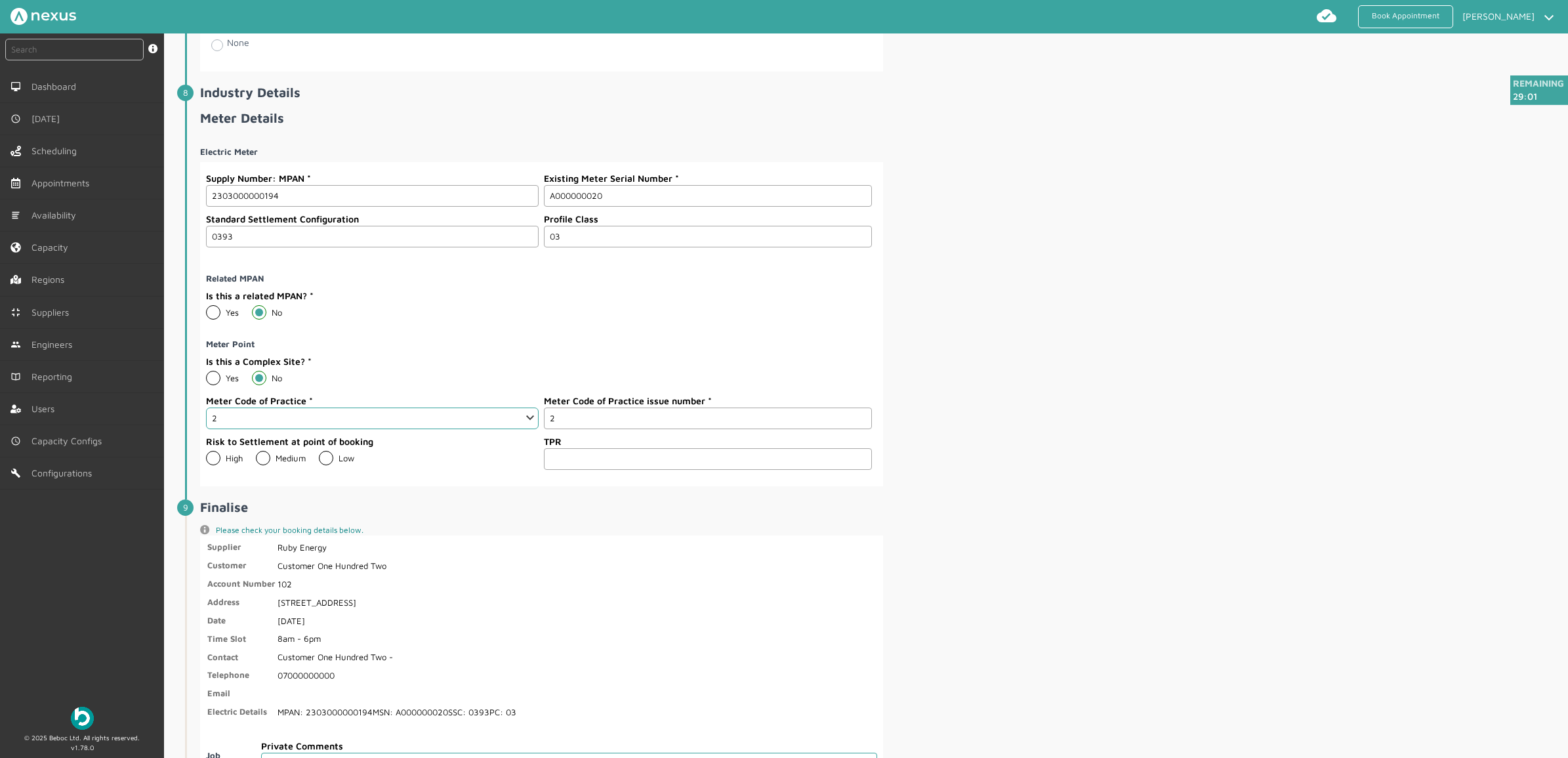
scroll to position [2090, 0]
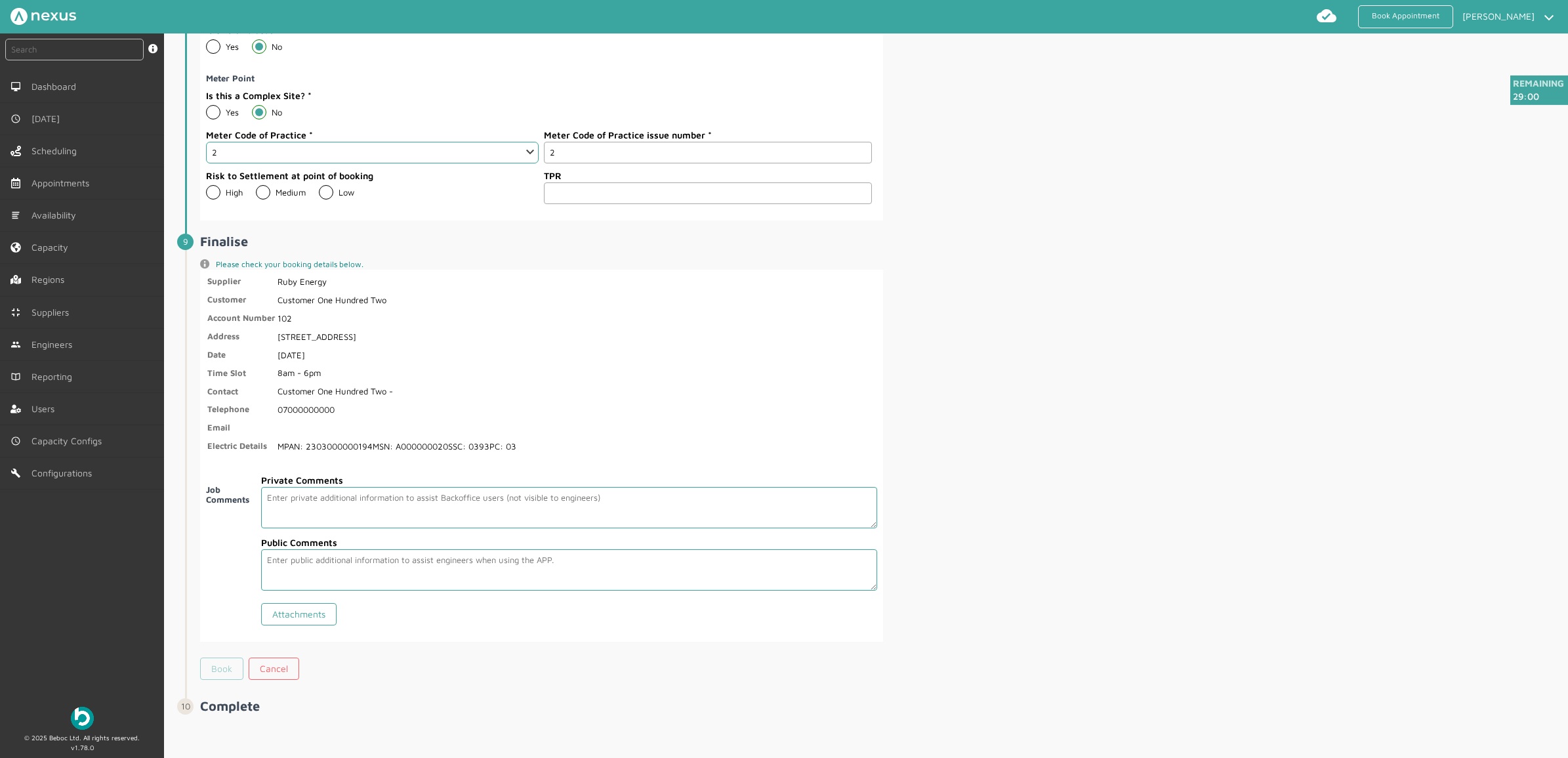
click at [218, 605] on link "Book" at bounding box center [221, 668] width 43 height 22
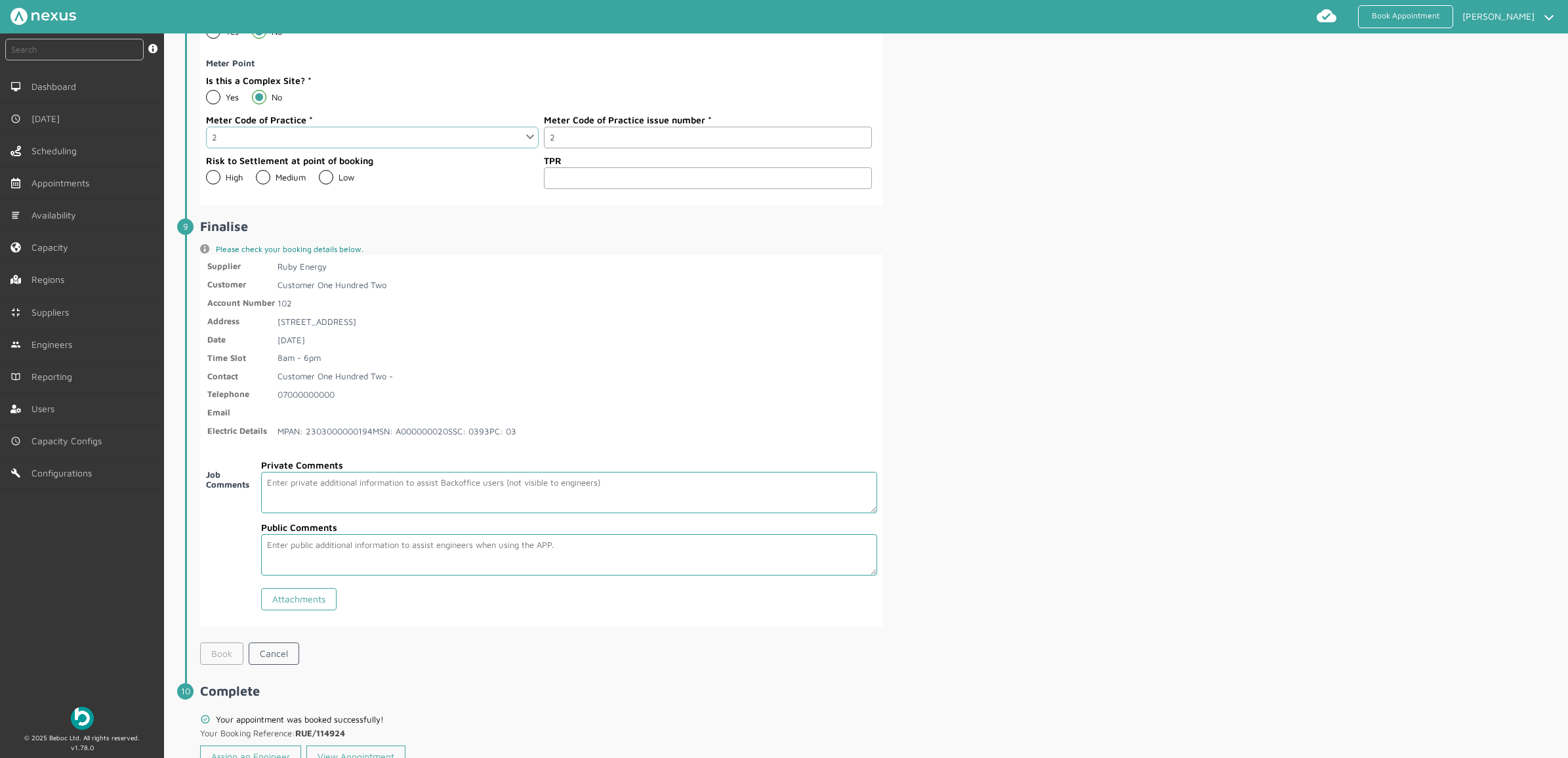
scroll to position [2087, 0]
click at [72, 60] on input "text" at bounding box center [74, 50] width 138 height 21
type input "114924"
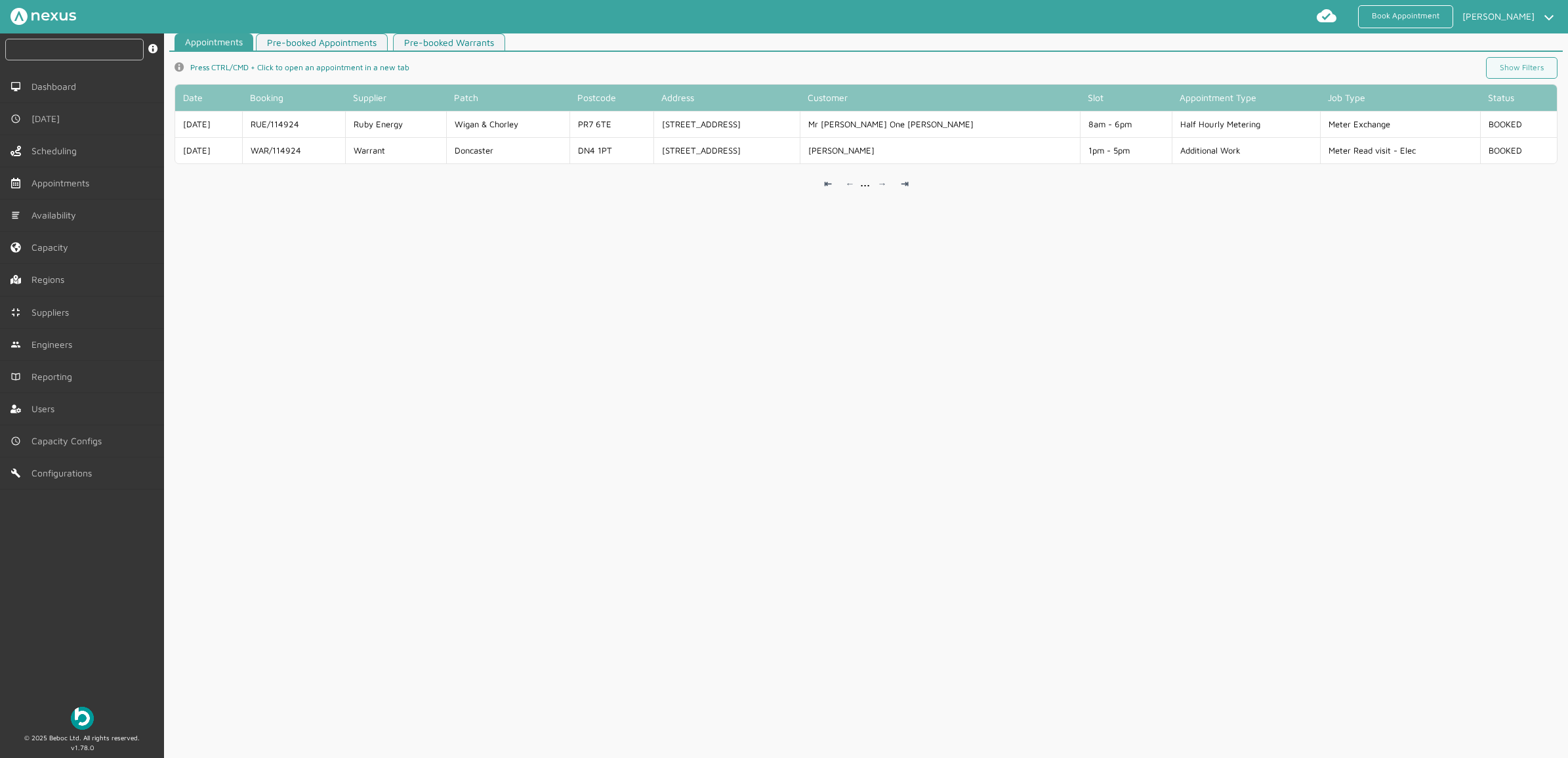
scroll to position [5, 0]
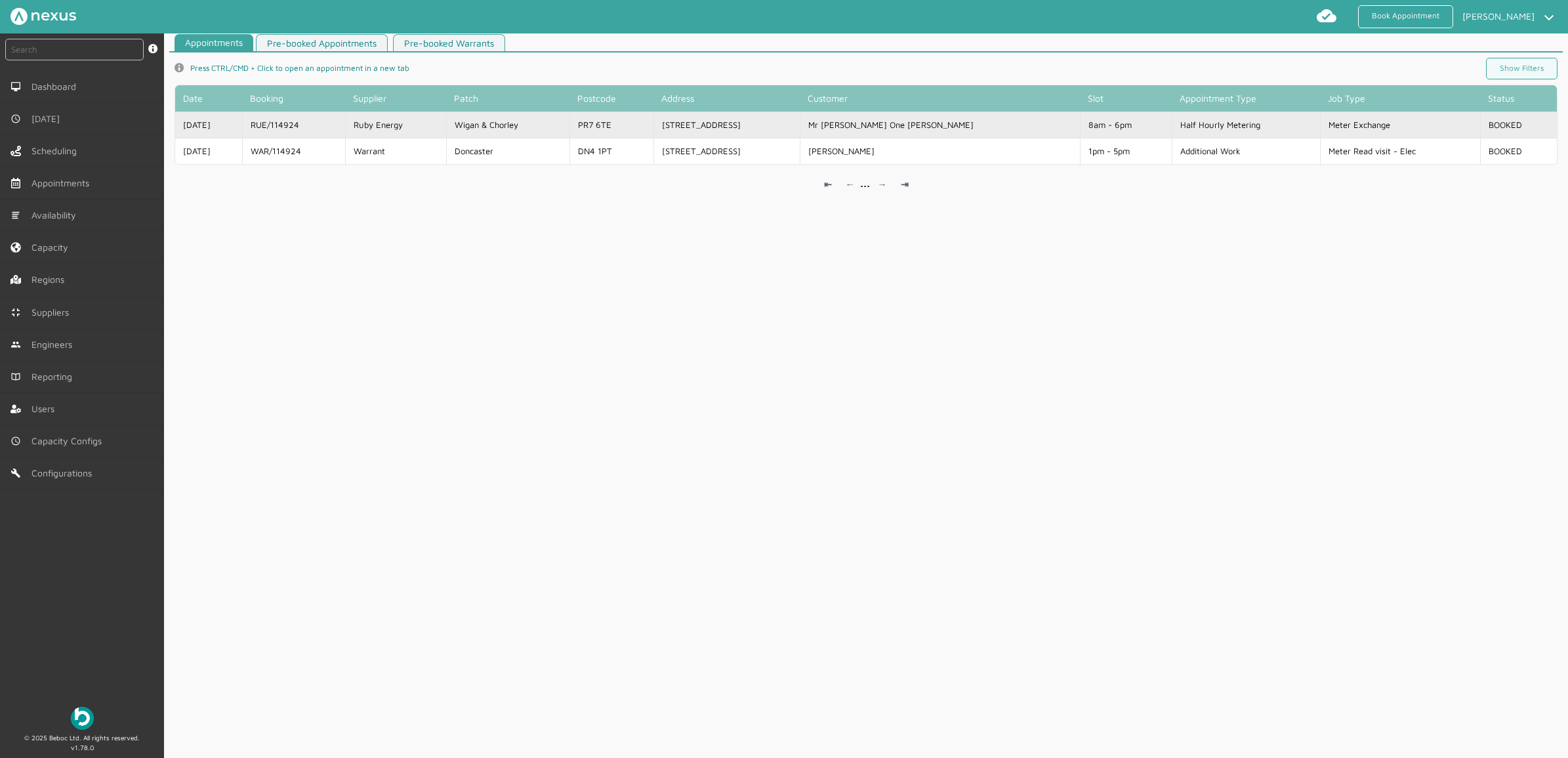
click at [446, 122] on td "Ruby Energy" at bounding box center [395, 124] width 101 height 26
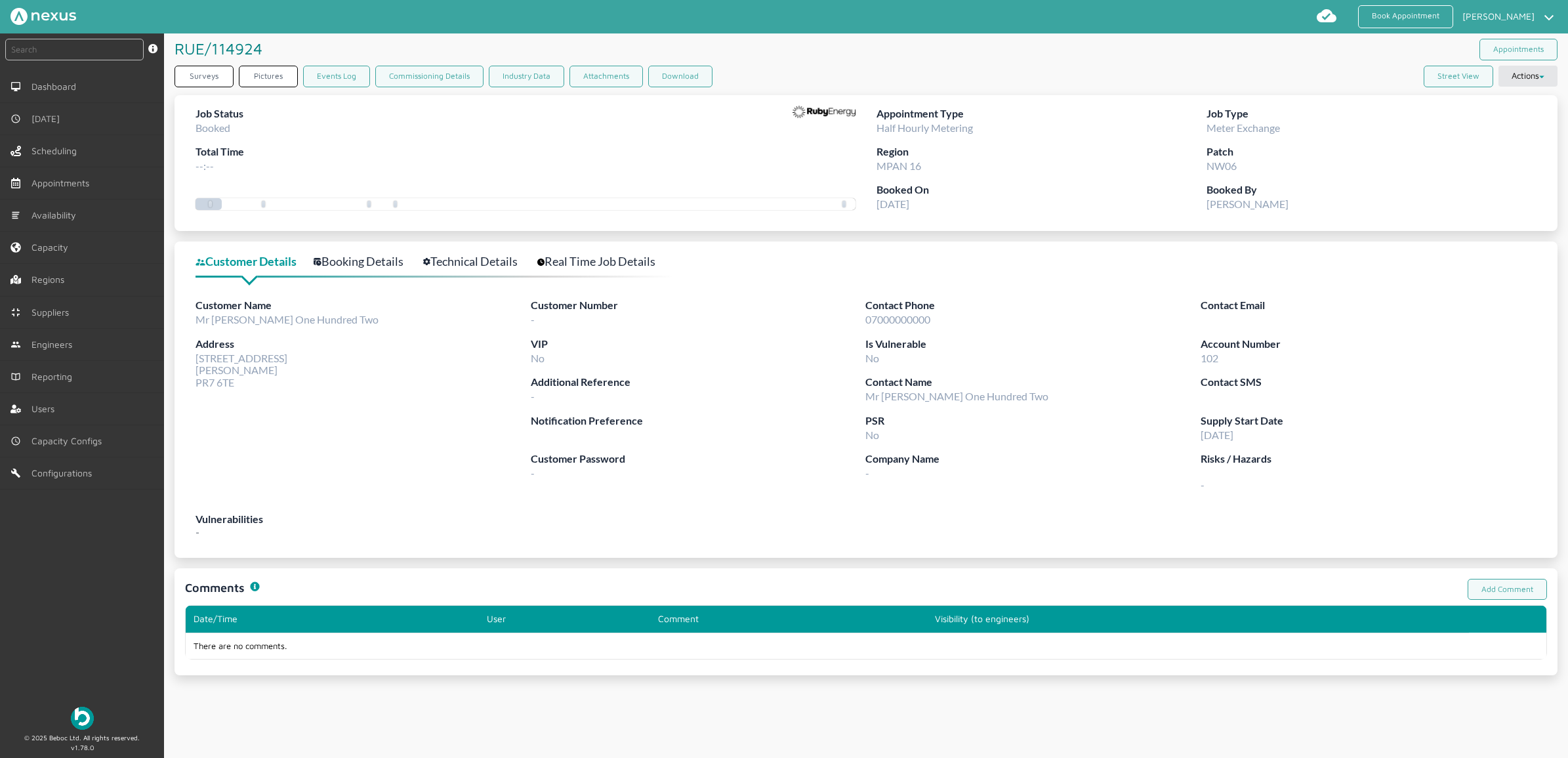
click at [44, 605] on div "instant search Search by: Booking Reference, Customer Number, Account Number, M…" at bounding box center [82, 364] width 164 height 662
click at [1254, 71] on button "Actions" at bounding box center [1528, 76] width 59 height 21
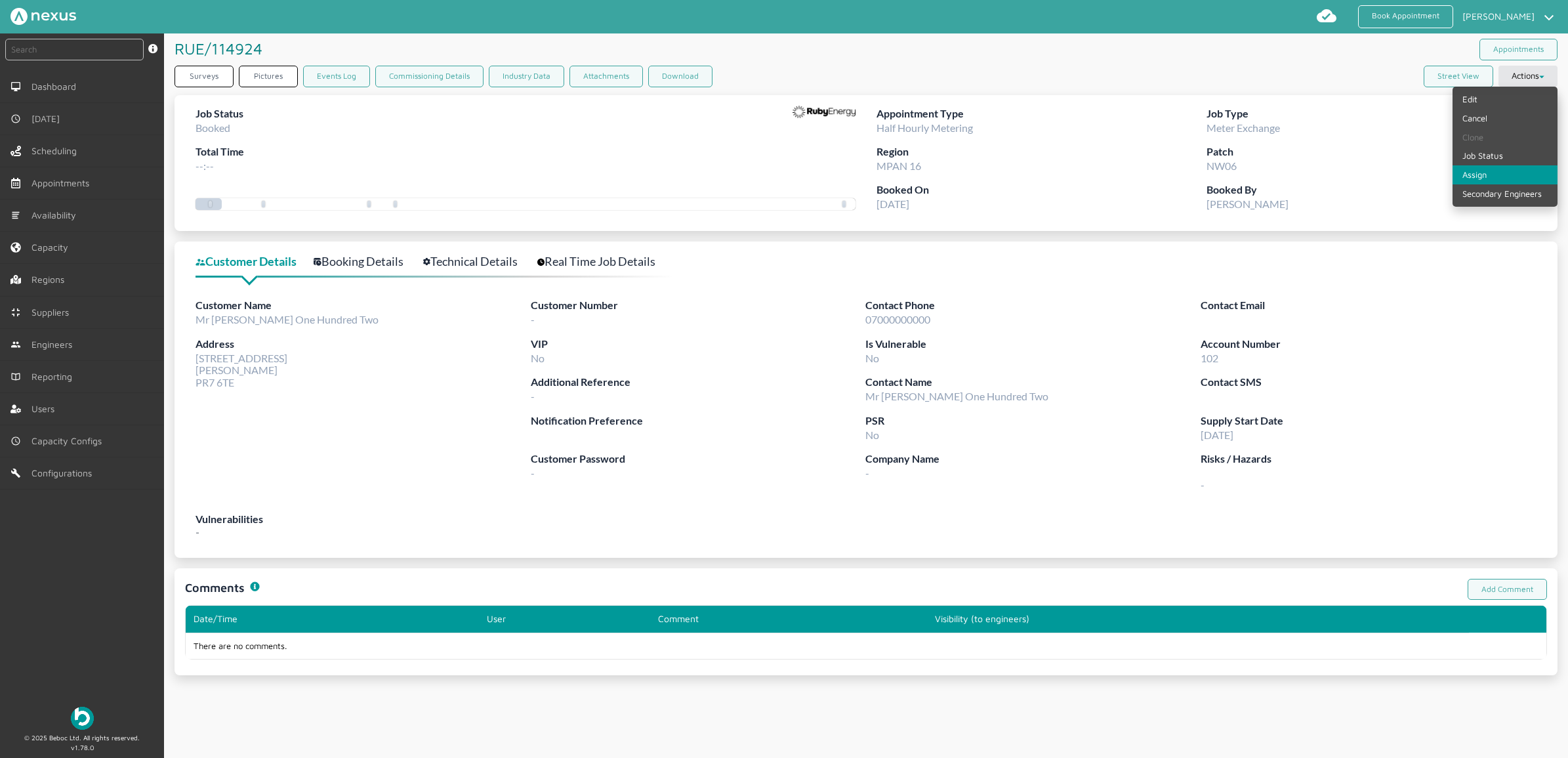
click at [1254, 175] on link "Assign" at bounding box center [1504, 175] width 105 height 19
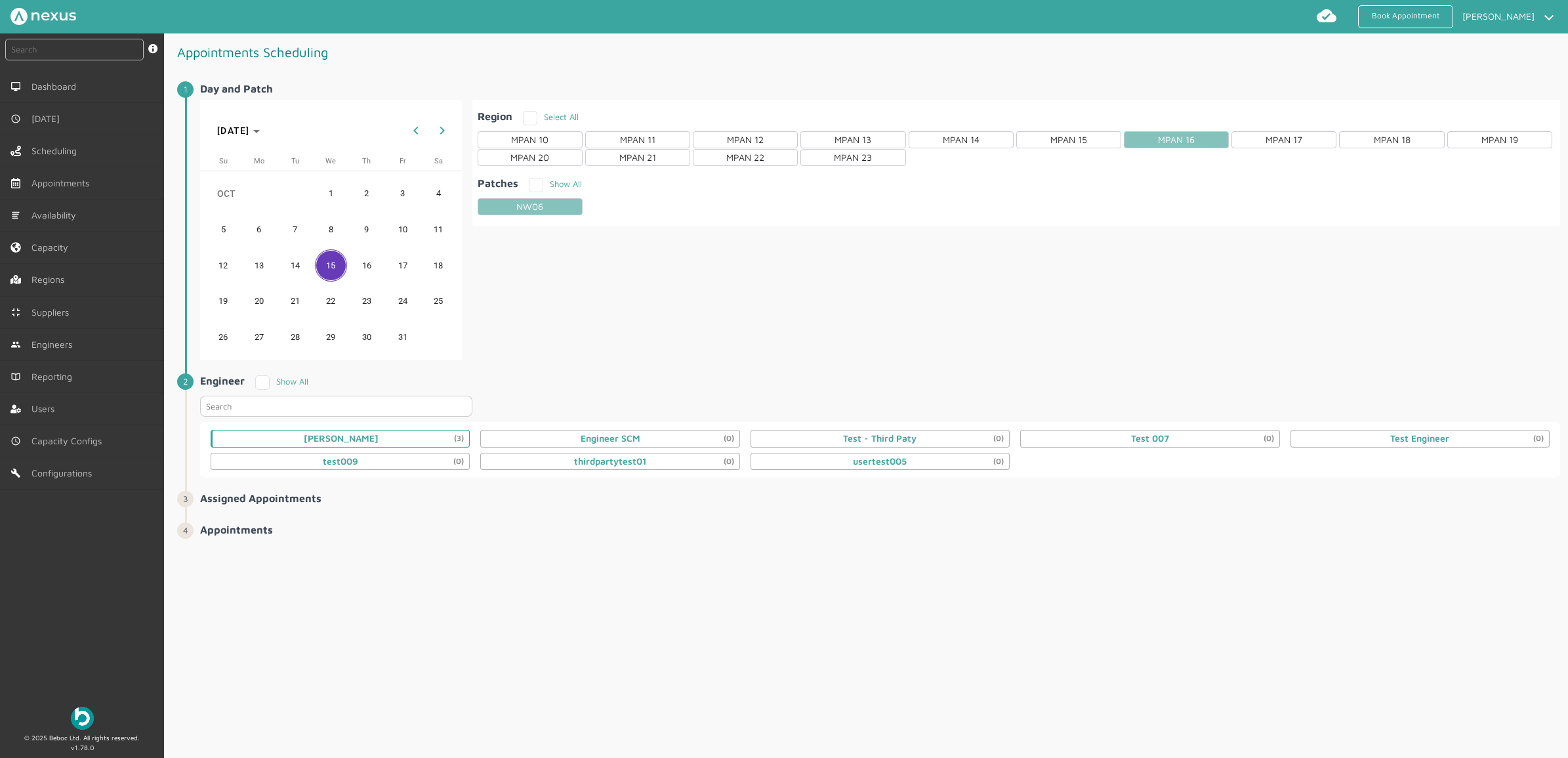
click at [322, 440] on div "Daniel Metcalfe (3)" at bounding box center [341, 438] width 75 height 11
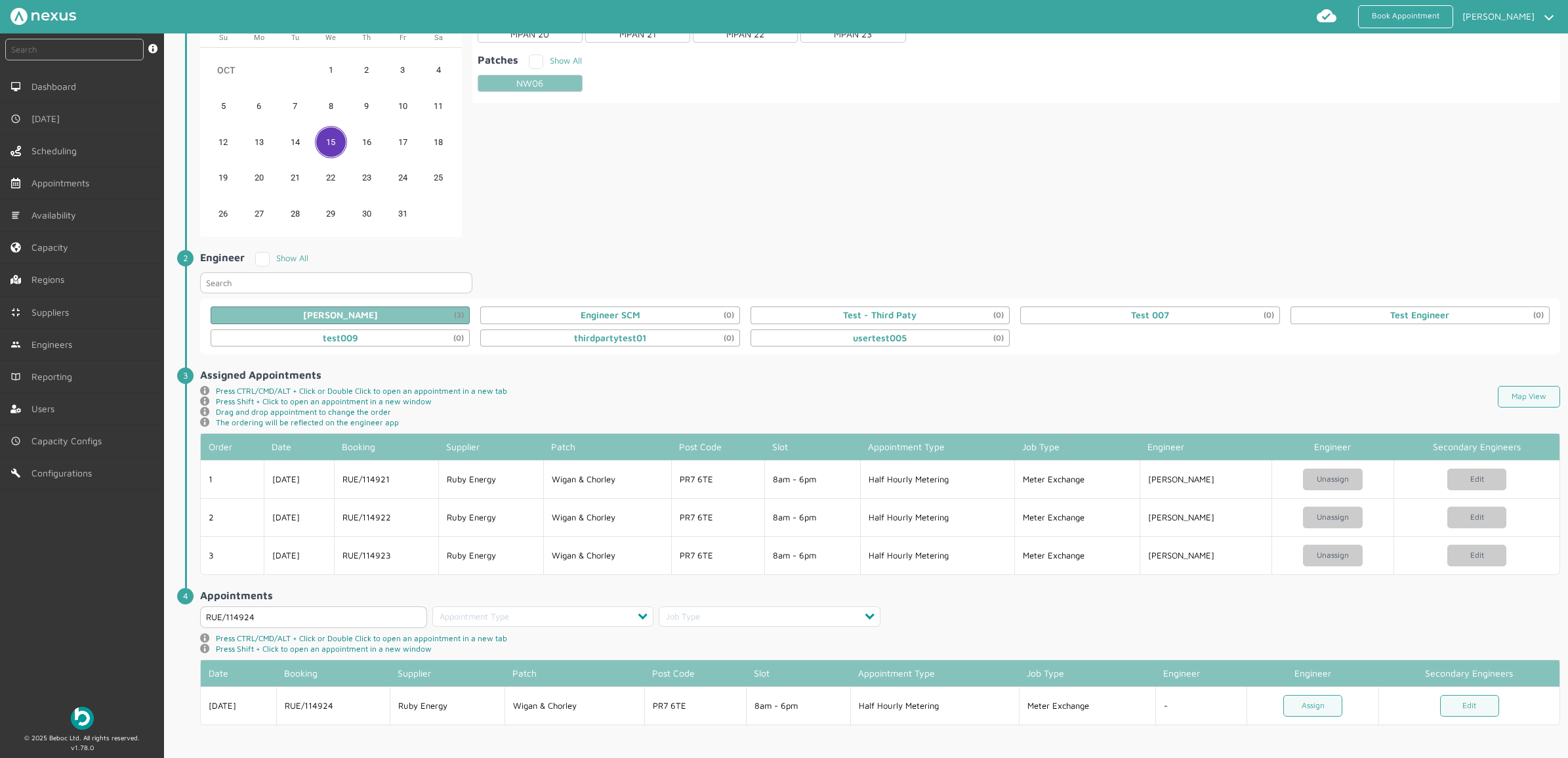
scroll to position [126, 0]
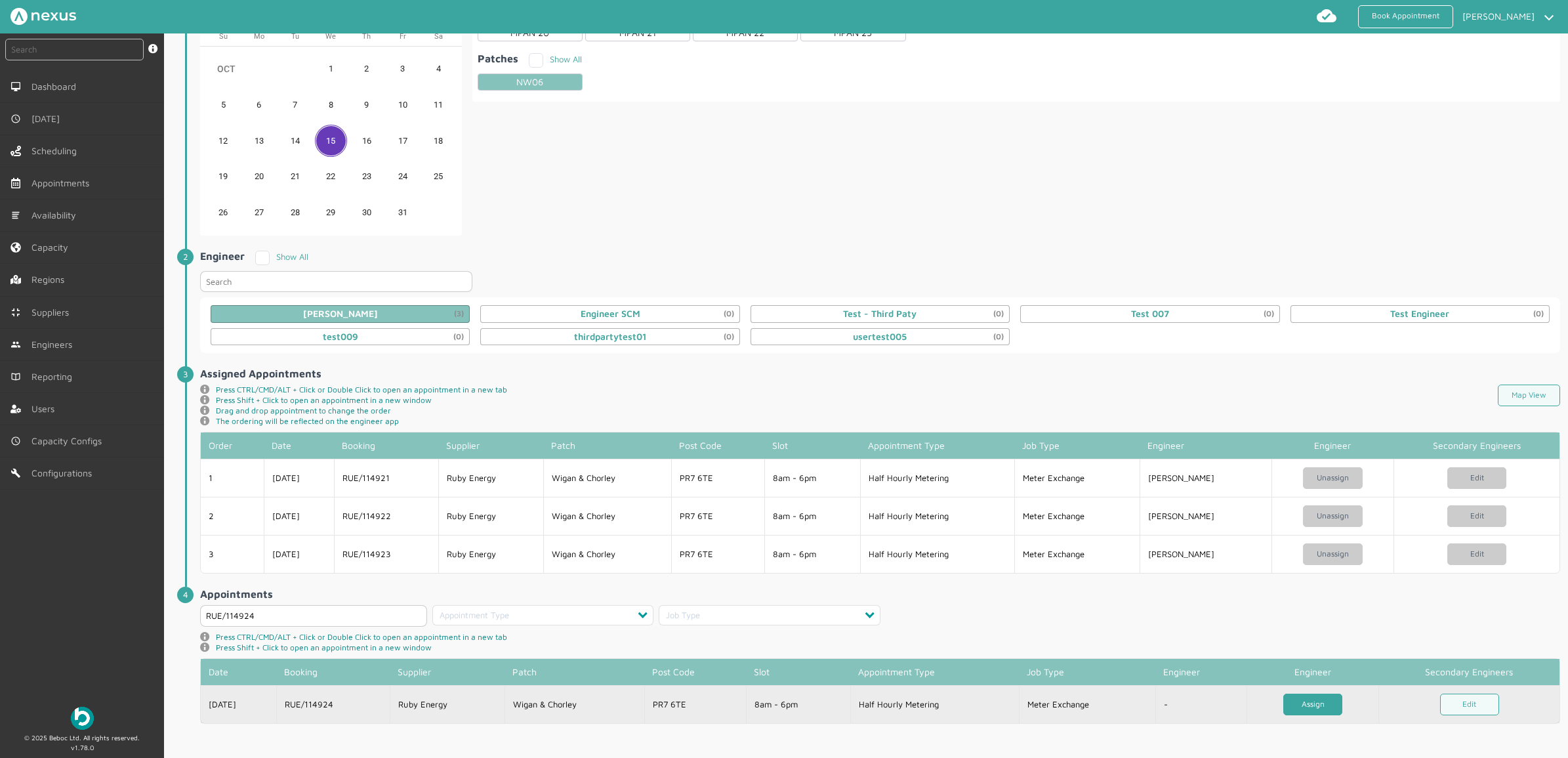
click at [1254, 605] on link "Assign" at bounding box center [1312, 704] width 59 height 21
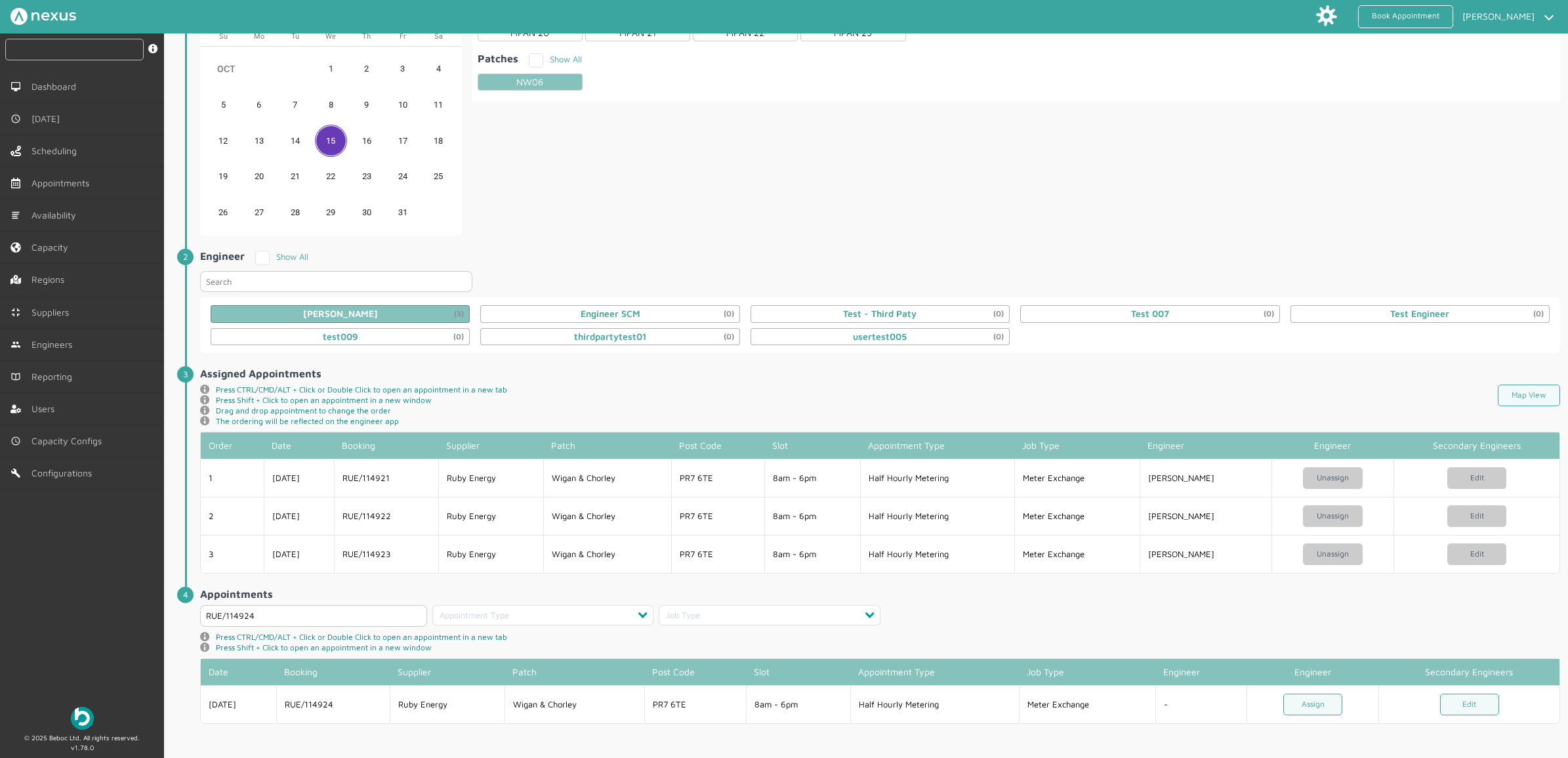
click at [89, 54] on input "text" at bounding box center [74, 50] width 138 height 21
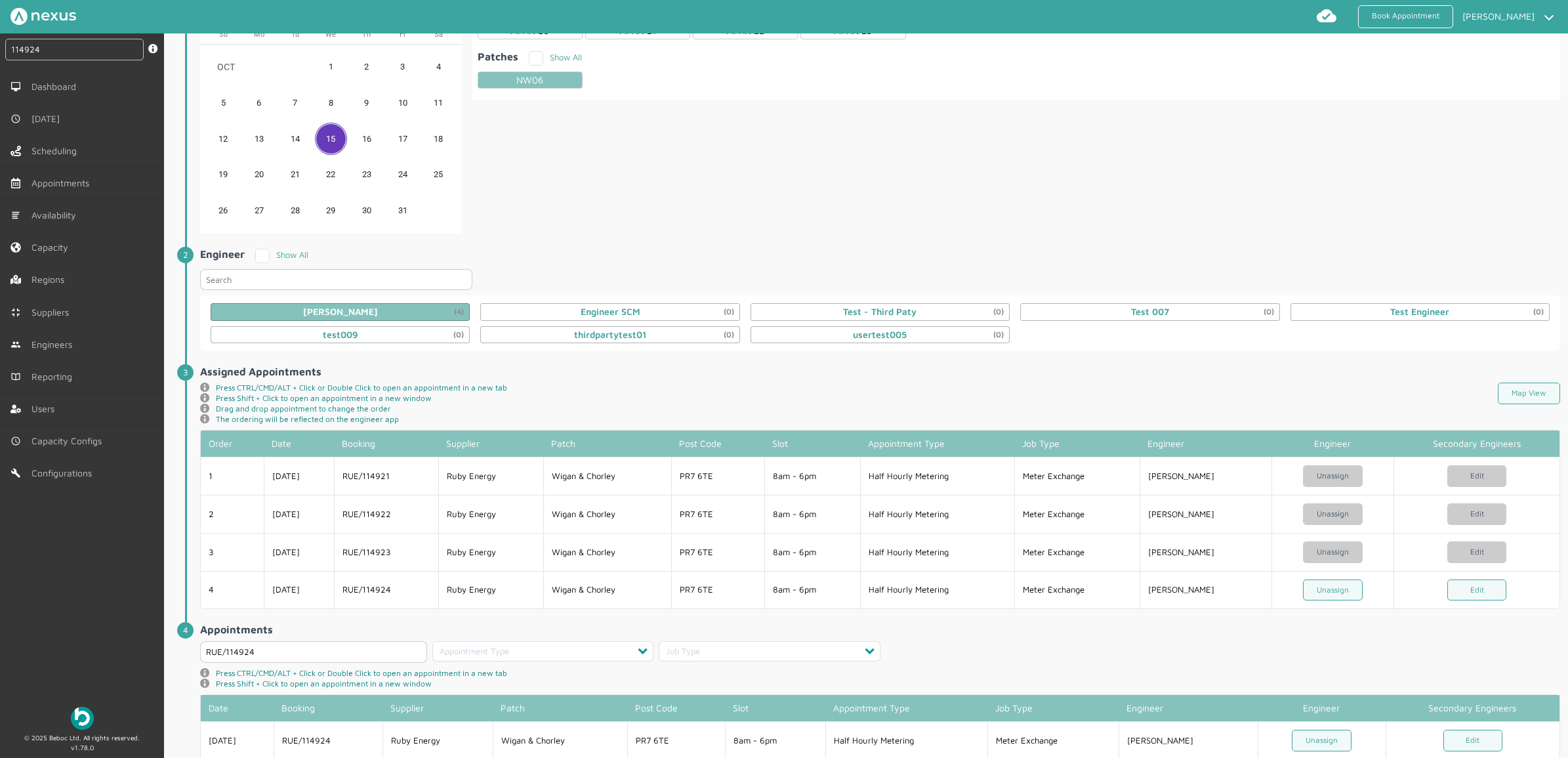
type input "114924"
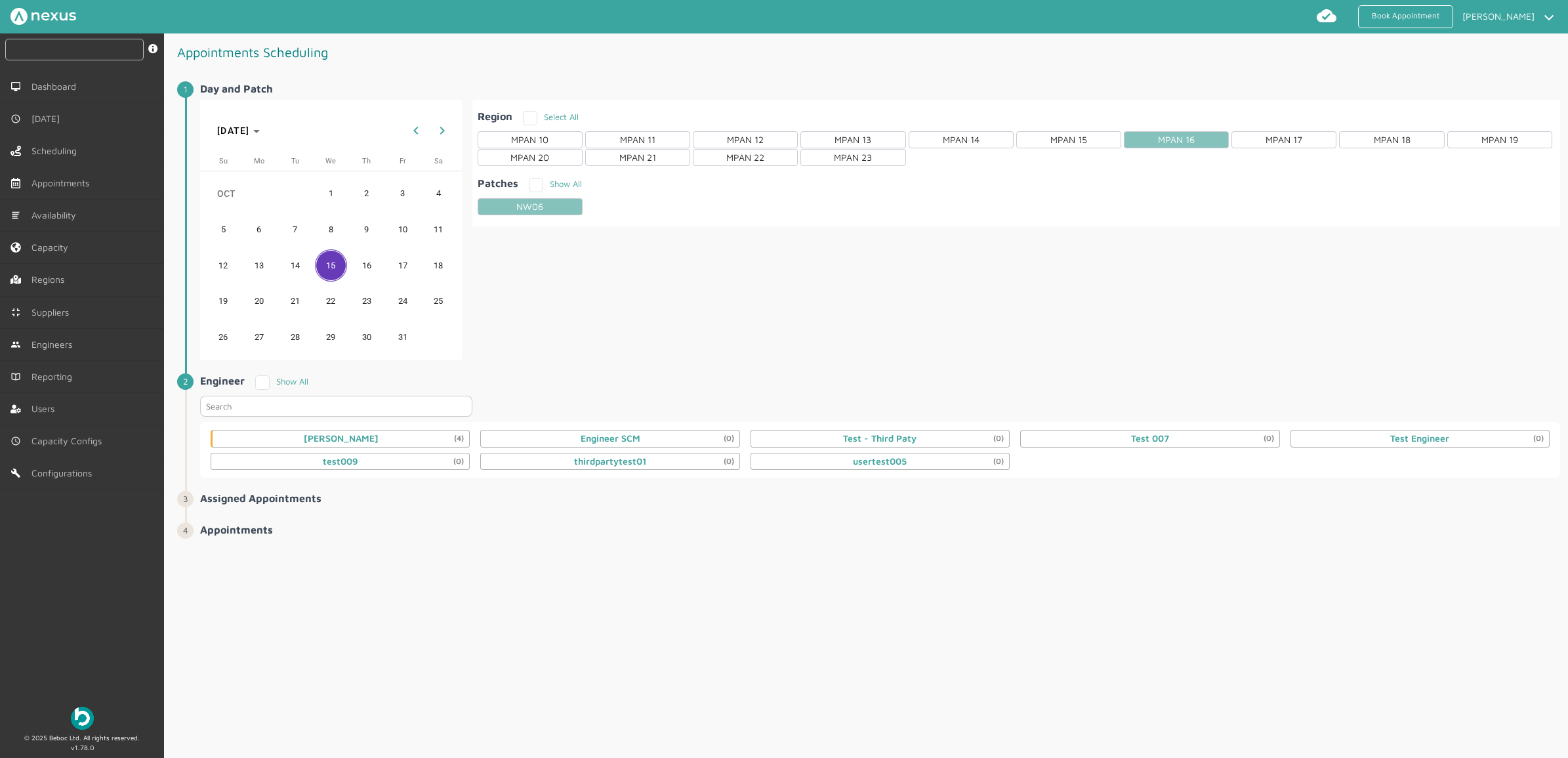
click at [84, 41] on input "text" at bounding box center [74, 50] width 138 height 21
type input "114924"
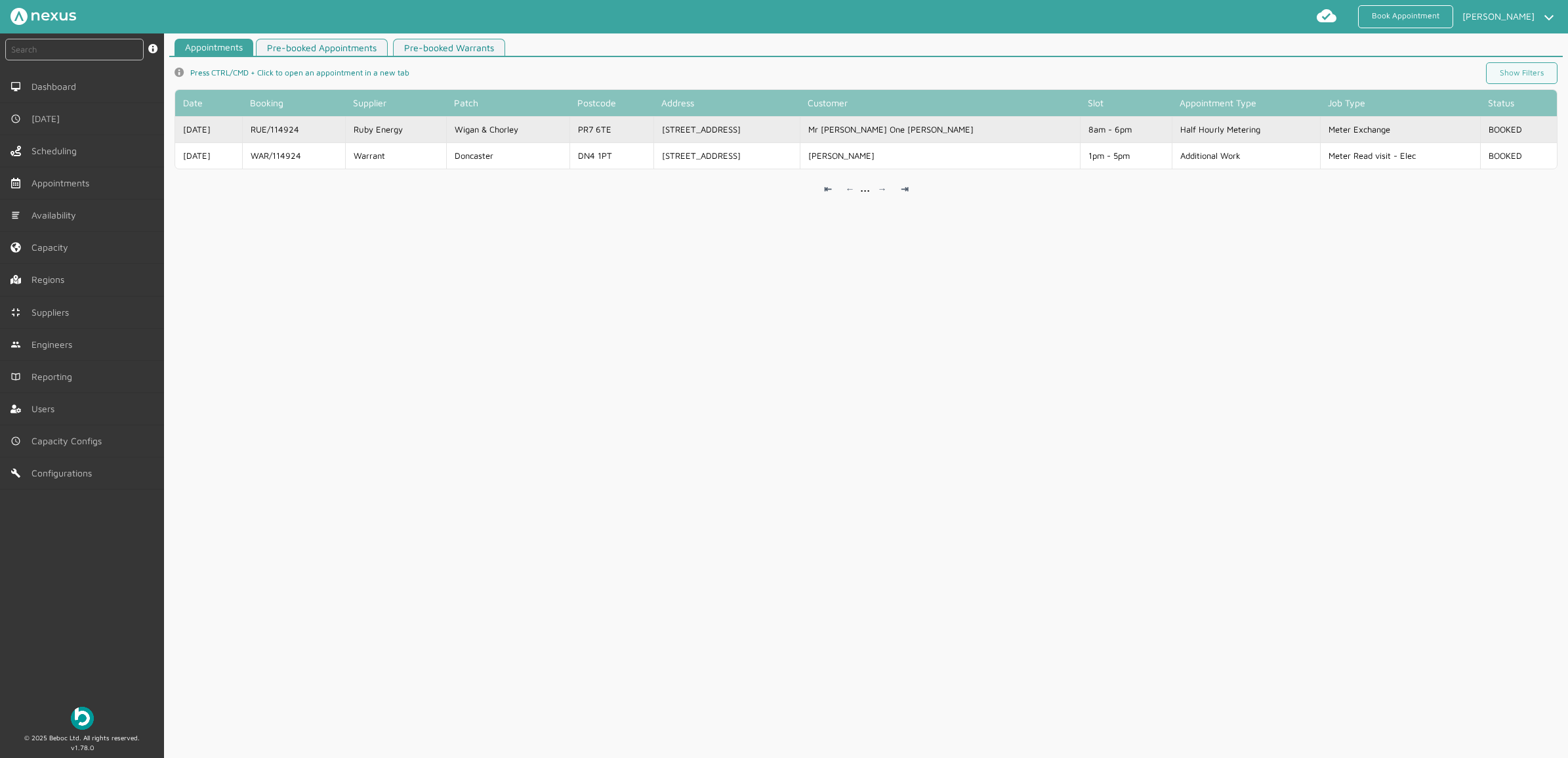
click at [739, 118] on td "[STREET_ADDRESS]" at bounding box center [726, 129] width 146 height 26
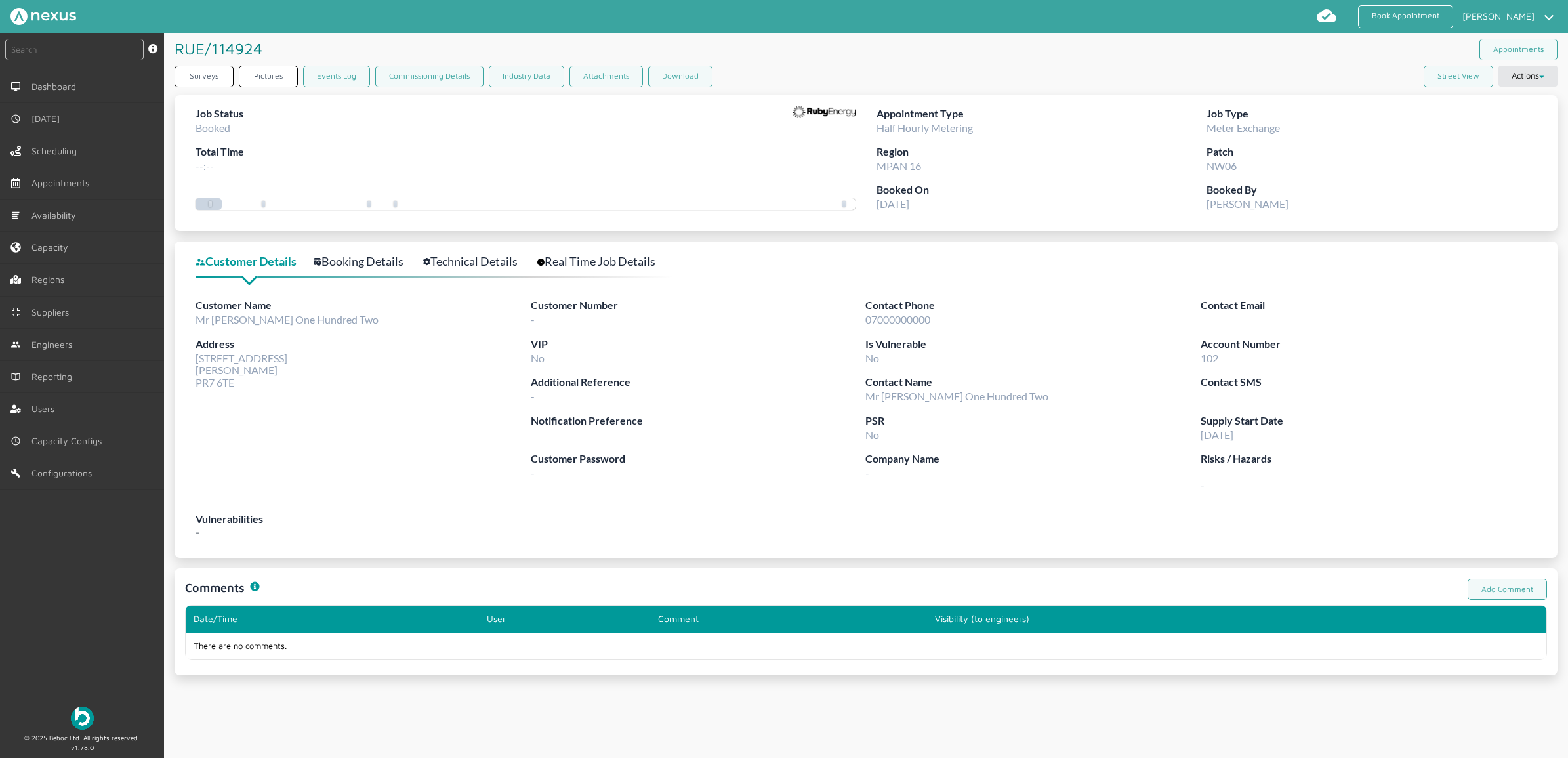
click at [474, 250] on div "Customer Details Booking Details Technical Details Real Time Job Details Custom…" at bounding box center [866, 399] width 1383 height 316
click at [470, 256] on link "Technical Details" at bounding box center [478, 262] width 109 height 19
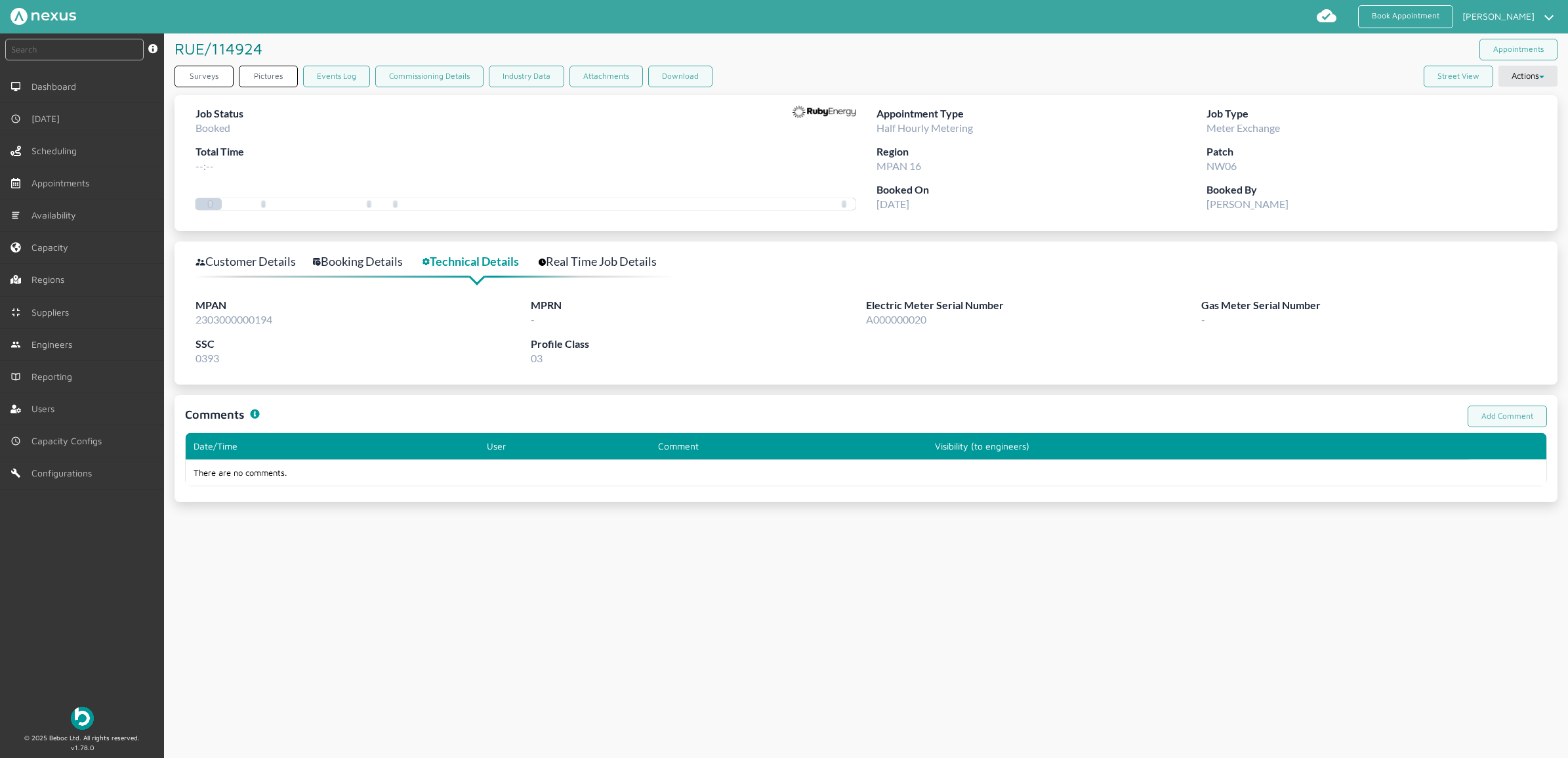
click at [366, 257] on link "Booking Details" at bounding box center [365, 262] width 104 height 19
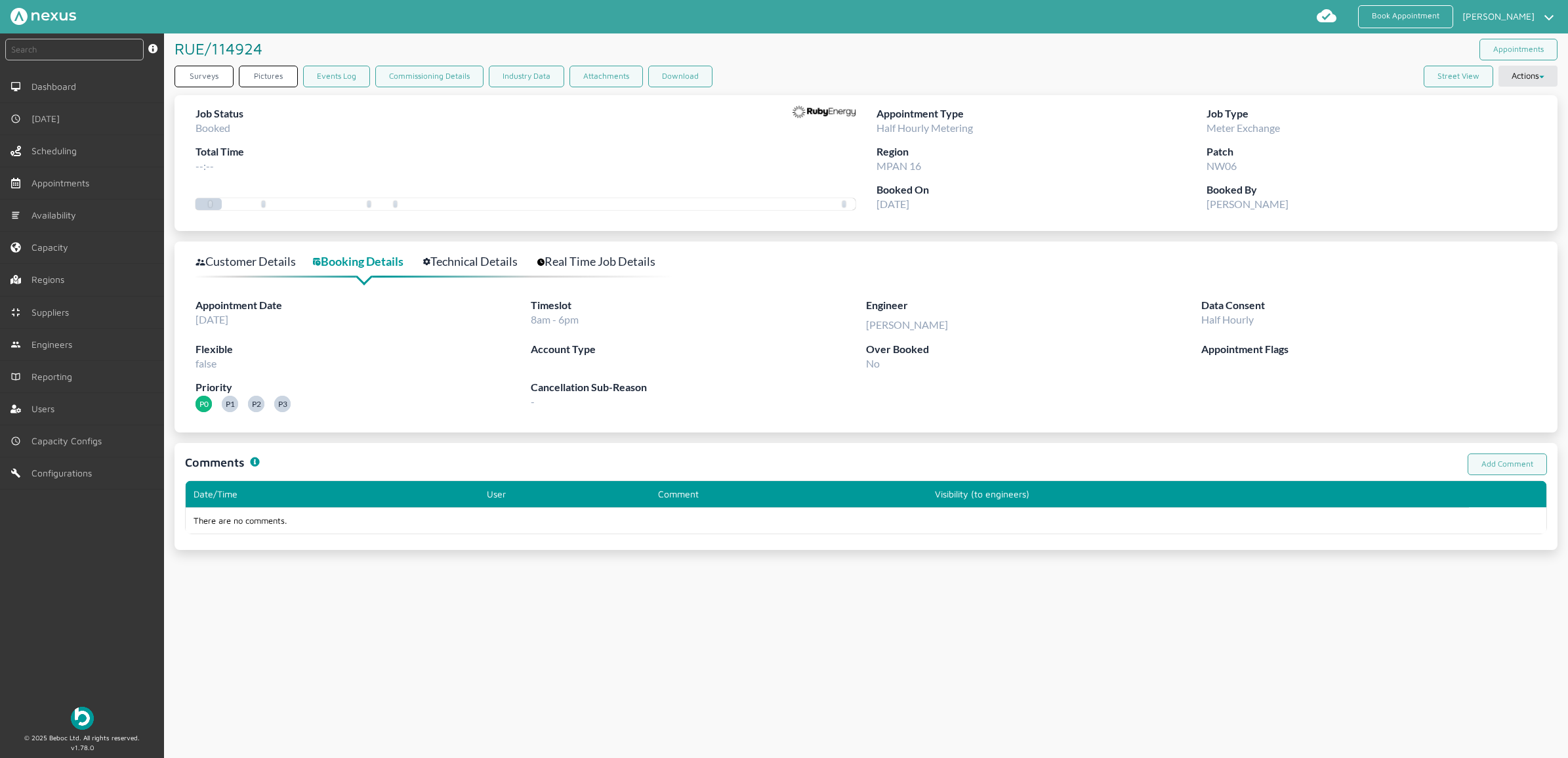
click at [496, 257] on link "Technical Details" at bounding box center [478, 262] width 109 height 19
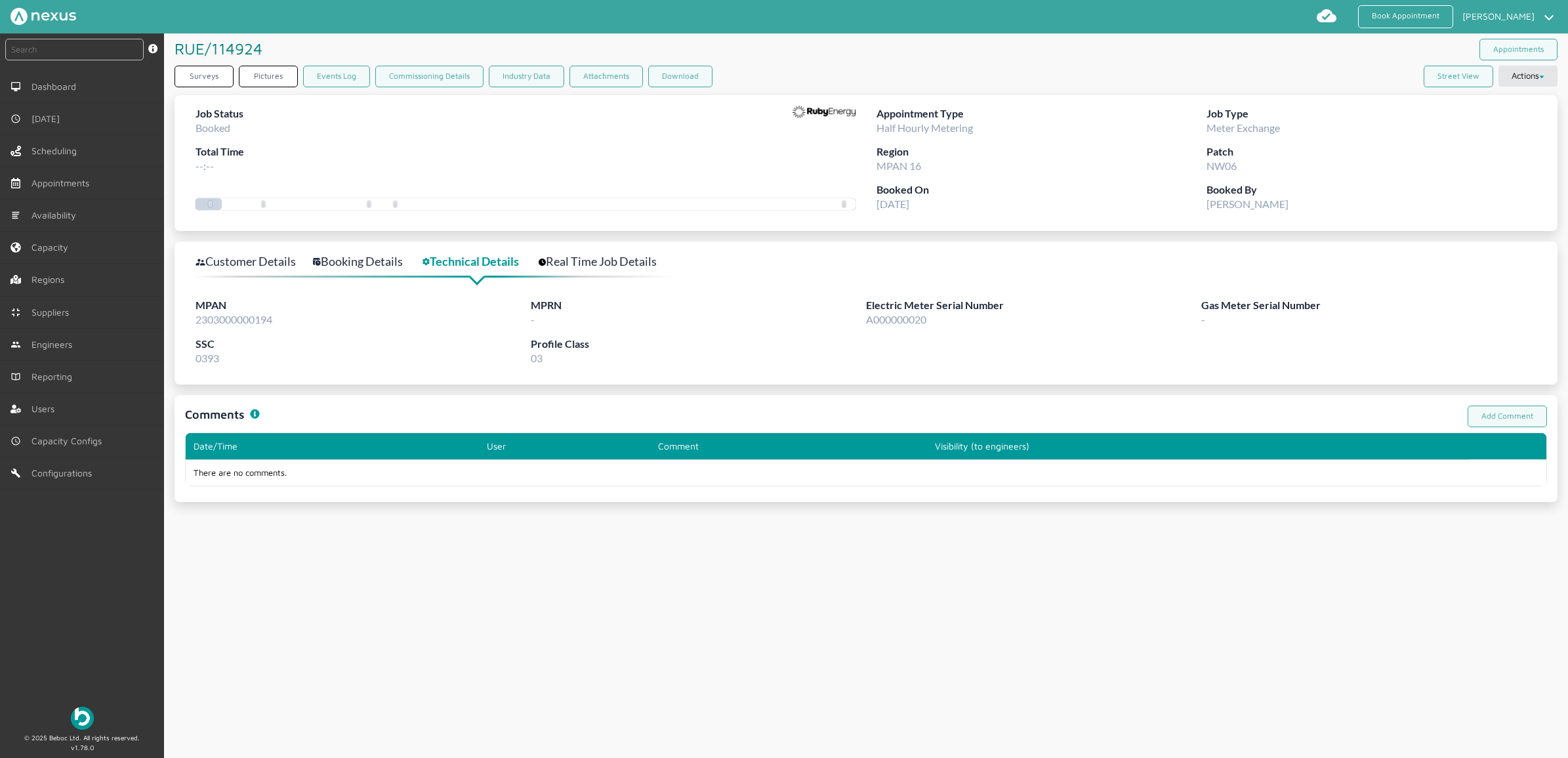
click at [375, 263] on link "Booking Details" at bounding box center [365, 262] width 104 height 19
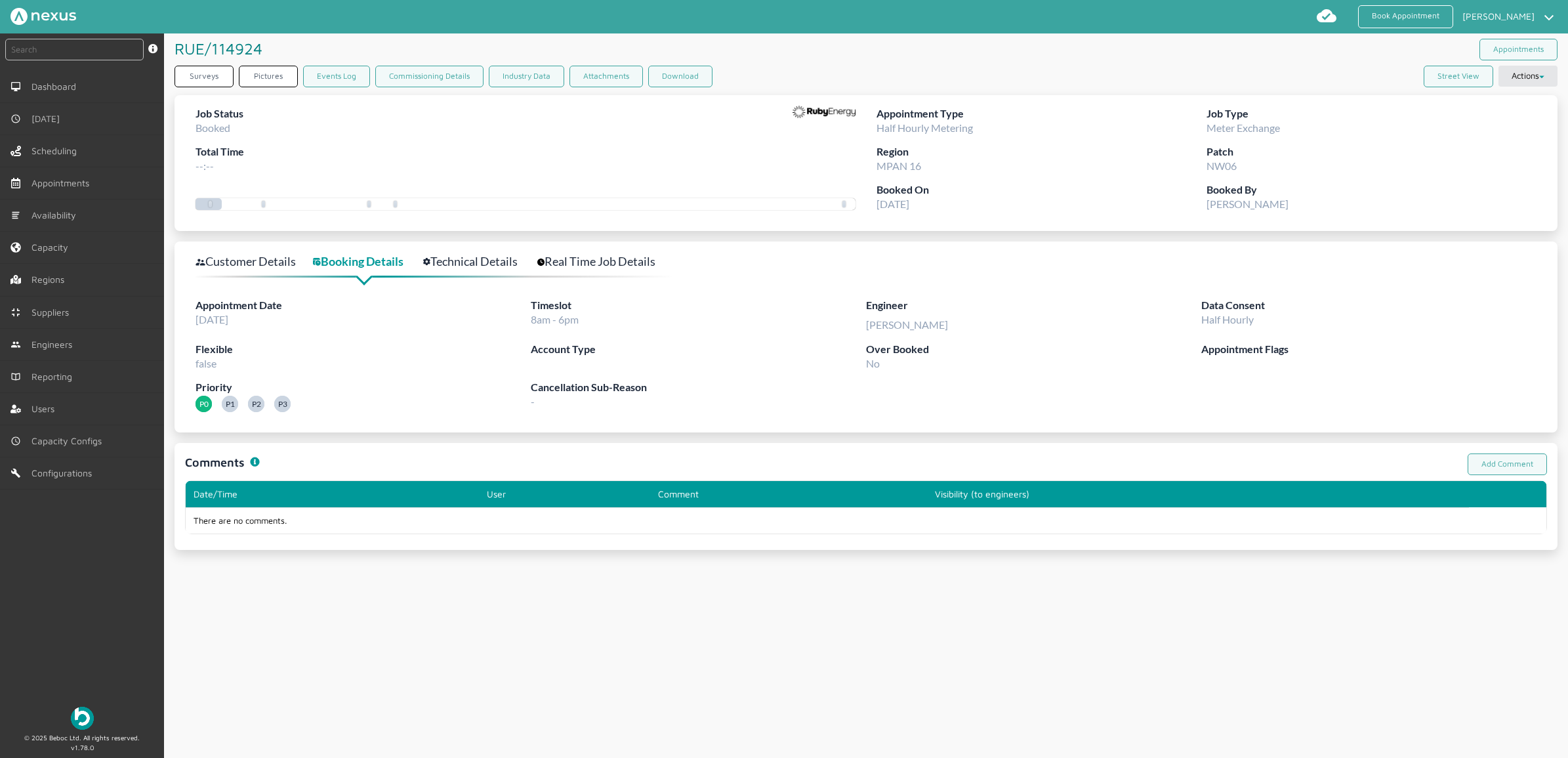
click at [262, 276] on div at bounding box center [433, 274] width 477 height 7
click at [264, 264] on link "Customer Details" at bounding box center [253, 262] width 115 height 19
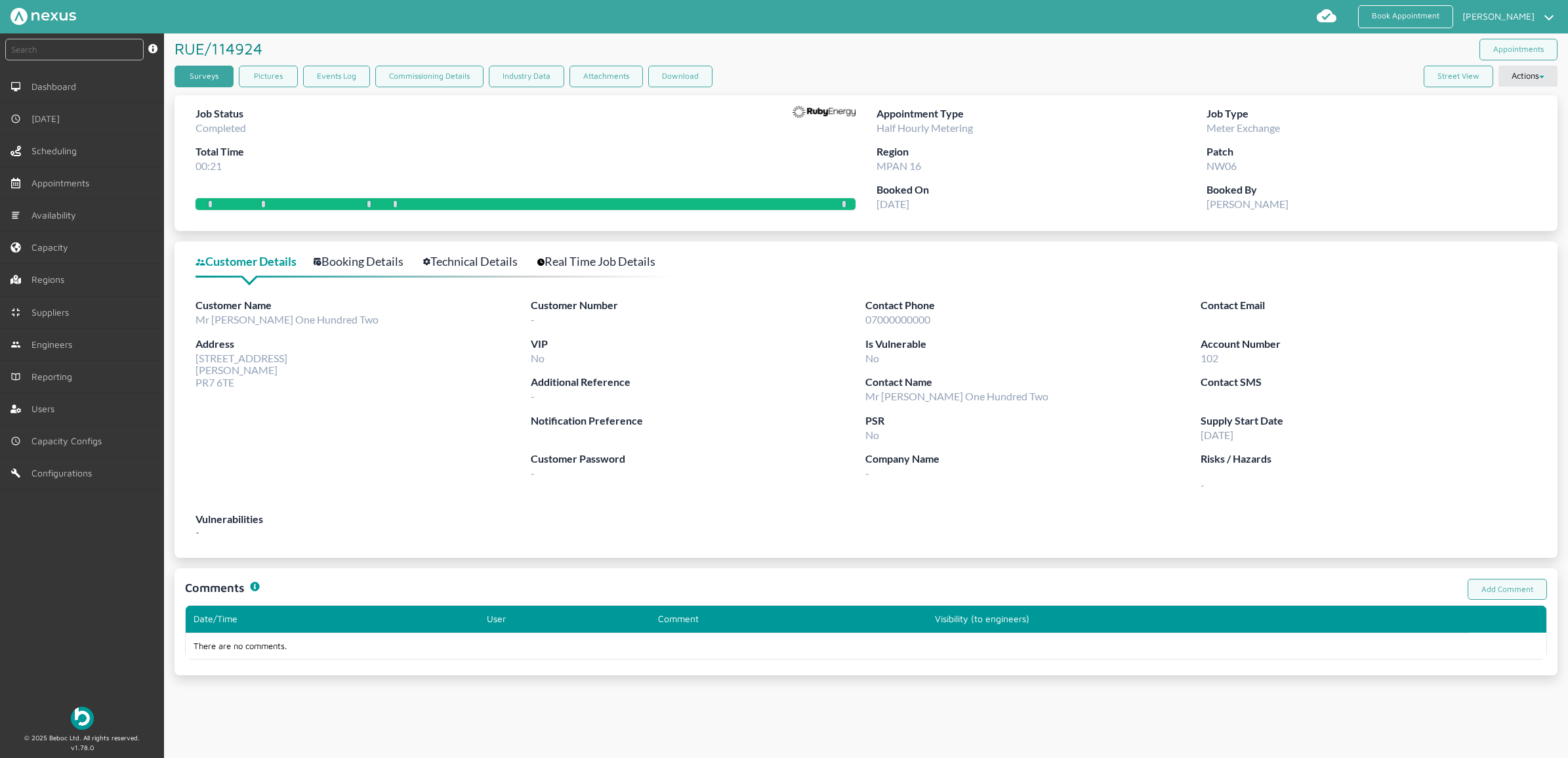
click at [193, 81] on link "Surveys" at bounding box center [204, 76] width 59 height 21
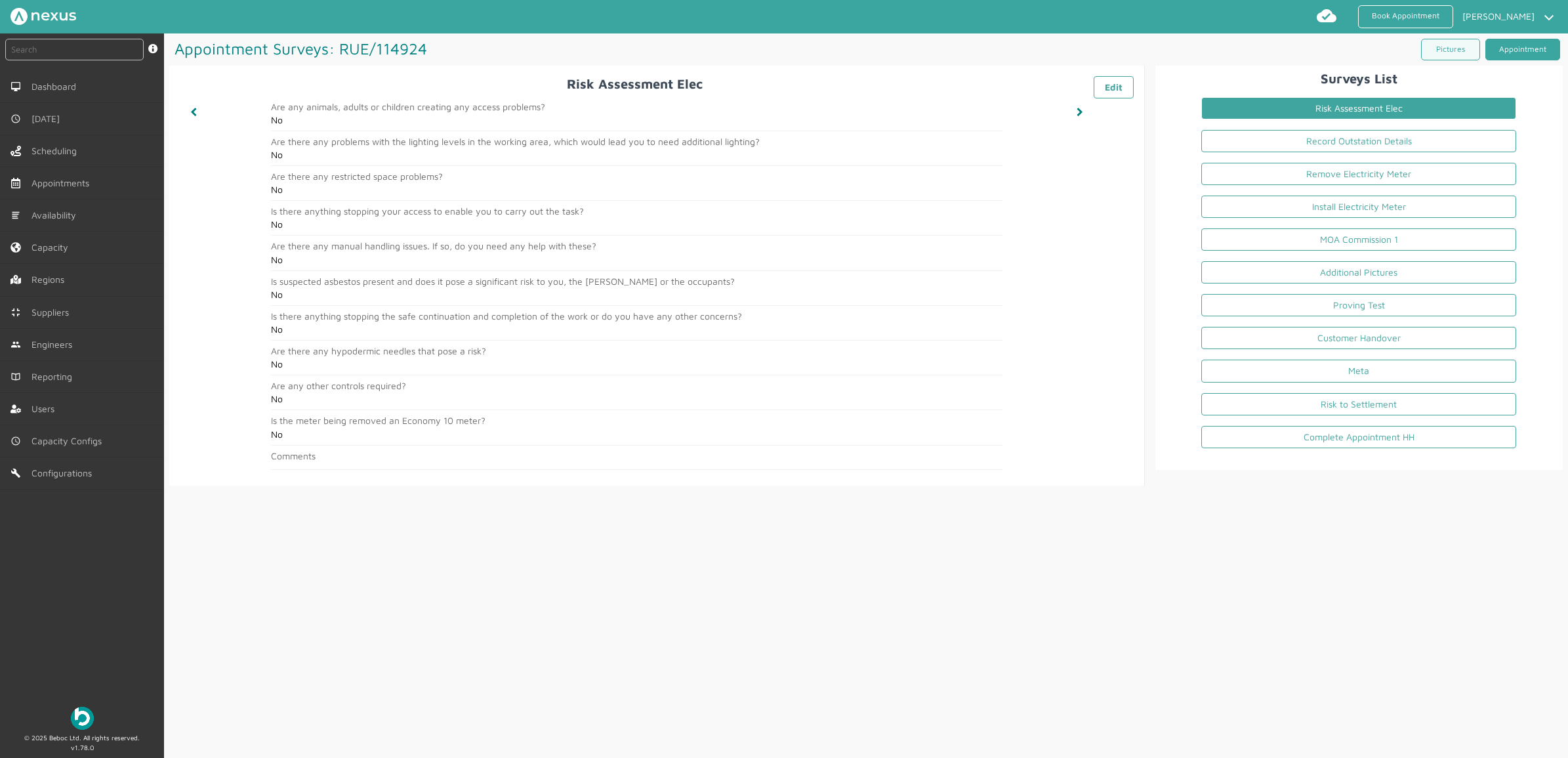
click at [1497, 41] on link "Appointment" at bounding box center [1523, 50] width 75 height 21
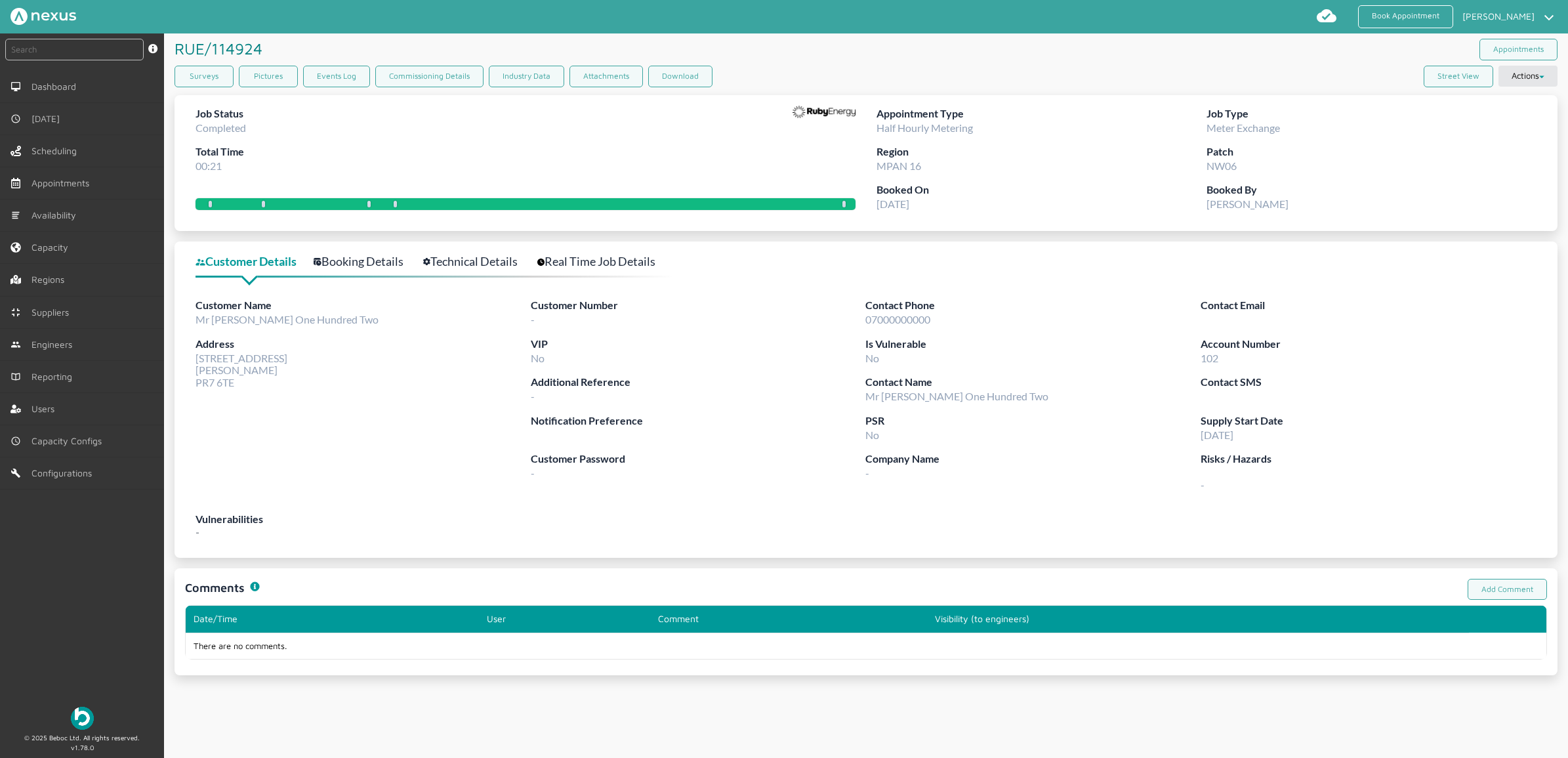
click at [119, 661] on div "instant search Search by: Booking Reference, Customer Number, Account Number, M…" at bounding box center [82, 364] width 164 height 662
click at [192, 68] on link "Surveys" at bounding box center [204, 76] width 59 height 21
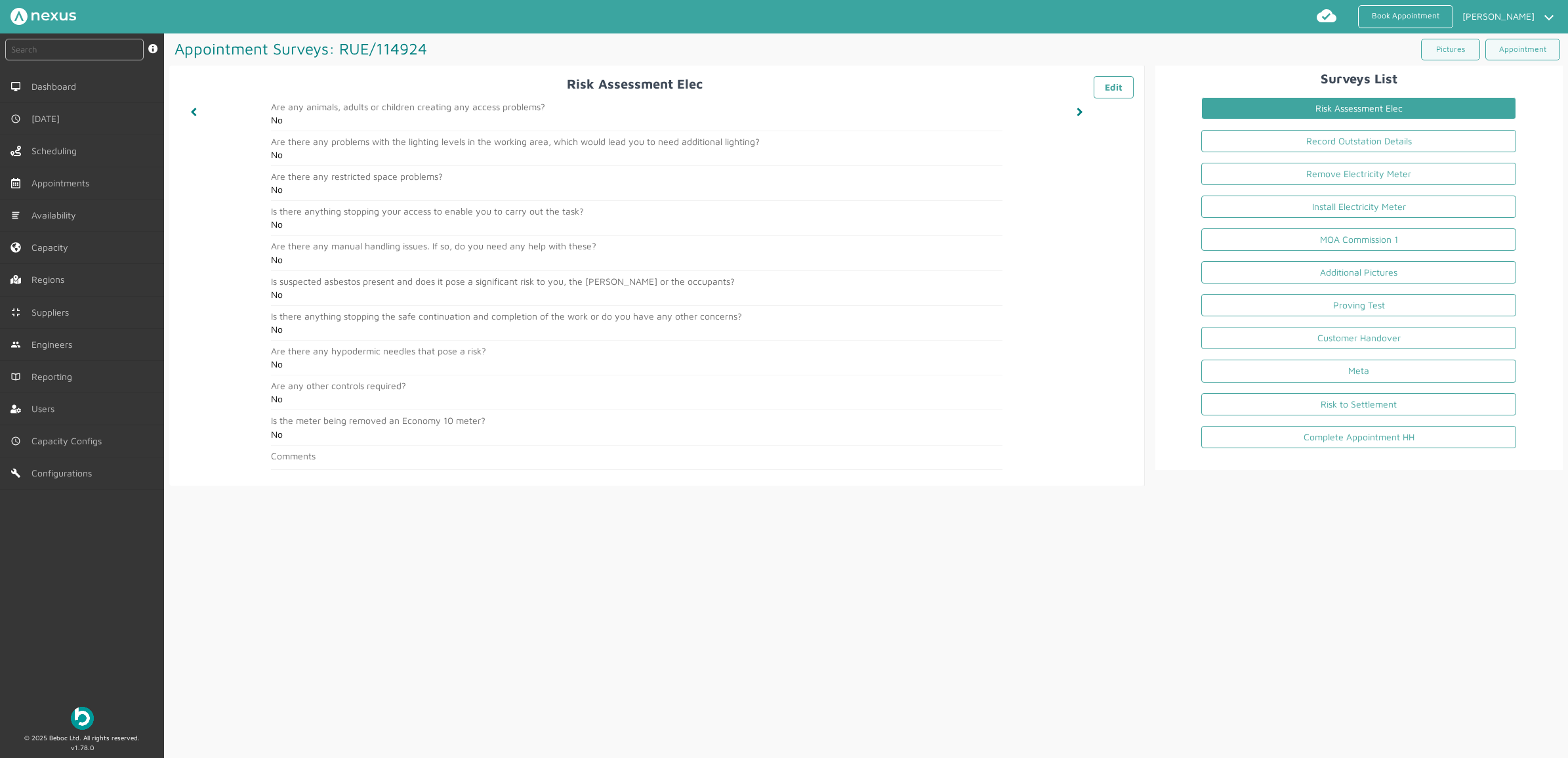
click at [1099, 644] on div "Appointment Surveys: RUE/114924 ️️️ Pictures Appointment Risk Assessment Elec ️…" at bounding box center [866, 396] width 1404 height 725
click at [1438, 142] on link "Record Outstation Details" at bounding box center [1359, 140] width 315 height 22
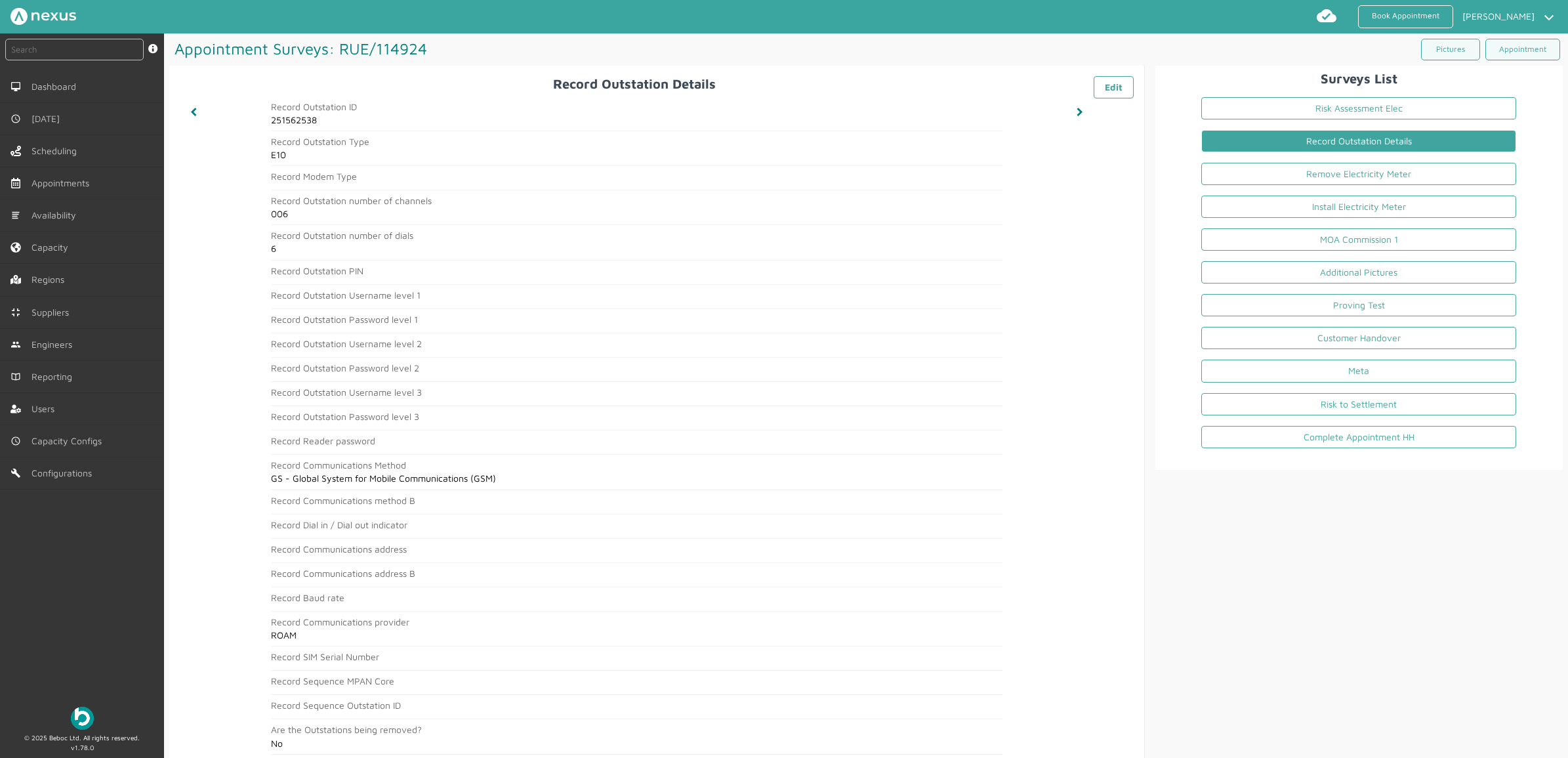
click at [1127, 618] on div "Record Outstation Details ️️️ Edit Record Outstation ID 251562538 Record Outsta…" at bounding box center [656, 417] width 975 height 704
click at [1284, 187] on li "Remove Electricity Meter" at bounding box center [1359, 176] width 336 height 33
click at [1286, 181] on link "Remove Electricity Meter" at bounding box center [1359, 173] width 315 height 22
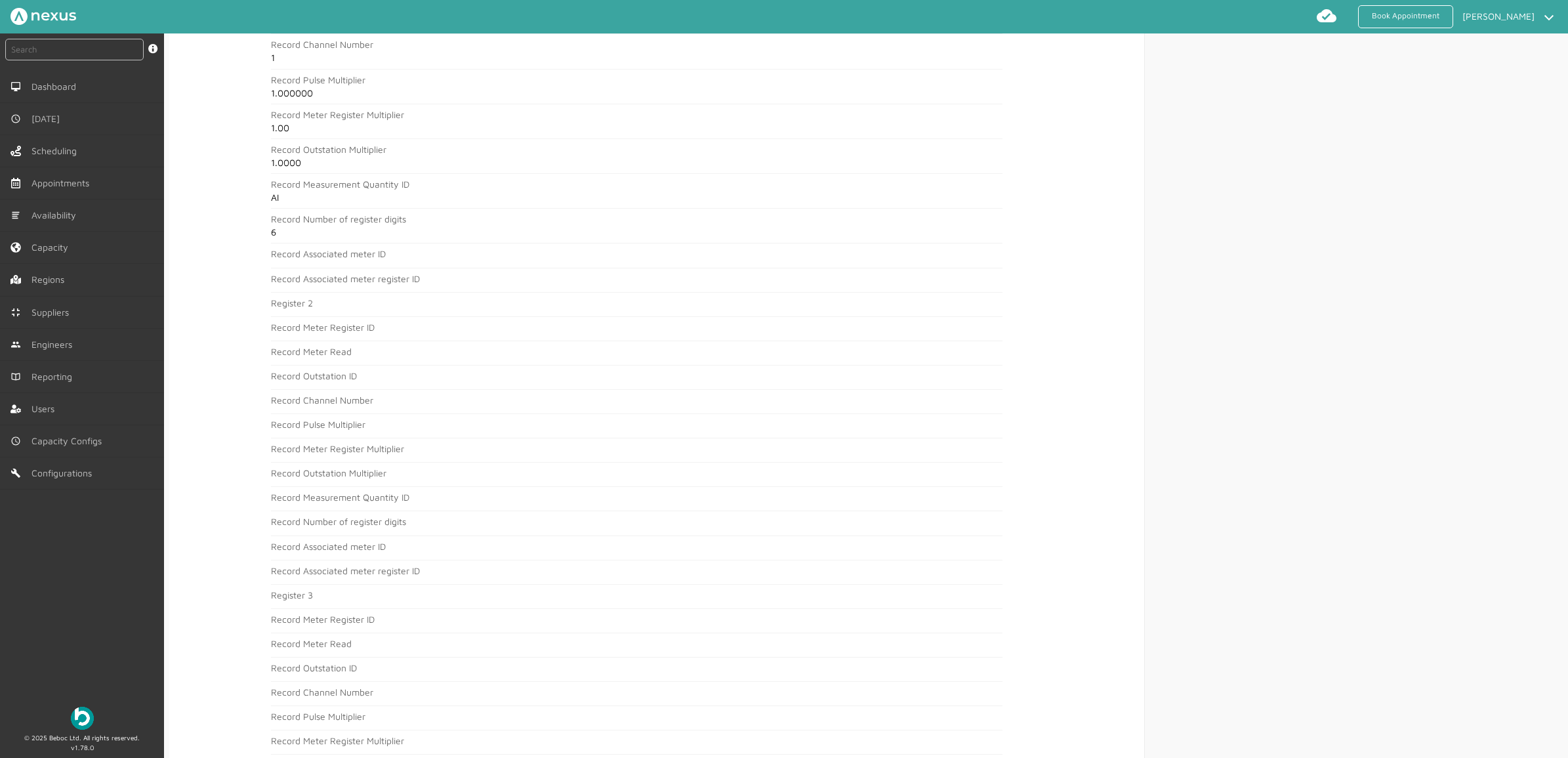
scroll to position [706, 0]
drag, startPoint x: 1198, startPoint y: 345, endPoint x: 1211, endPoint y: 347, distance: 13.2
click at [1198, 345] on div "Surveys List Risk Assessment Elec Record Outstation Details Remove Electricity …" at bounding box center [1353, 647] width 418 height 2574
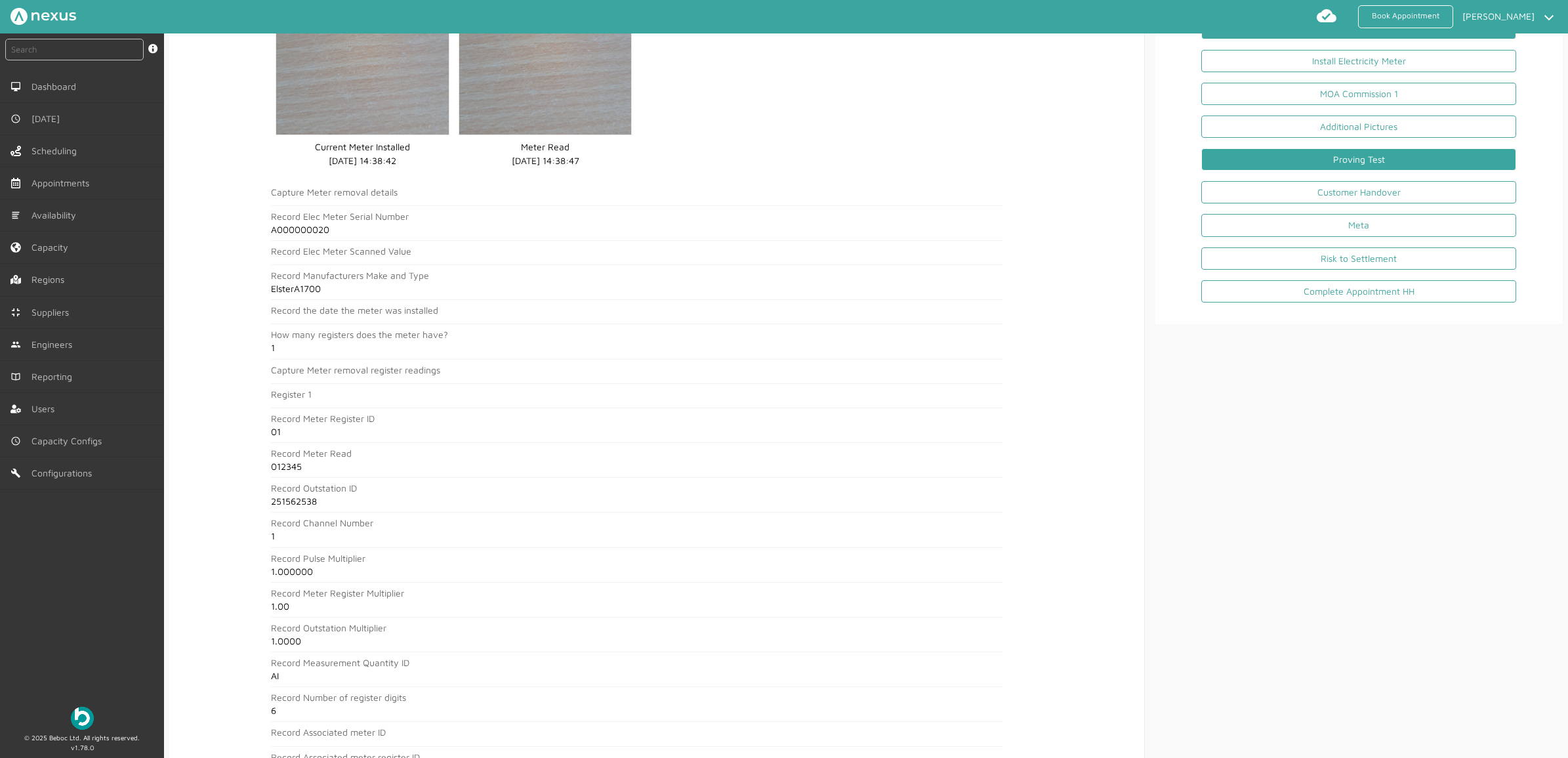
scroll to position [0, 0]
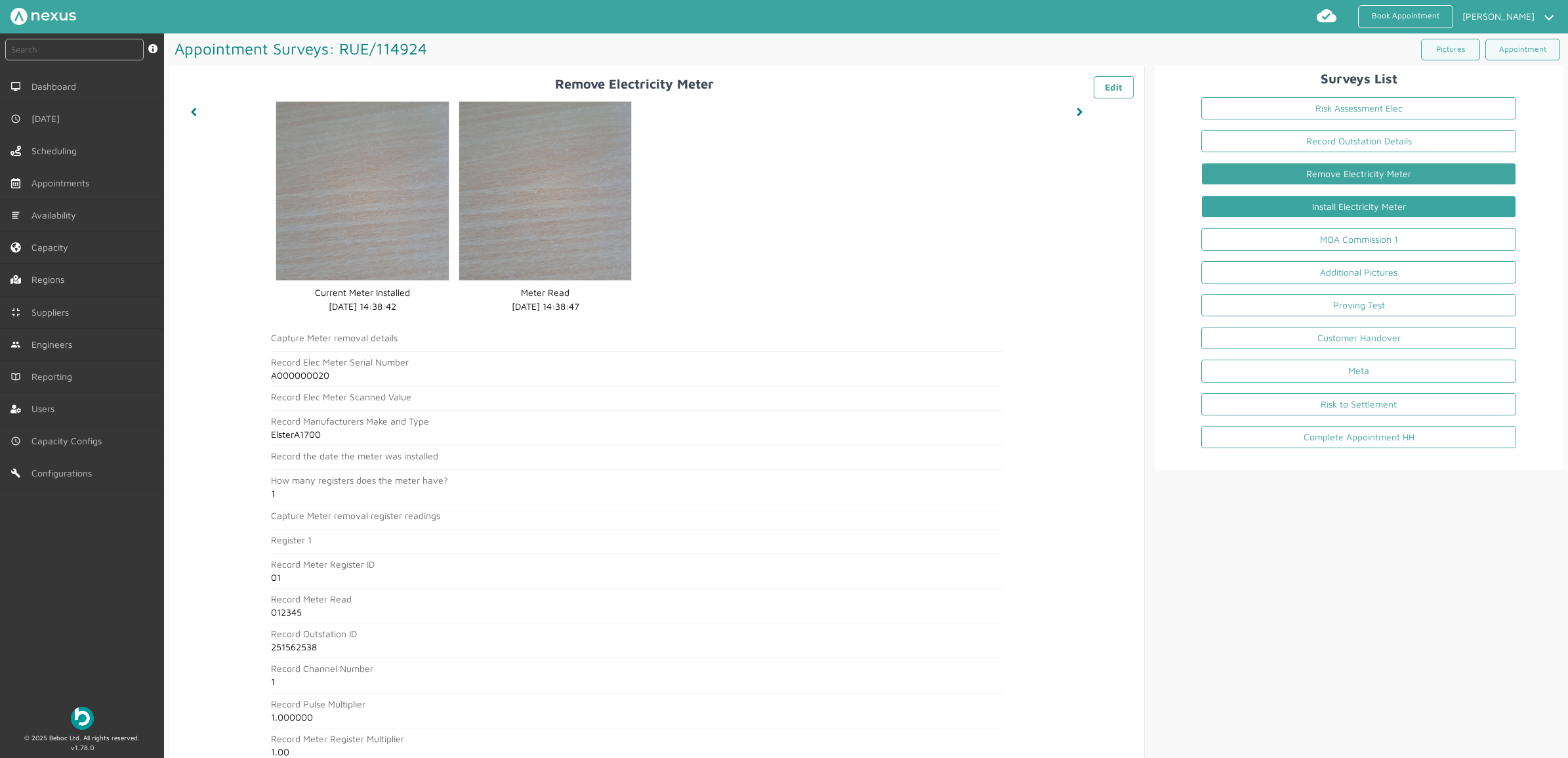
click at [1298, 208] on link "Install Electricity Meter" at bounding box center [1359, 206] width 315 height 22
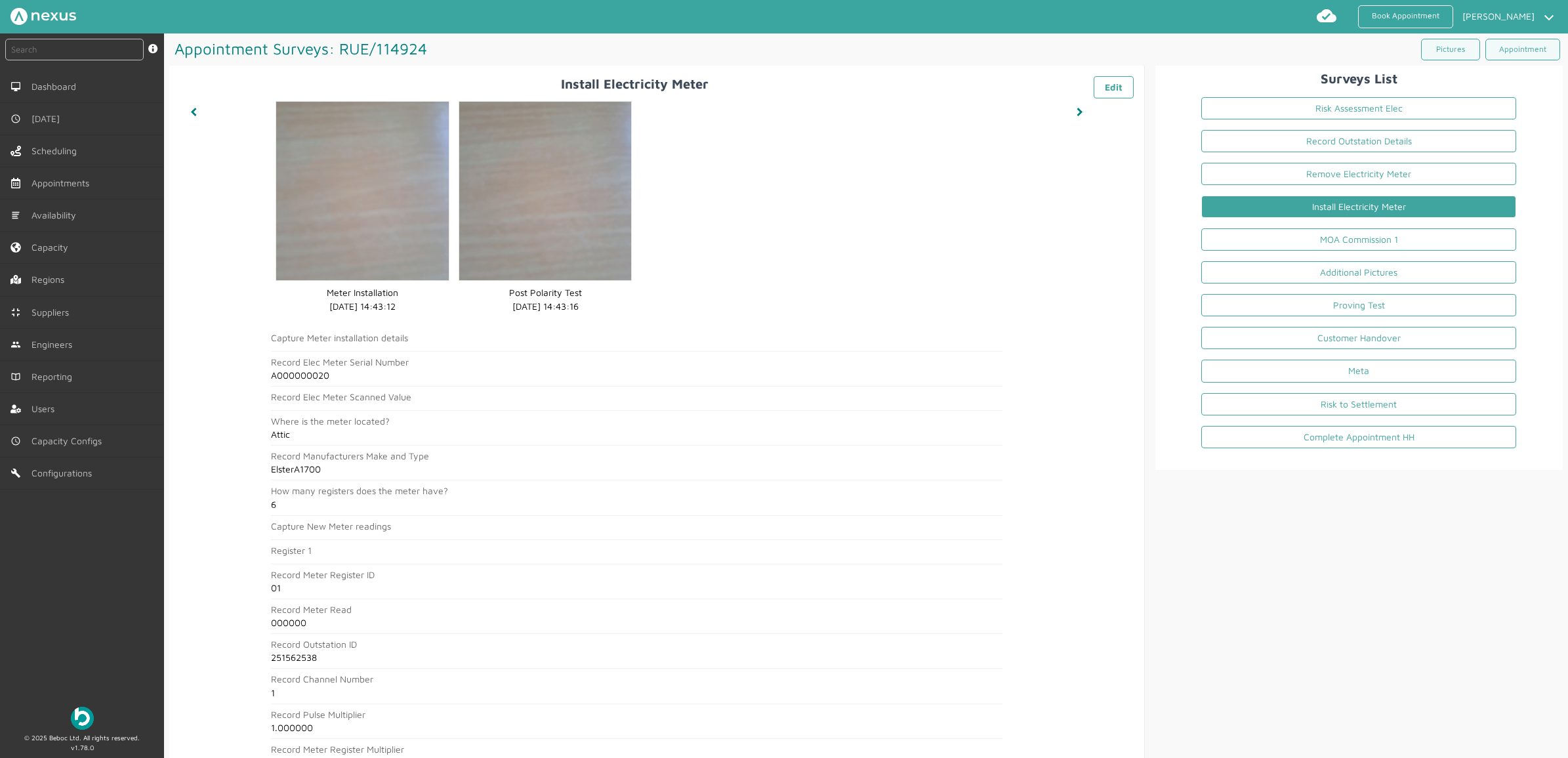
click at [51, 613] on div "instant search Search by: Booking Reference, Customer Number, Account Number, M…" at bounding box center [82, 364] width 164 height 662
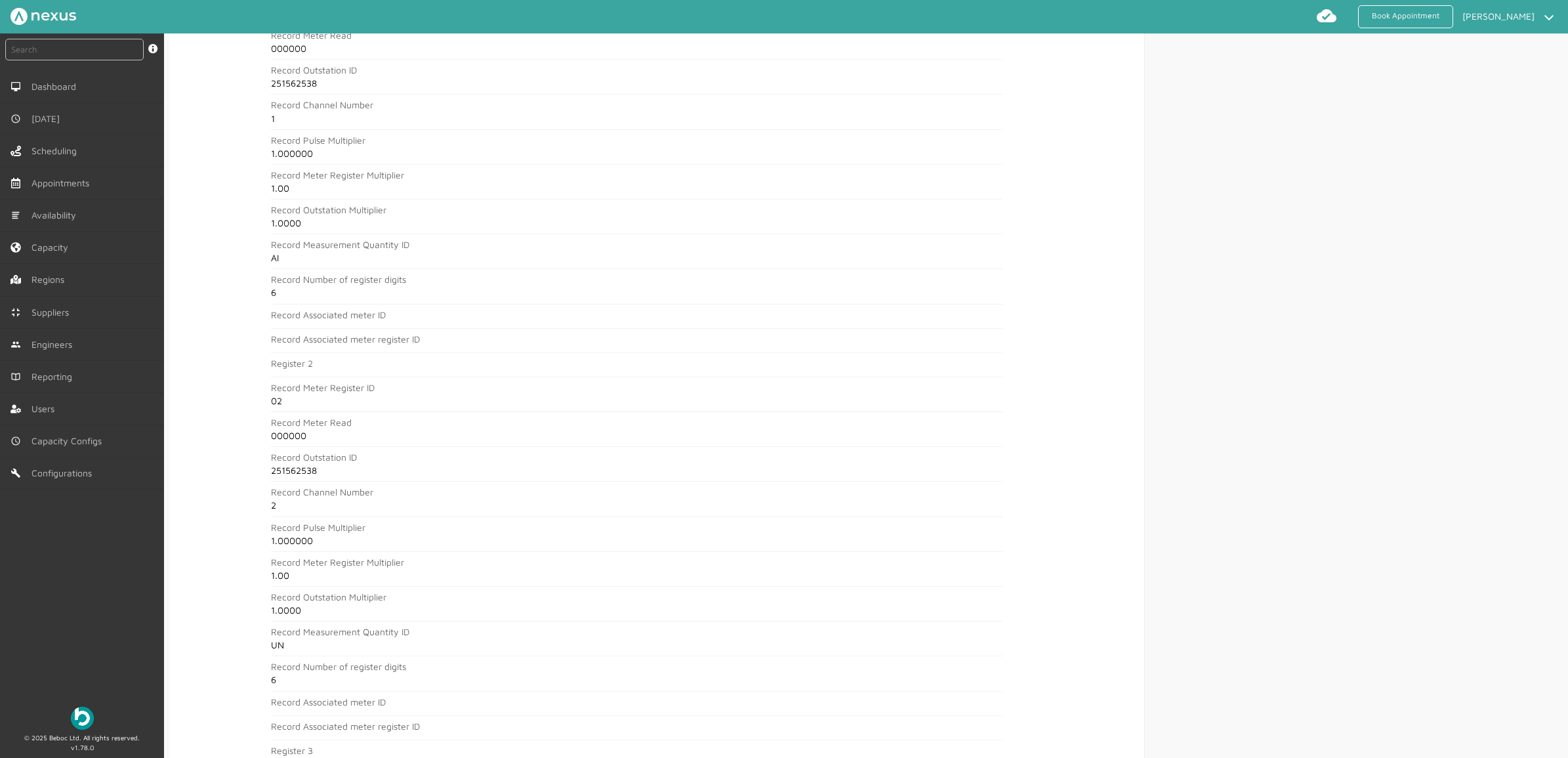
scroll to position [656, 0]
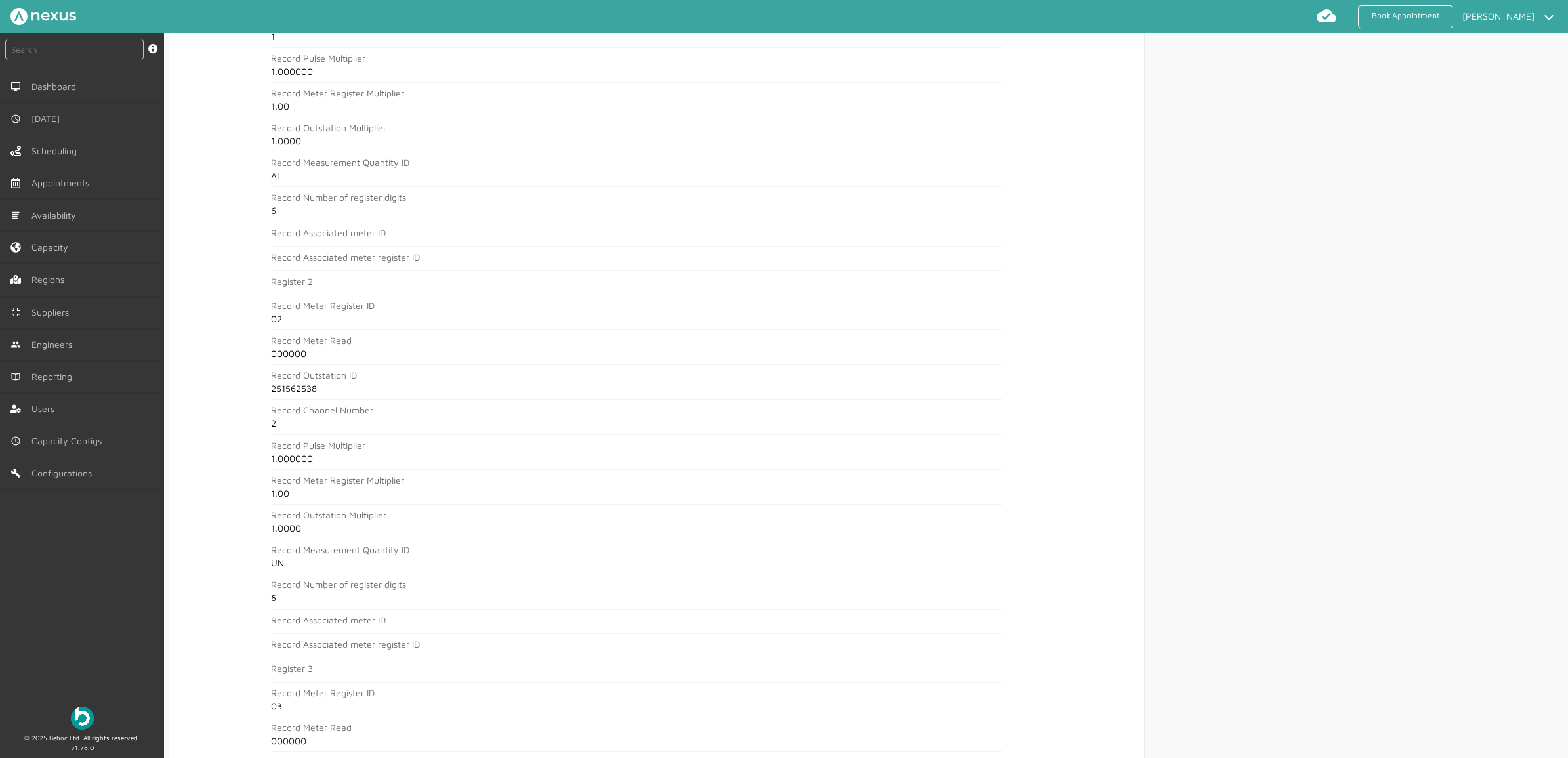
drag, startPoint x: 82, startPoint y: 644, endPoint x: 88, endPoint y: 638, distance: 8.5
click at [81, 644] on div "instant search Search by: Booking Reference, Customer Number, Account Number, M…" at bounding box center [82, 364] width 164 height 662
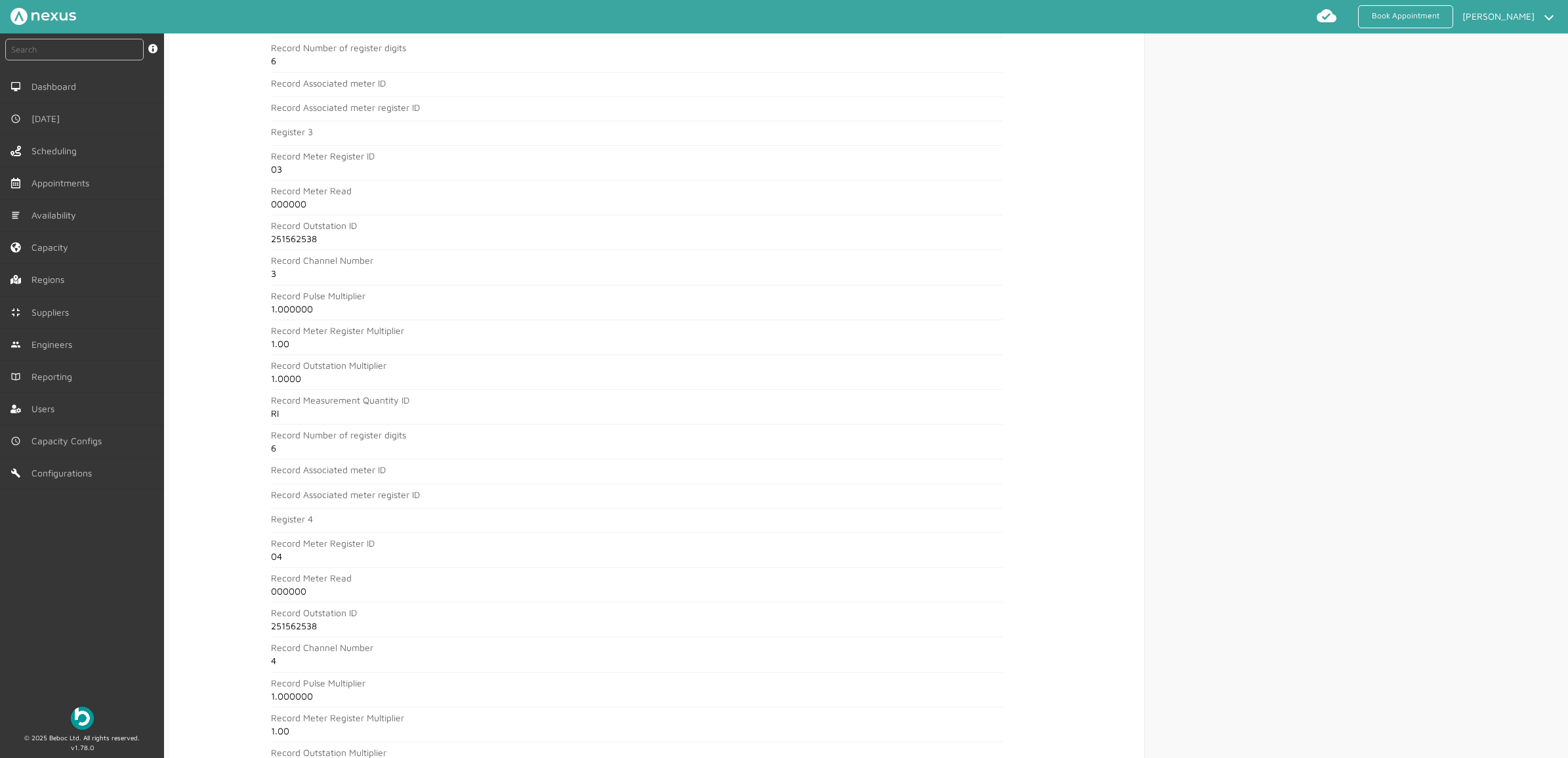
scroll to position [1312, 0]
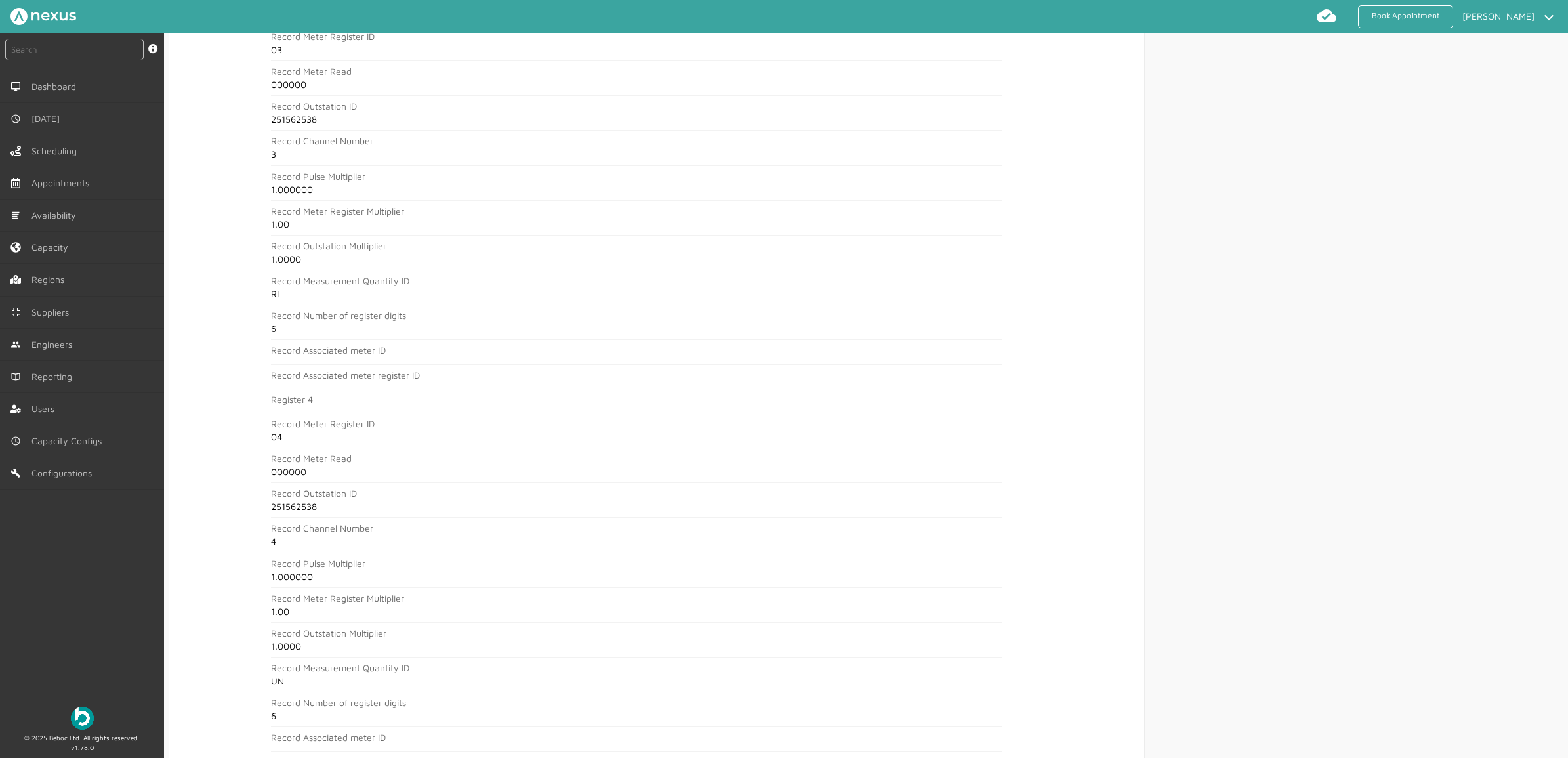
click at [107, 644] on div "instant search Search by: Booking Reference, Customer Number, Account Number, M…" at bounding box center [82, 364] width 164 height 662
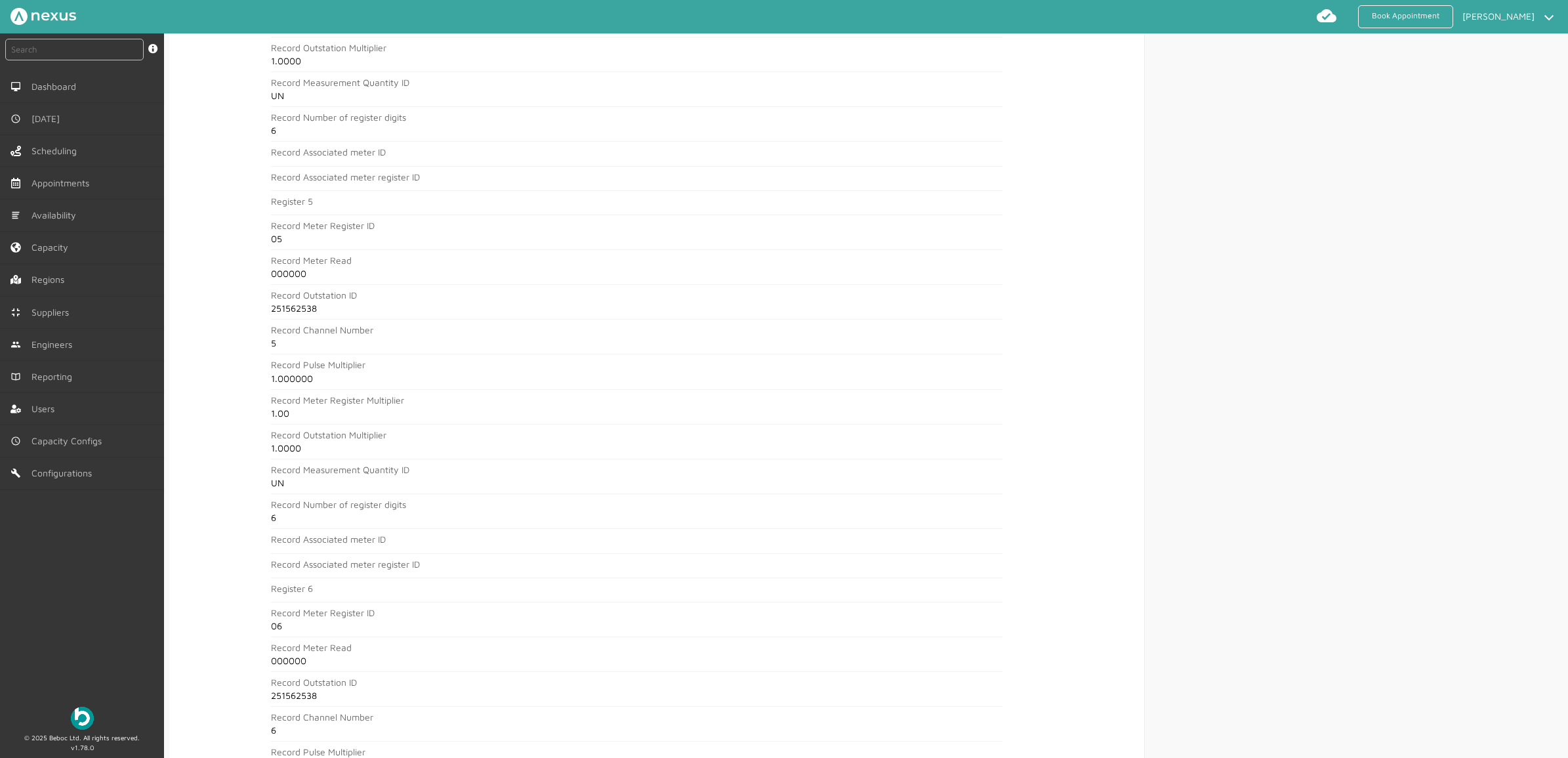
scroll to position [1968, 0]
drag, startPoint x: 43, startPoint y: 614, endPoint x: 186, endPoint y: 549, distance: 157.1
click at [43, 614] on div "instant search Search by: Booking Reference, Customer Number, Account Number, M…" at bounding box center [82, 364] width 164 height 662
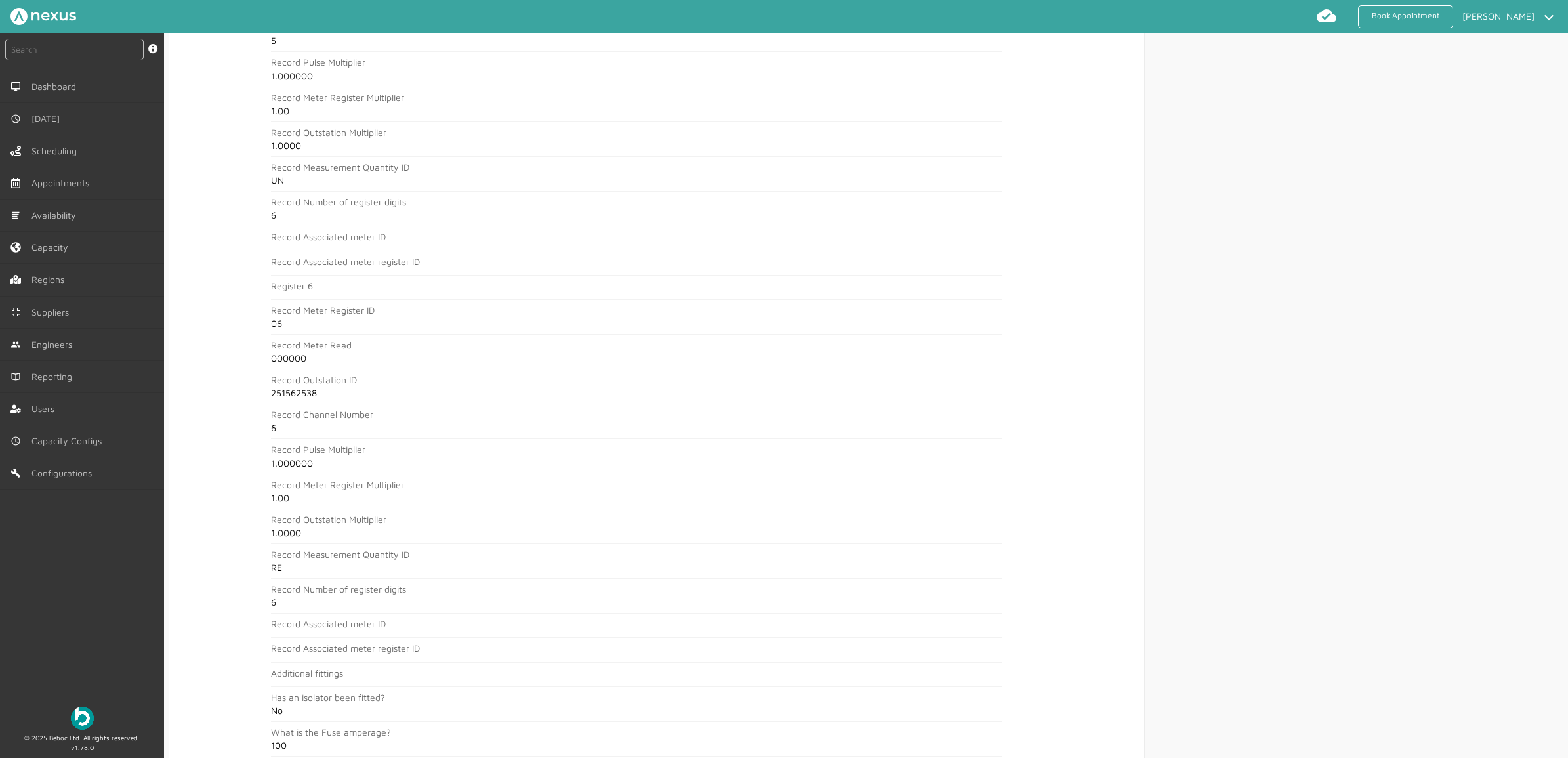
scroll to position [2421, 0]
drag, startPoint x: 143, startPoint y: 631, endPoint x: 175, endPoint y: 632, distance: 32.0
click at [143, 631] on div "instant search Search by: Booking Reference, Customer Number, Account Number, M…" at bounding box center [82, 364] width 164 height 662
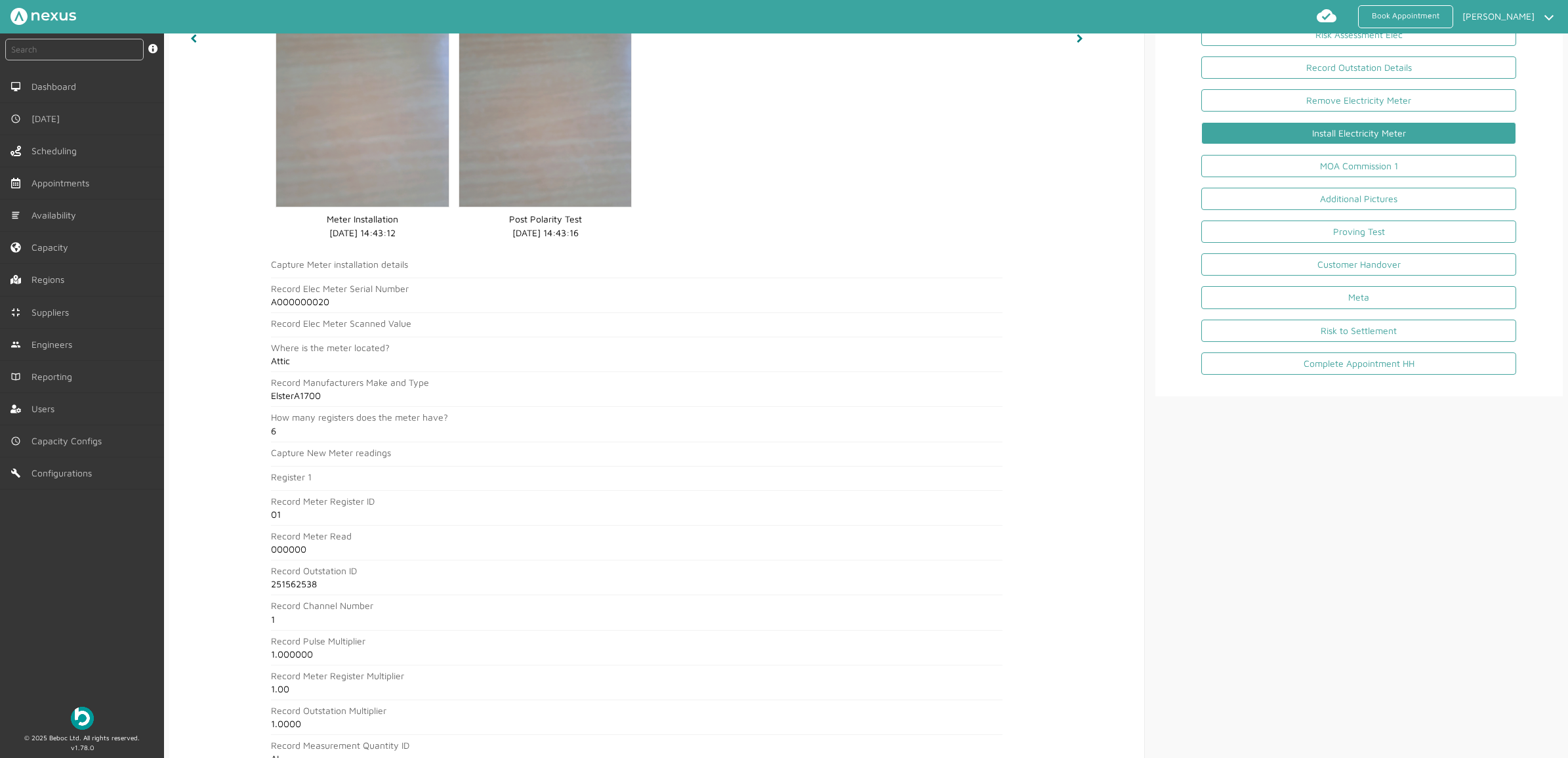
scroll to position [0, 0]
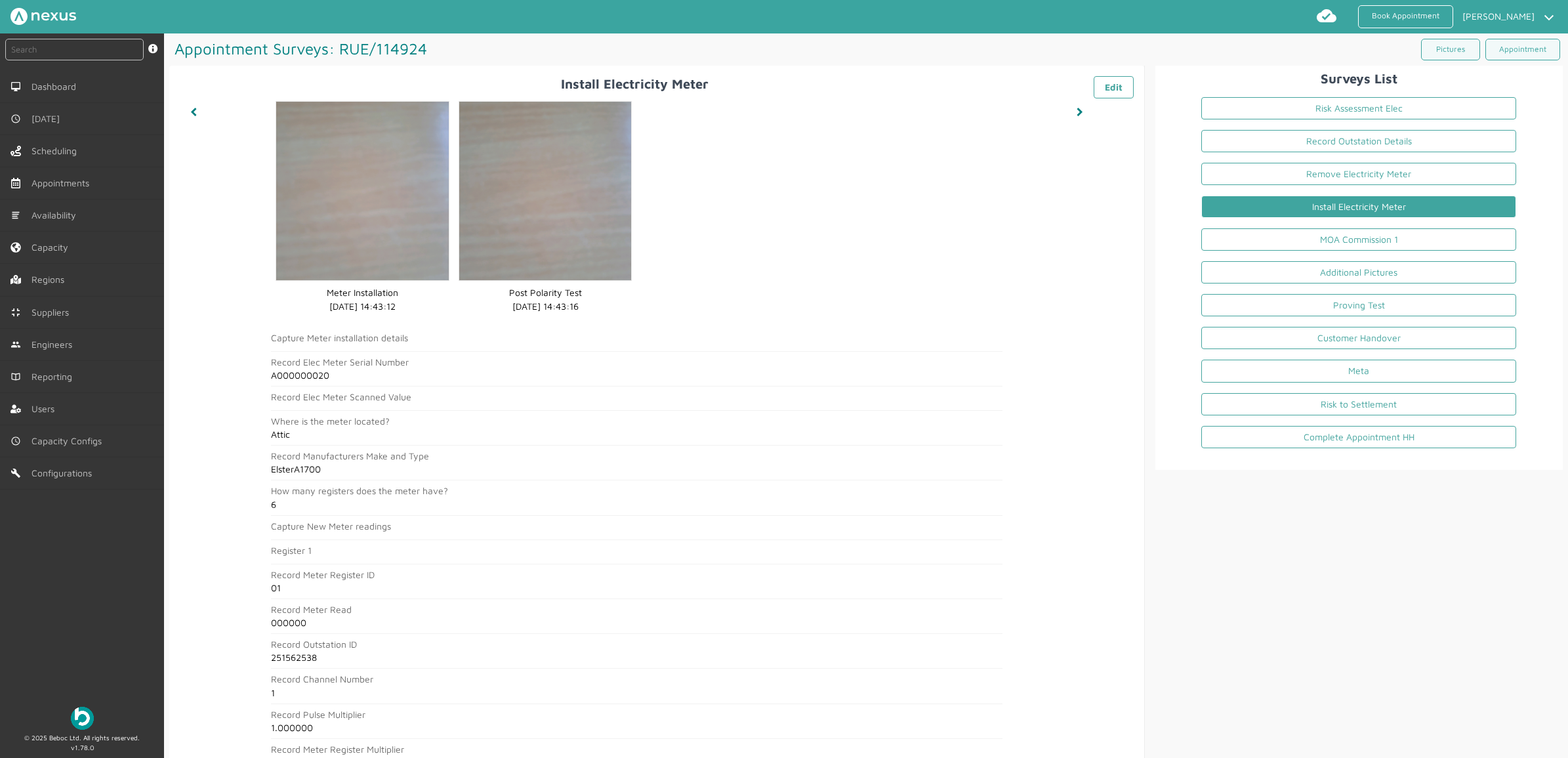
click at [1312, 225] on li "Install Electricity Meter" at bounding box center [1359, 209] width 336 height 33
click at [1309, 258] on li "MOA Commission 1" at bounding box center [1359, 242] width 336 height 33
click at [1310, 229] on link "MOA Commission 1" at bounding box center [1359, 239] width 315 height 22
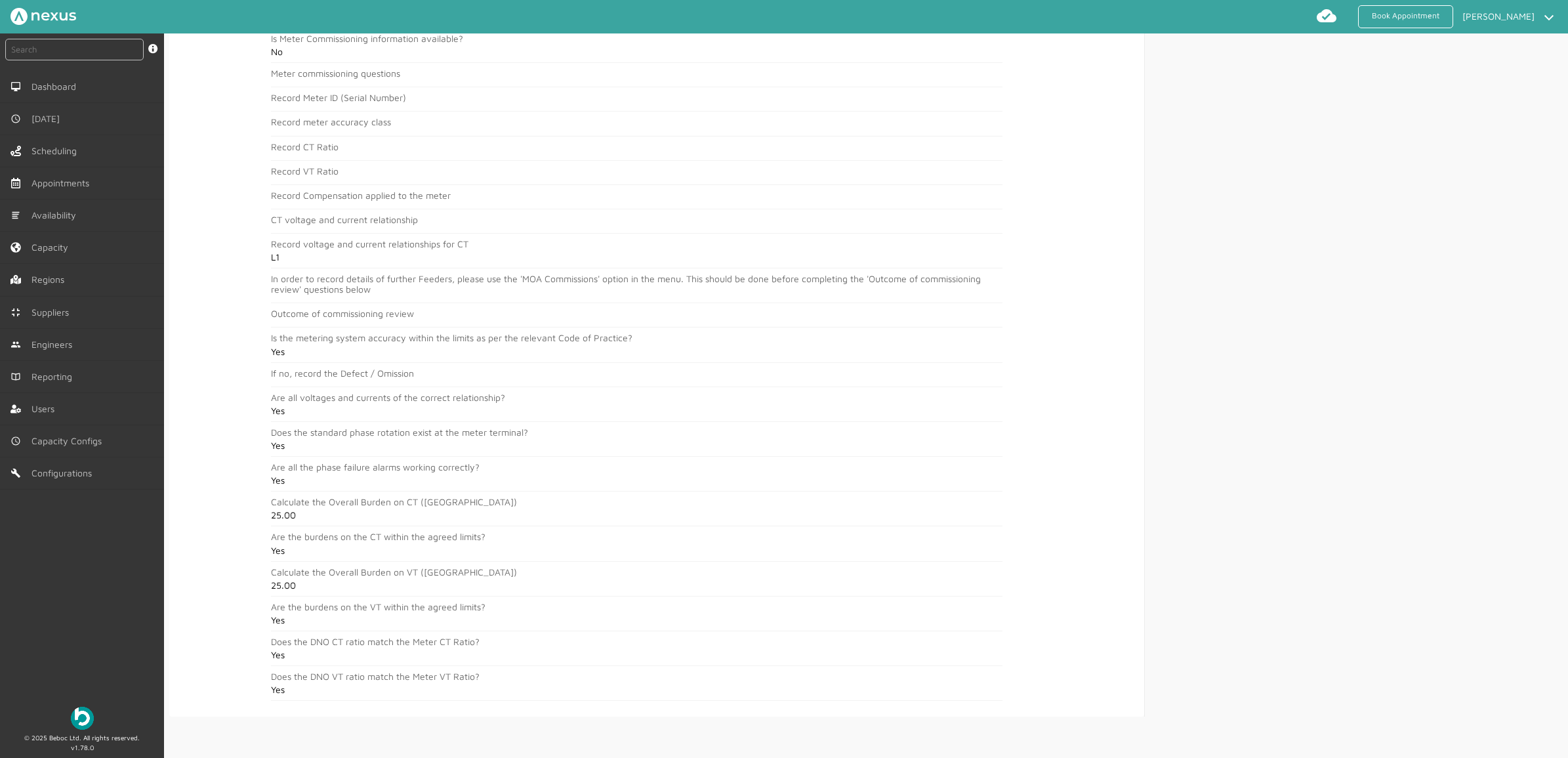
scroll to position [2463, 0]
drag, startPoint x: 122, startPoint y: 634, endPoint x: 130, endPoint y: 632, distance: 8.2
click at [122, 634] on div "instant search Search by: Booking Reference, Customer Number, Account Number, M…" at bounding box center [82, 364] width 164 height 662
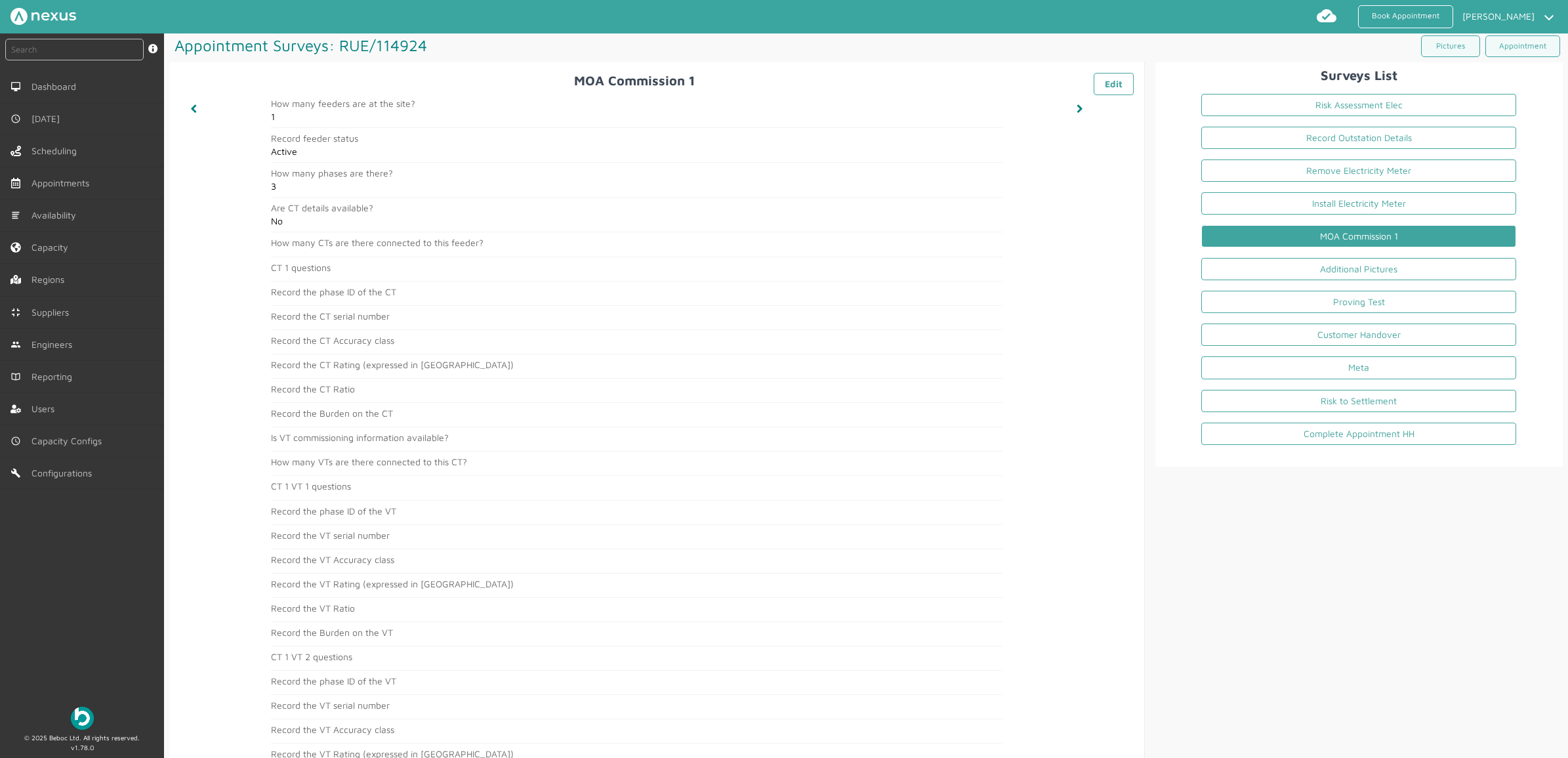
scroll to position [0, 0]
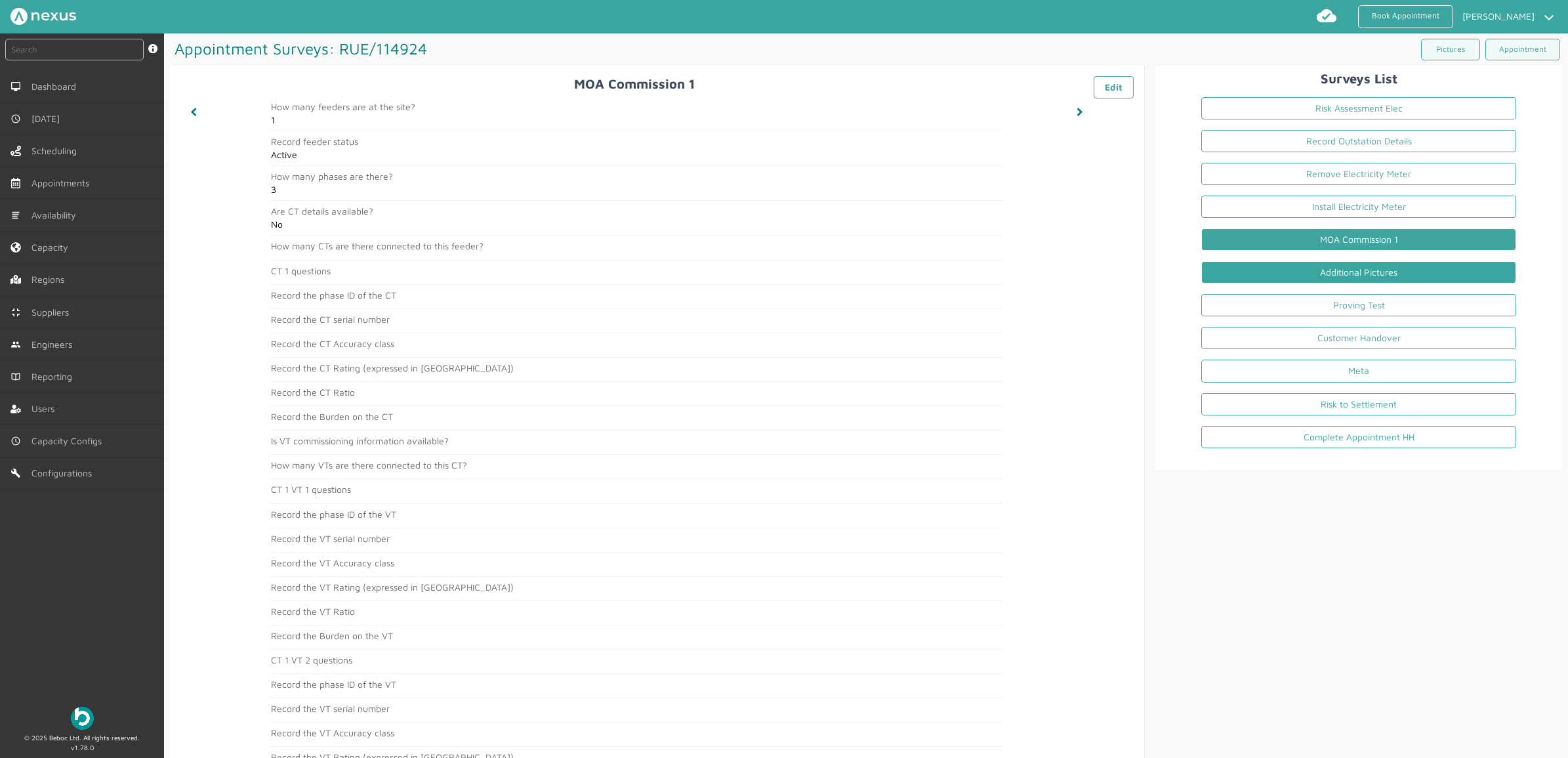
click at [1284, 276] on link "Additional Pictures" at bounding box center [1359, 272] width 315 height 22
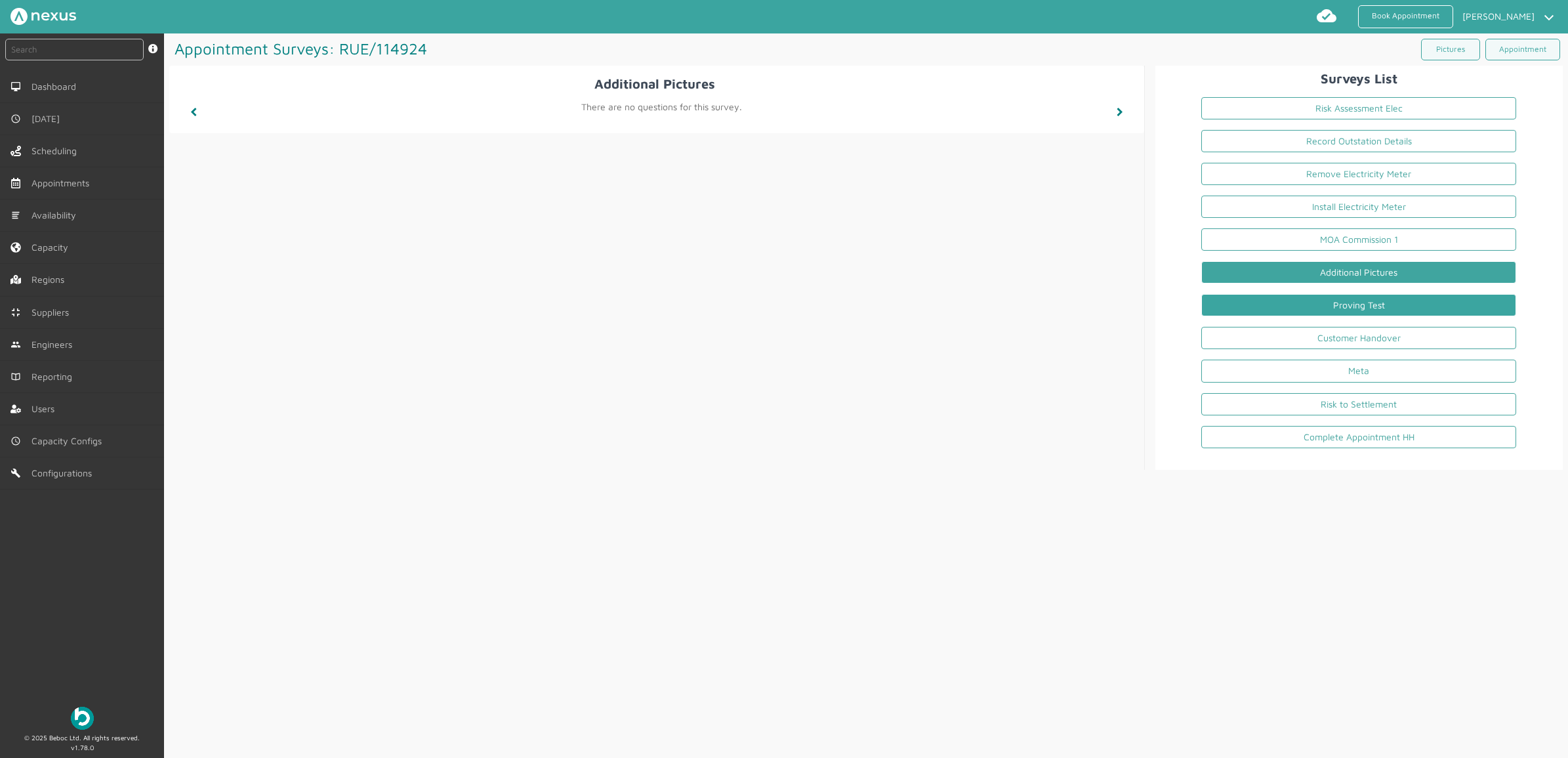
click at [1432, 297] on link "Proving Test" at bounding box center [1359, 304] width 315 height 22
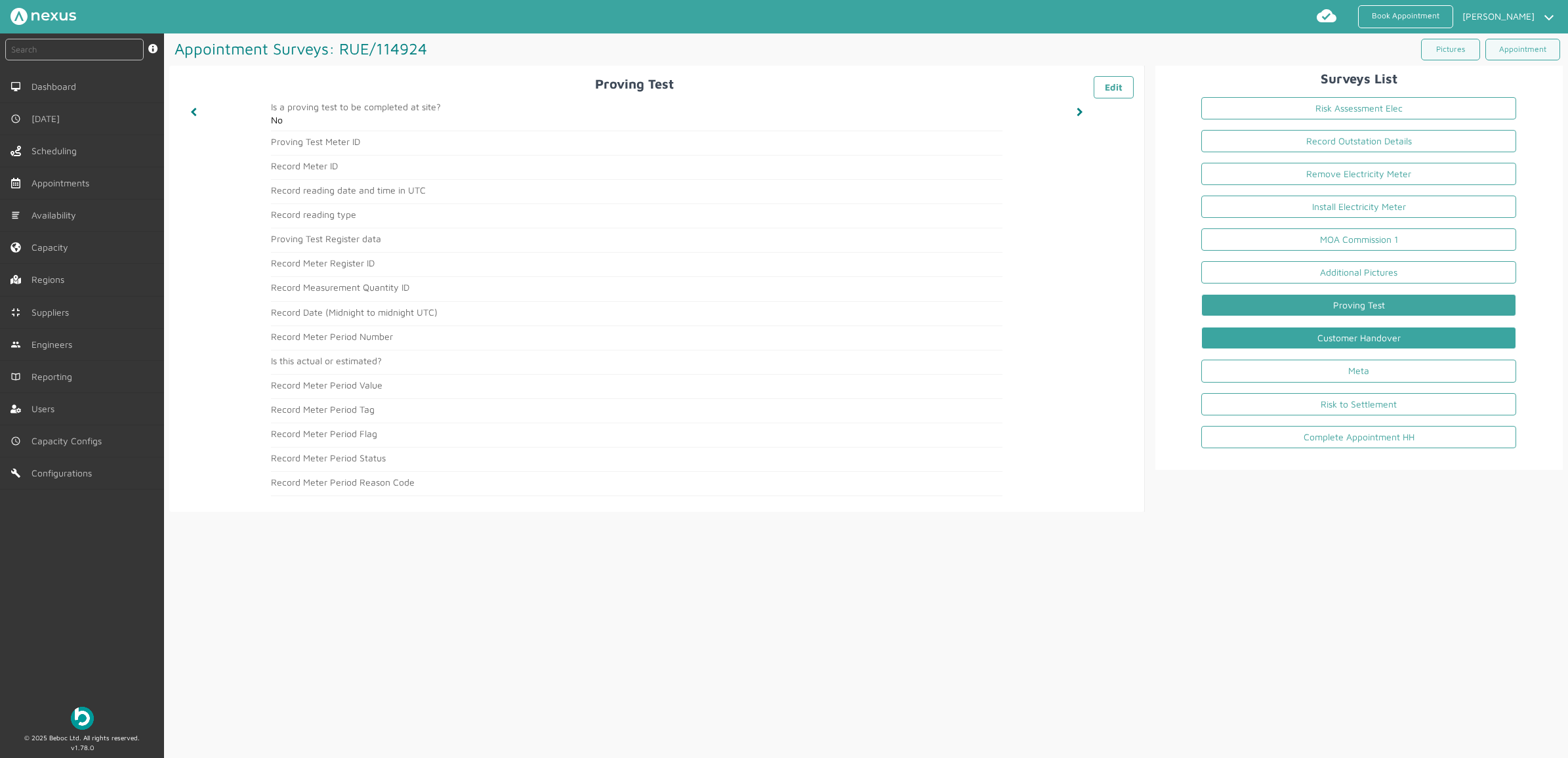
drag, startPoint x: 1261, startPoint y: 335, endPoint x: 1254, endPoint y: 335, distance: 7.0
click at [1261, 335] on link "Customer Handover" at bounding box center [1359, 337] width 315 height 22
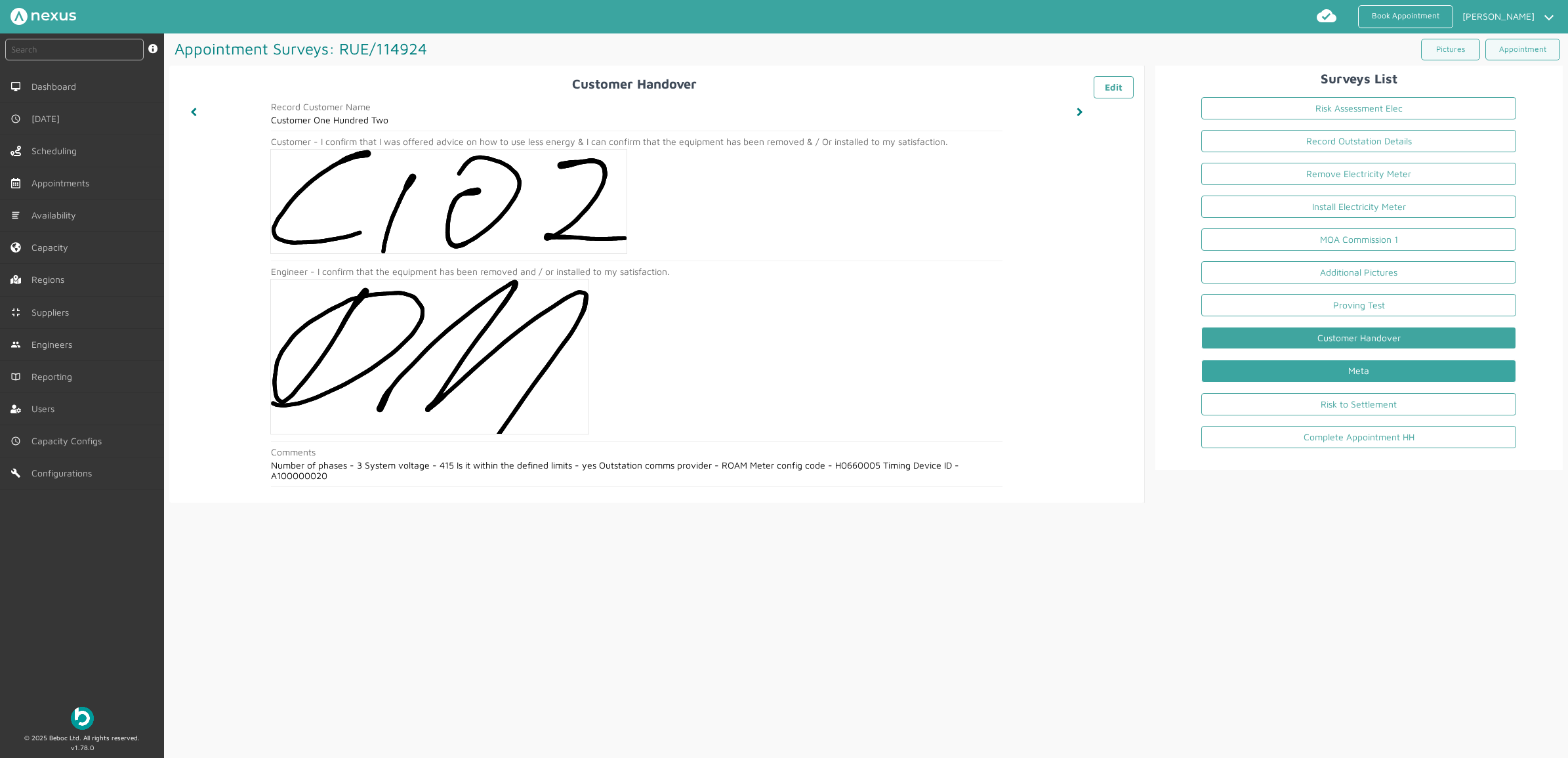
click at [1341, 369] on link "Meta" at bounding box center [1359, 370] width 315 height 22
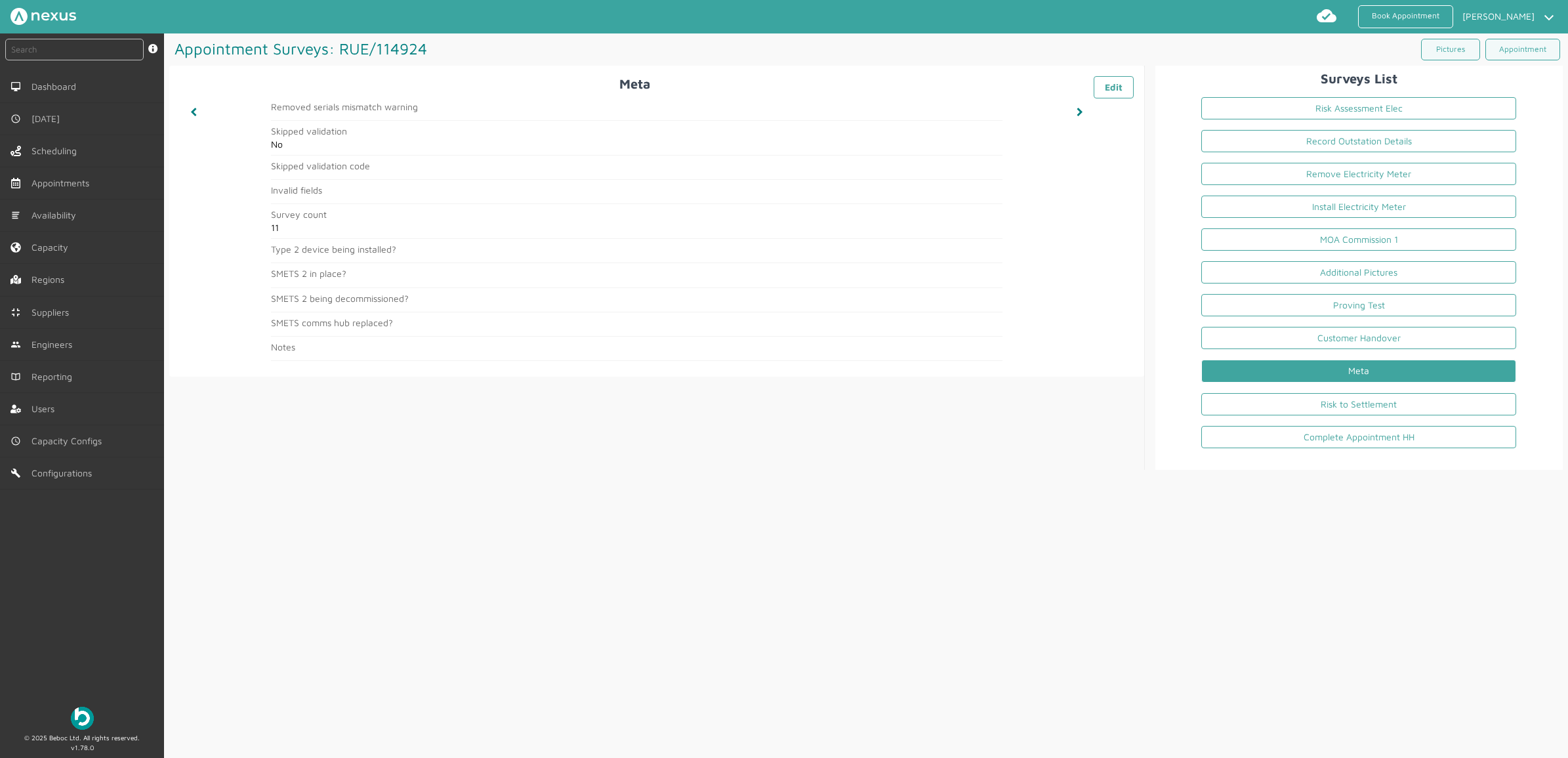
drag, startPoint x: 1257, startPoint y: 549, endPoint x: 1268, endPoint y: 425, distance: 124.5
click at [1257, 549] on div "Appointment Surveys: RUE/114924 ️️️ Pictures Appointment Meta ️️️ Edit Removed …" at bounding box center [866, 396] width 1404 height 725
click at [1272, 410] on link "Risk to Settlement" at bounding box center [1359, 403] width 315 height 22
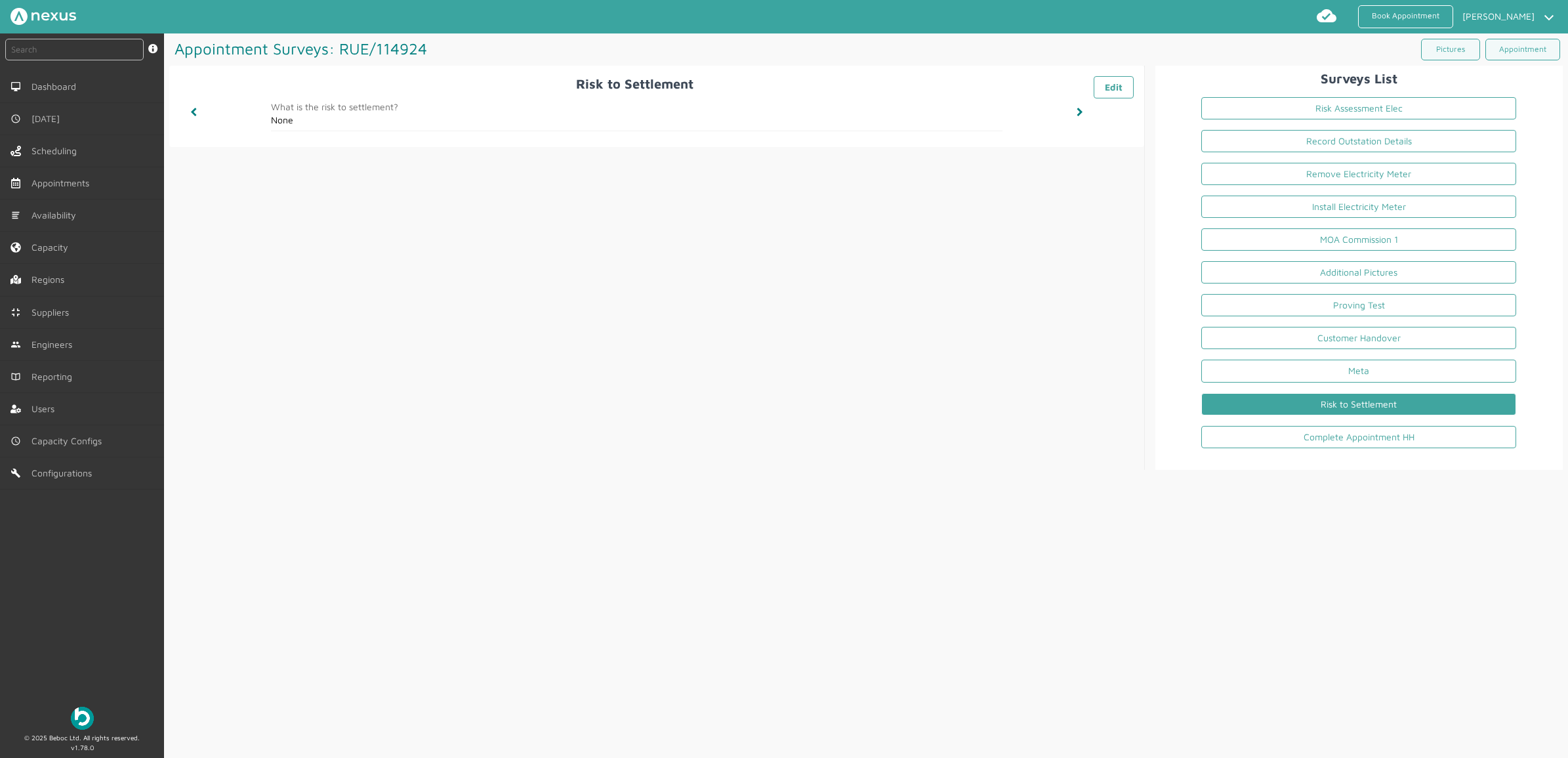
drag, startPoint x: 1349, startPoint y: 529, endPoint x: 1339, endPoint y: 500, distance: 30.7
click at [1349, 529] on div "Appointment Surveys: RUE/114924 ️️️ Pictures Appointment Risk to Settlement ️️️…" at bounding box center [866, 396] width 1404 height 725
click at [1306, 438] on link "Complete Appointment HH" at bounding box center [1359, 436] width 315 height 22
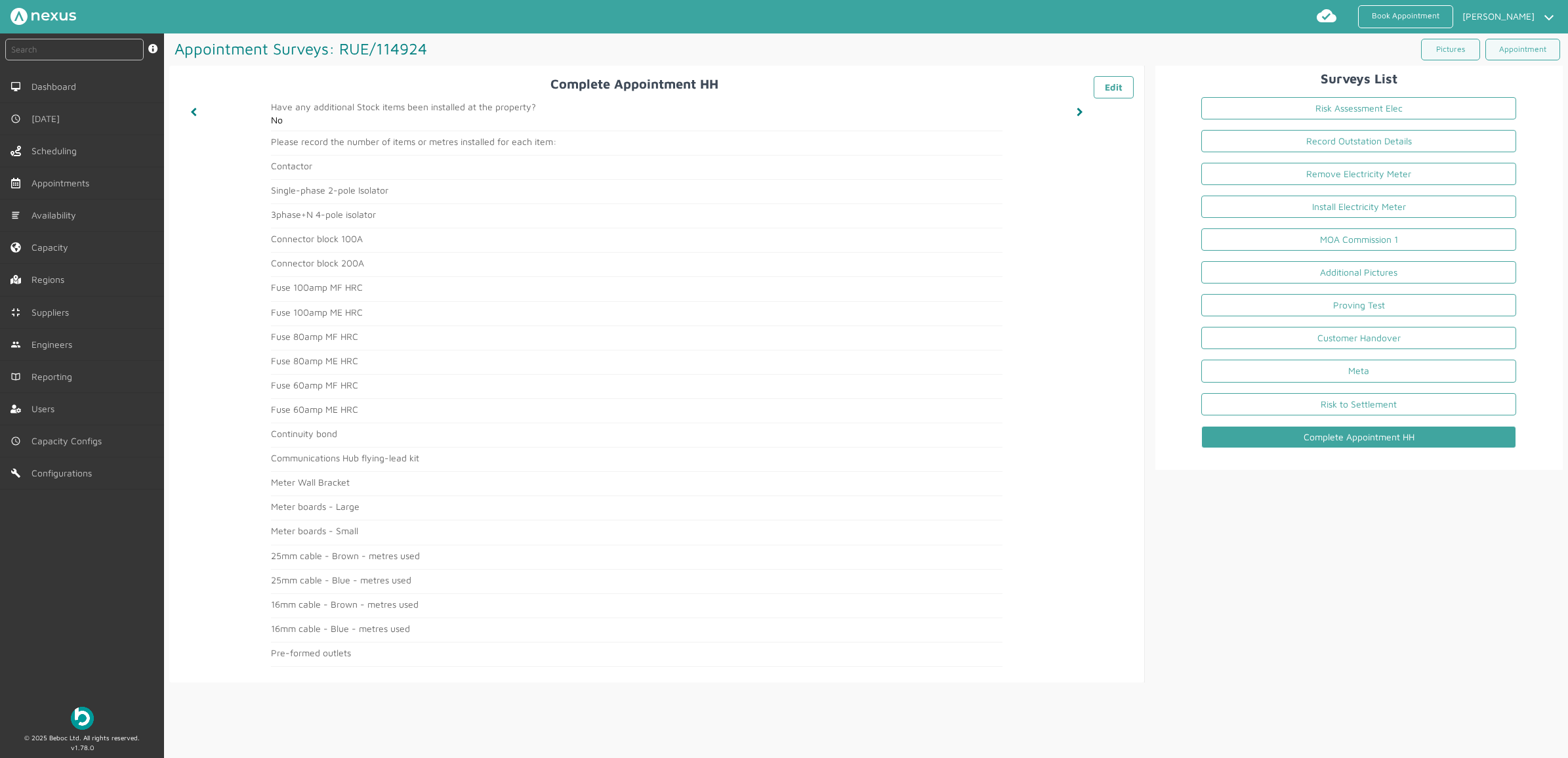
click at [1182, 717] on div "Appointment Surveys: RUE/114924 ️️️ Pictures Appointment Complete Appointment H…" at bounding box center [866, 396] width 1404 height 725
click at [1539, 54] on link "Appointment" at bounding box center [1523, 50] width 75 height 21
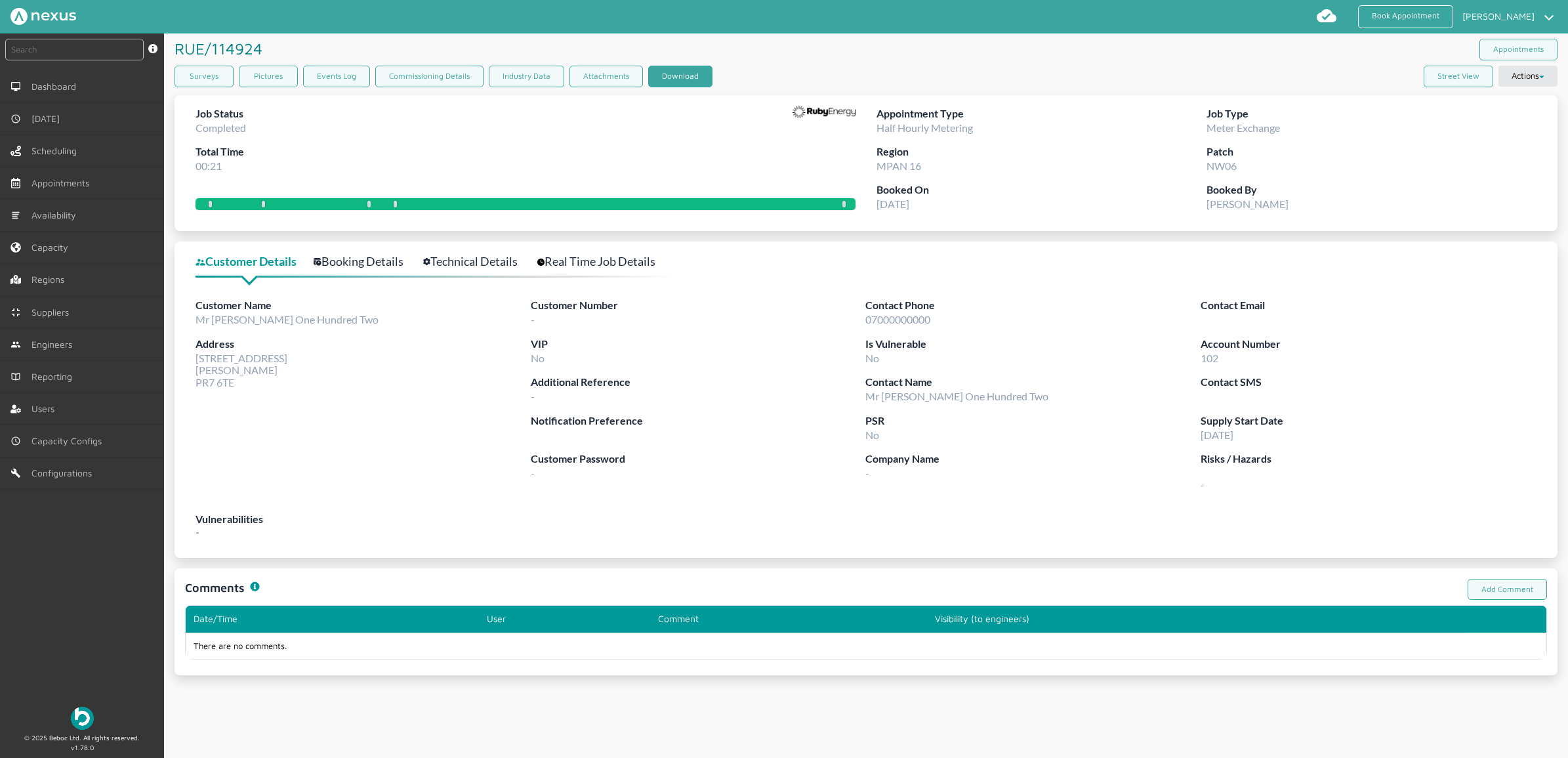
click at [678, 71] on button "Download" at bounding box center [680, 76] width 64 height 21
drag, startPoint x: 37, startPoint y: 56, endPoint x: 47, endPoint y: 56, distance: 10.0
click at [37, 56] on input "text" at bounding box center [74, 50] width 138 height 21
type input "114923"
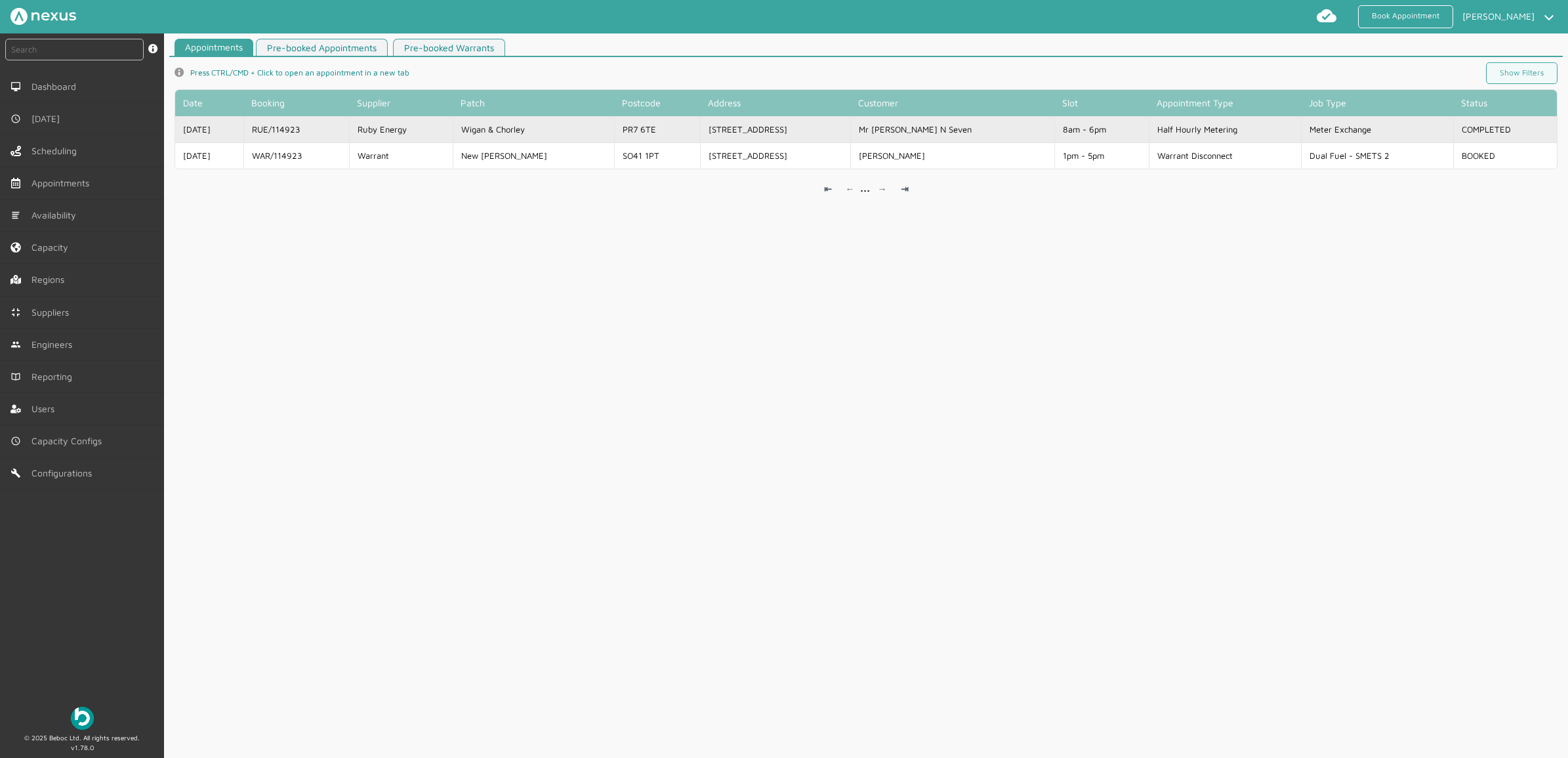
click at [900, 119] on td "Mr Customer N Seven" at bounding box center [952, 129] width 204 height 26
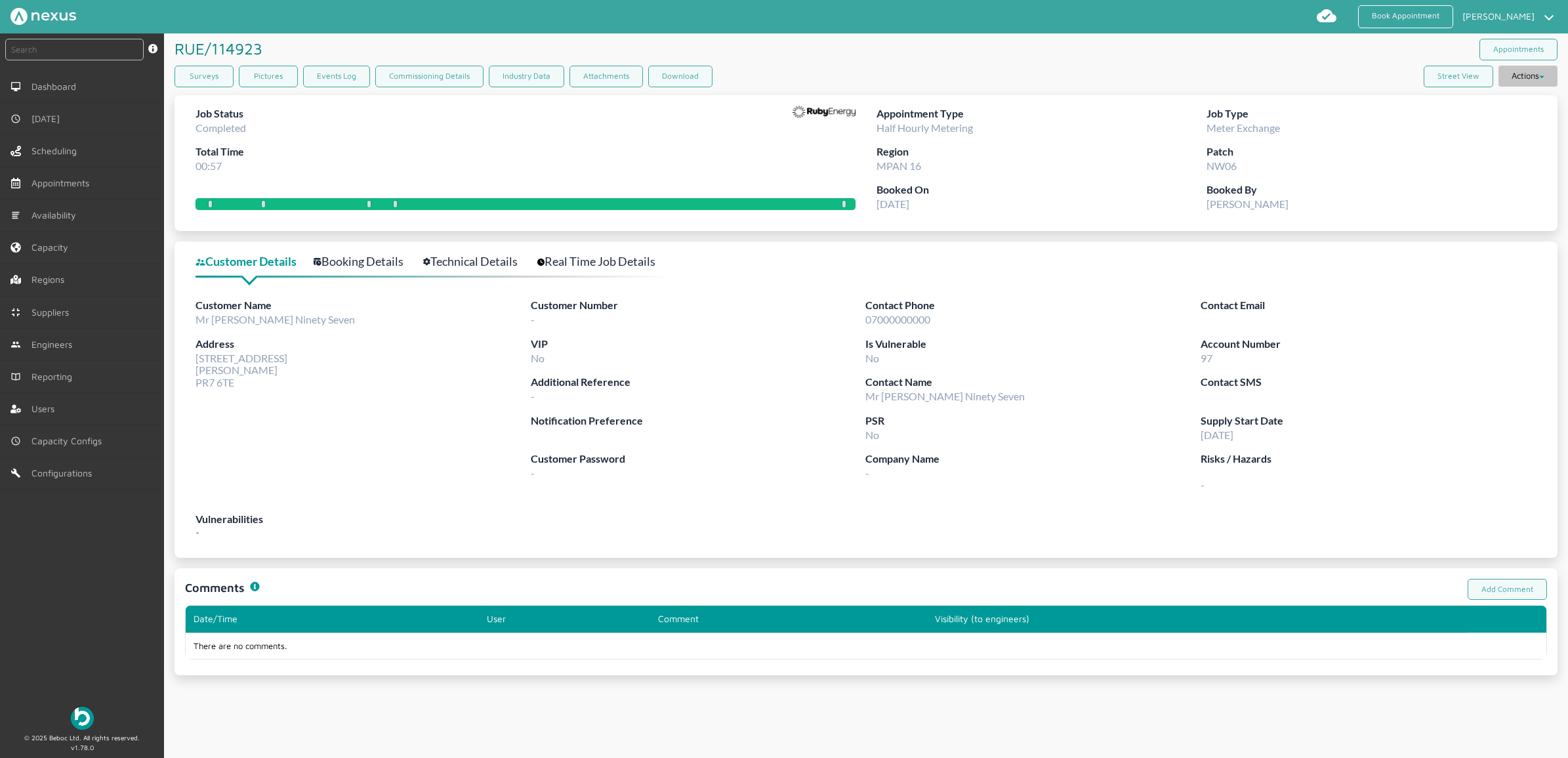
click at [1510, 82] on button "Actions" at bounding box center [1528, 76] width 59 height 21
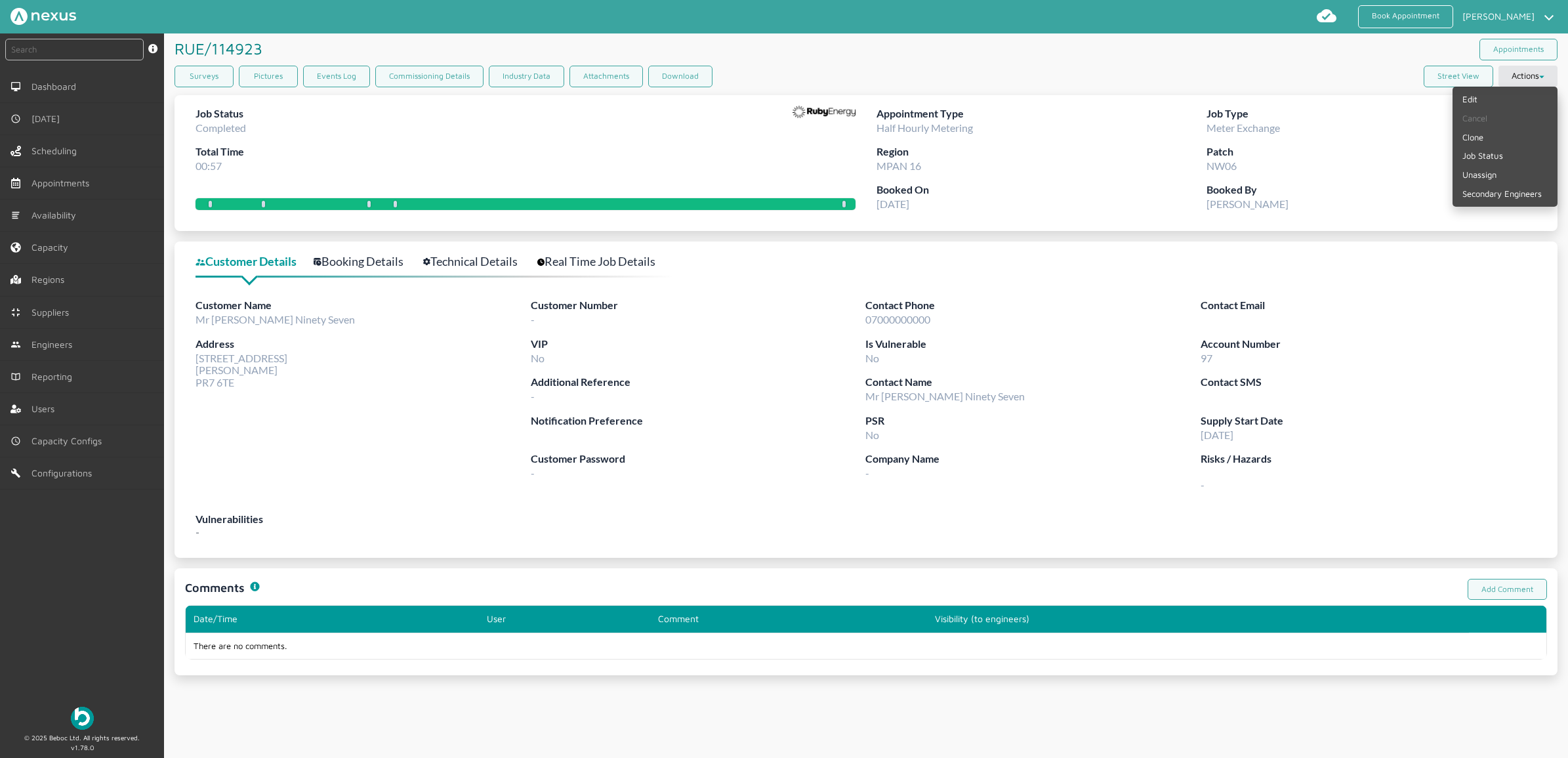
click at [906, 81] on div "Surveys Pictures Events Log Commissioning Details Industry Data Attachments Dow…" at bounding box center [866, 79] width 1383 height 27
click at [692, 74] on button "Download" at bounding box center [680, 76] width 64 height 21
drag, startPoint x: 1094, startPoint y: 2, endPoint x: 681, endPoint y: 518, distance: 660.9
click at [684, 519] on label "Vulnerabilities" at bounding box center [866, 519] width 1341 height 17
